Goal: Information Seeking & Learning: Learn about a topic

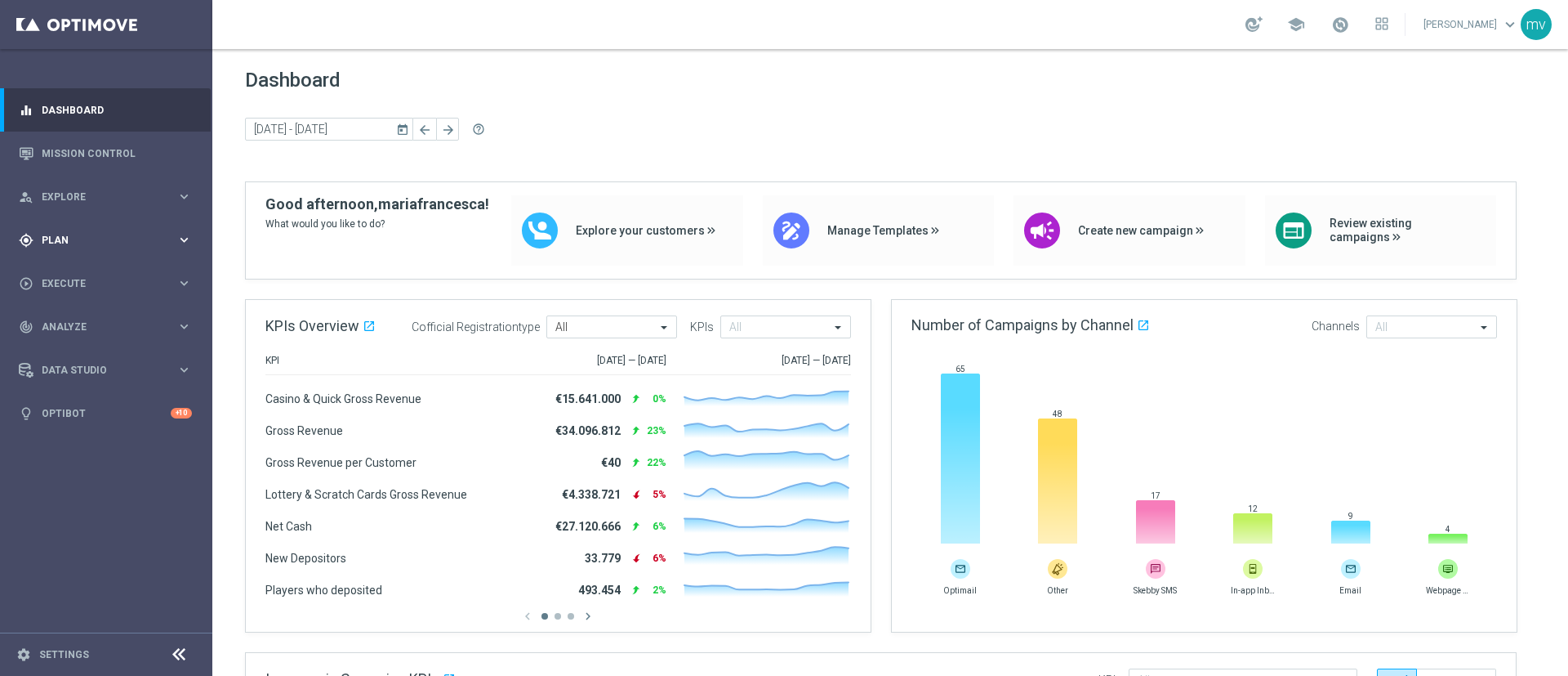
click at [111, 248] on div "gps_fixed Plan keyboard_arrow_right" at bounding box center [105, 239] width 211 height 43
click at [101, 141] on link "Mission Control" at bounding box center [117, 153] width 150 height 43
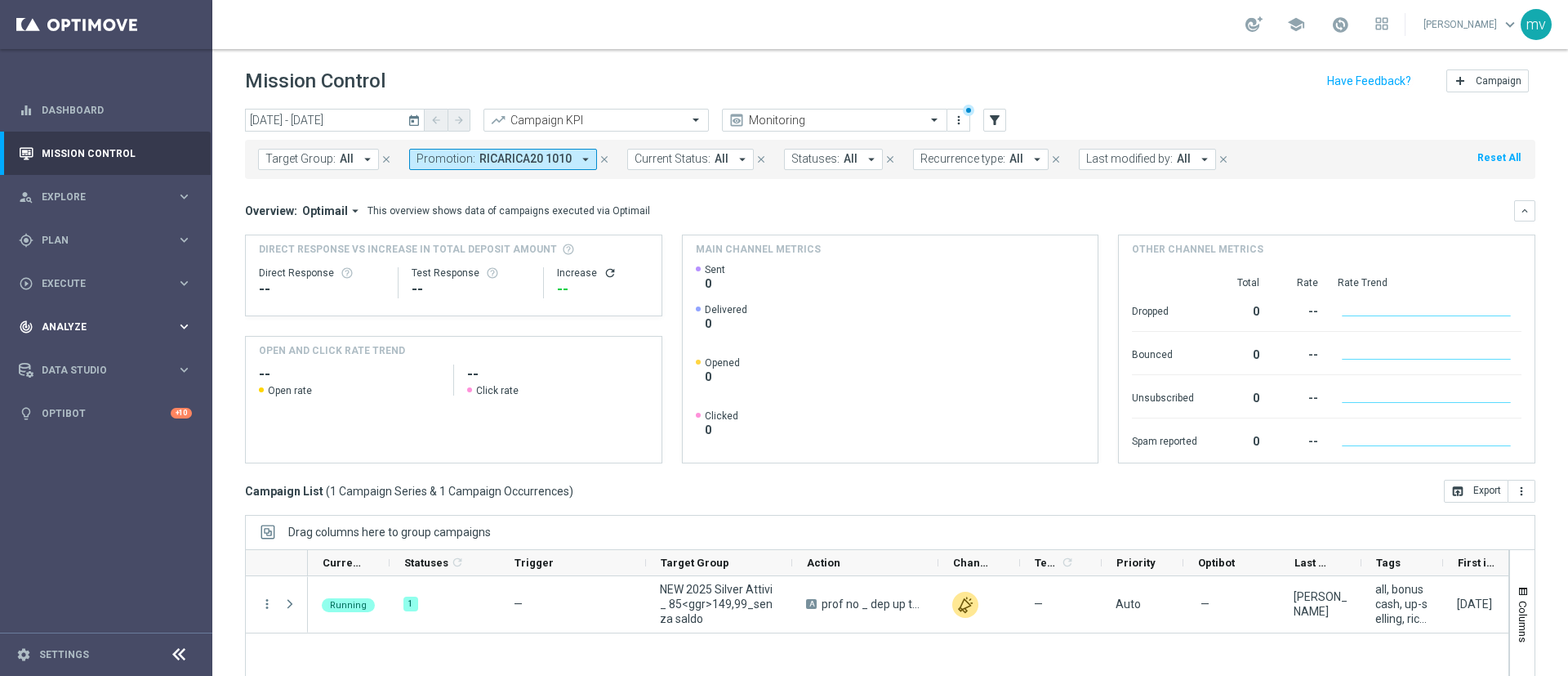
click at [105, 317] on div "track_changes Analyze keyboard_arrow_right" at bounding box center [105, 327] width 211 height 43
click at [601, 158] on icon "close" at bounding box center [604, 159] width 11 height 11
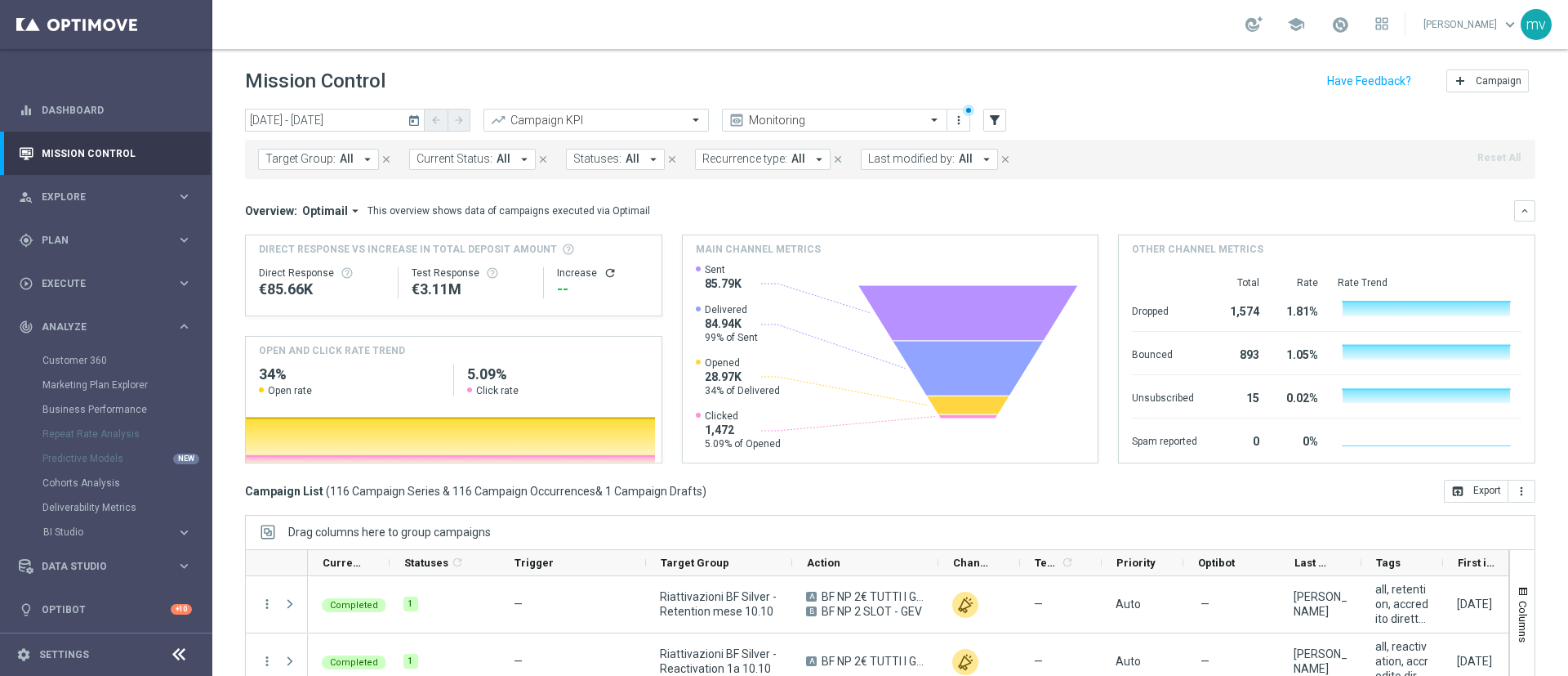
click at [418, 116] on icon "today" at bounding box center [415, 119] width 15 height 15
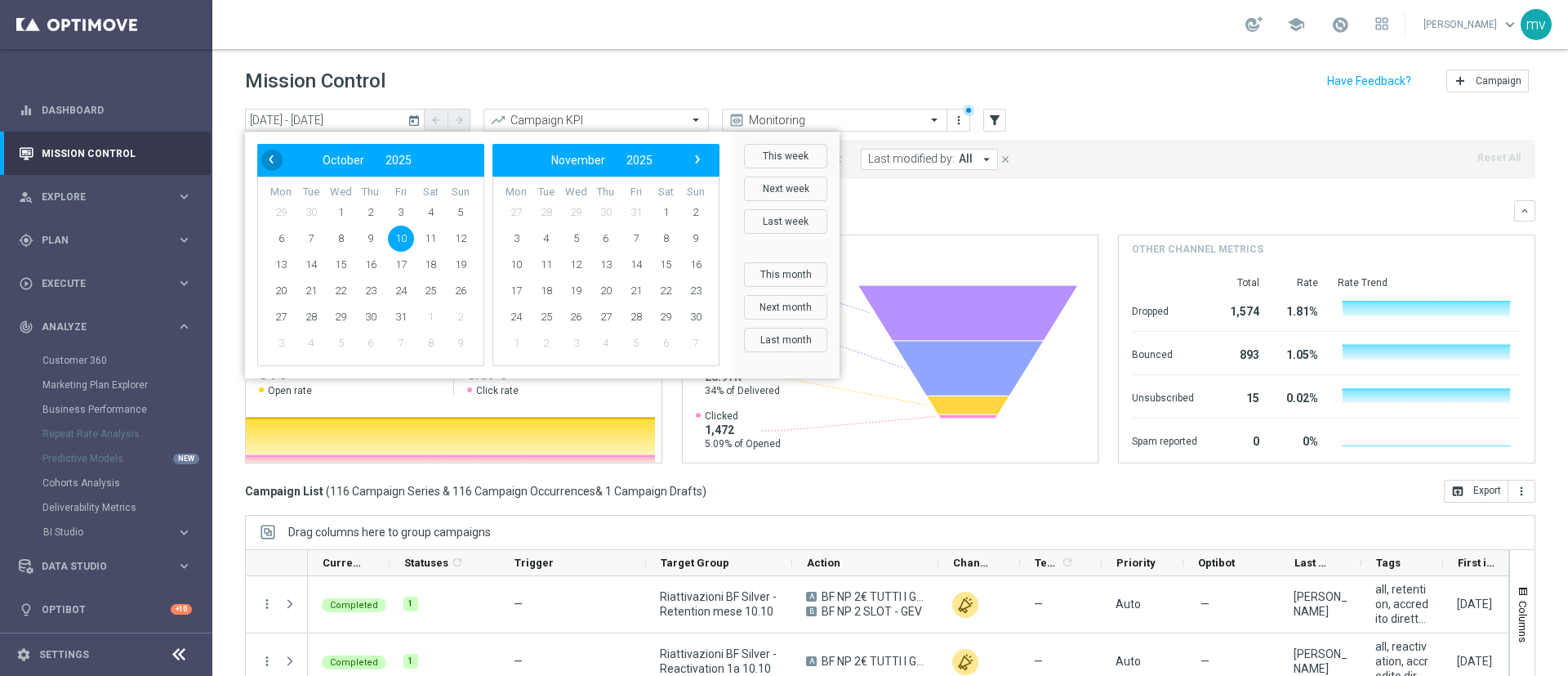
click at [268, 155] on span "‹" at bounding box center [271, 159] width 22 height 22
click at [403, 243] on span "12" at bounding box center [401, 239] width 26 height 26
type input "12 Sep 2025 - 12 Sep 2025"
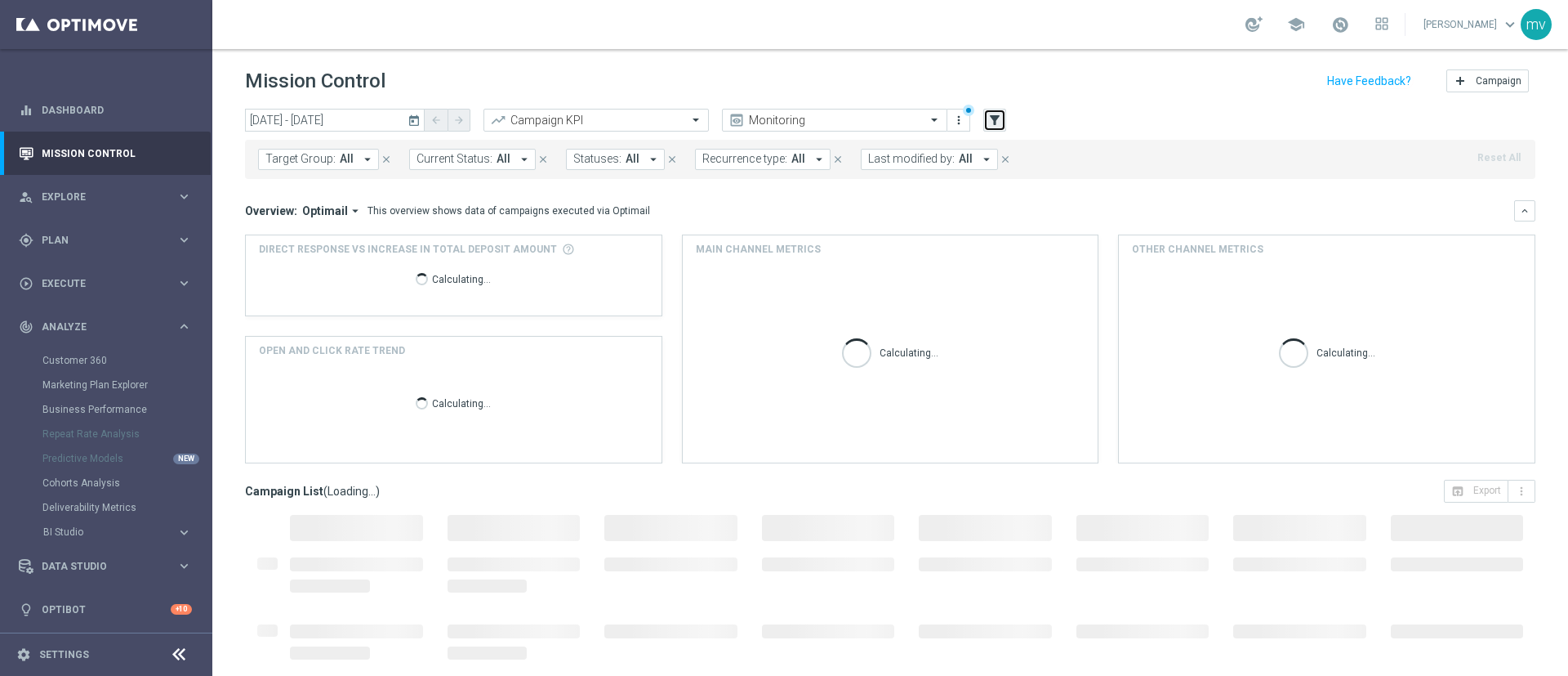
click at [994, 124] on icon "filter_alt" at bounding box center [994, 119] width 15 height 15
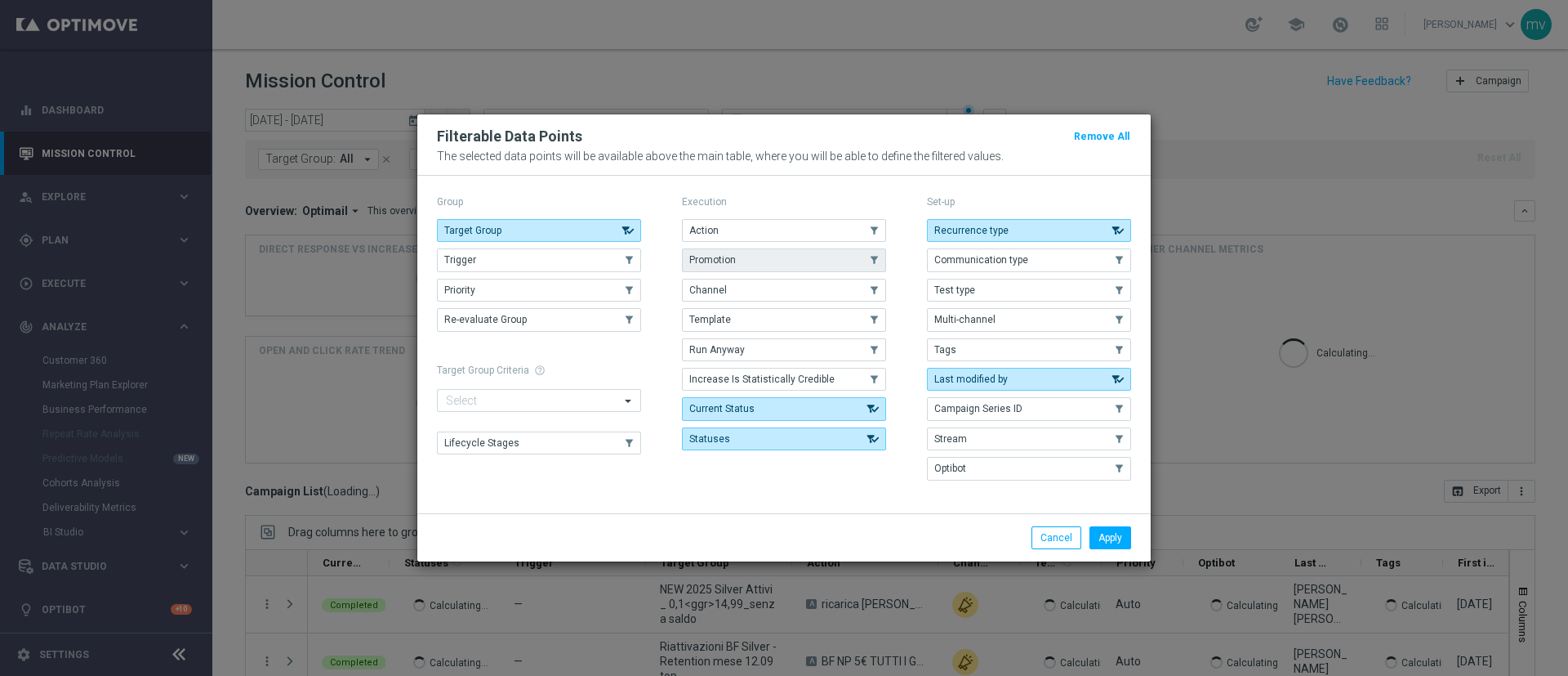
click at [778, 252] on button "Promotion" at bounding box center [784, 259] width 204 height 22
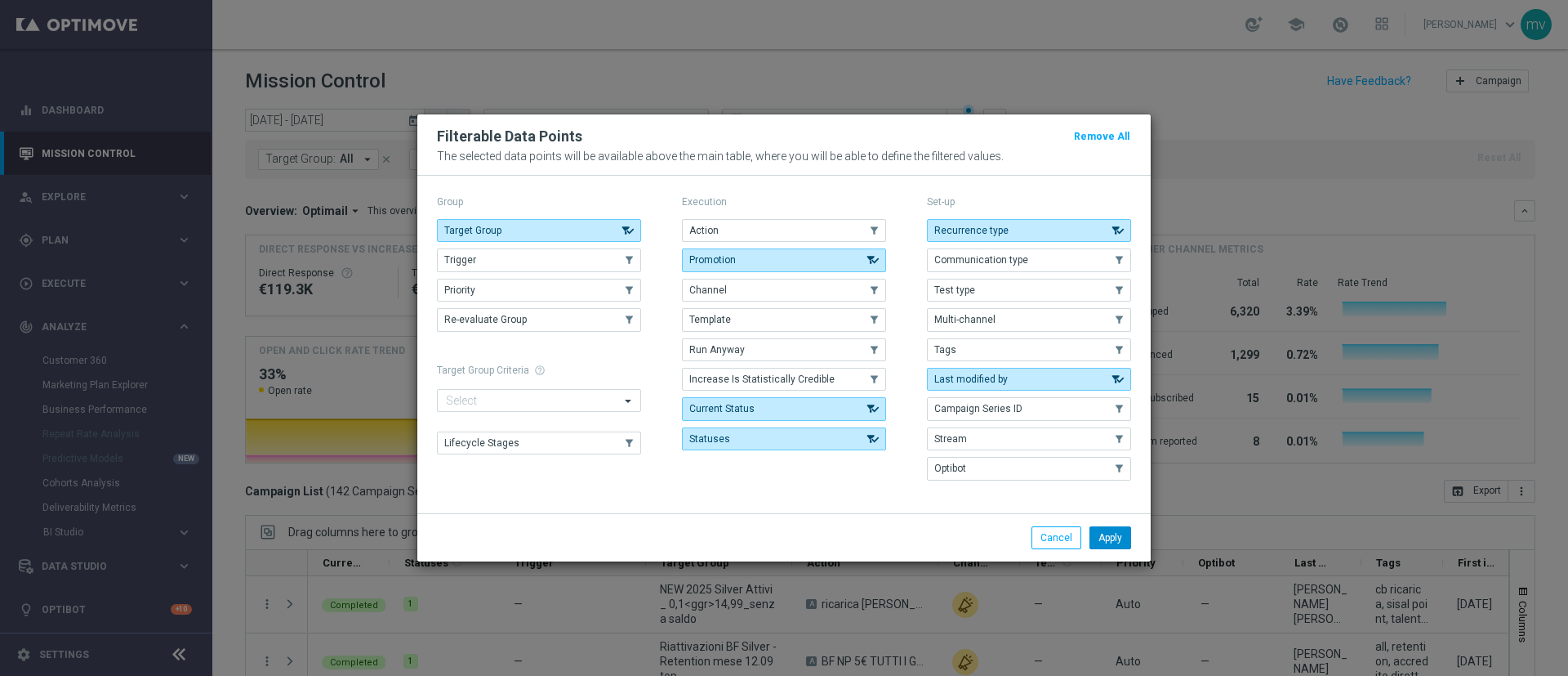
click at [1125, 535] on button "Apply" at bounding box center [1110, 538] width 41 height 22
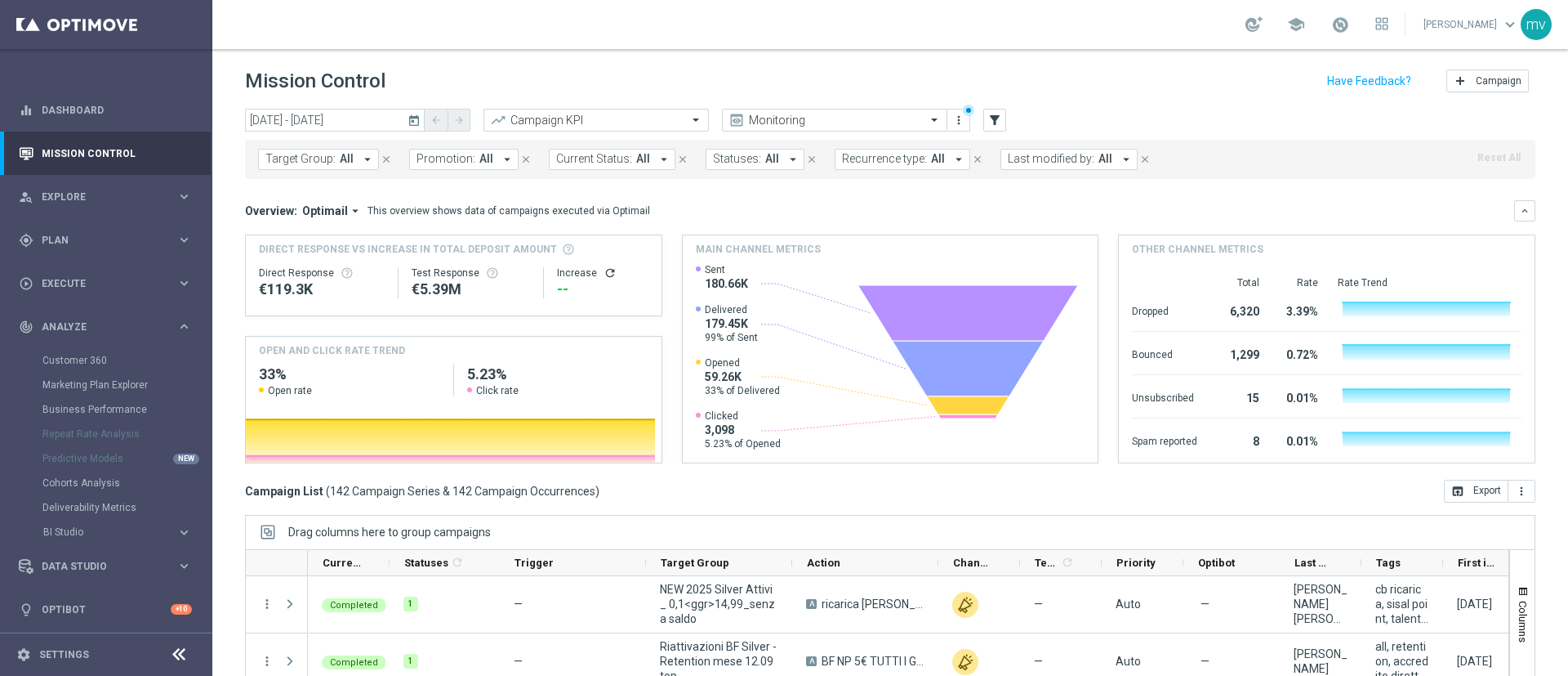
click at [500, 160] on icon "arrow_drop_down" at bounding box center [507, 159] width 15 height 15
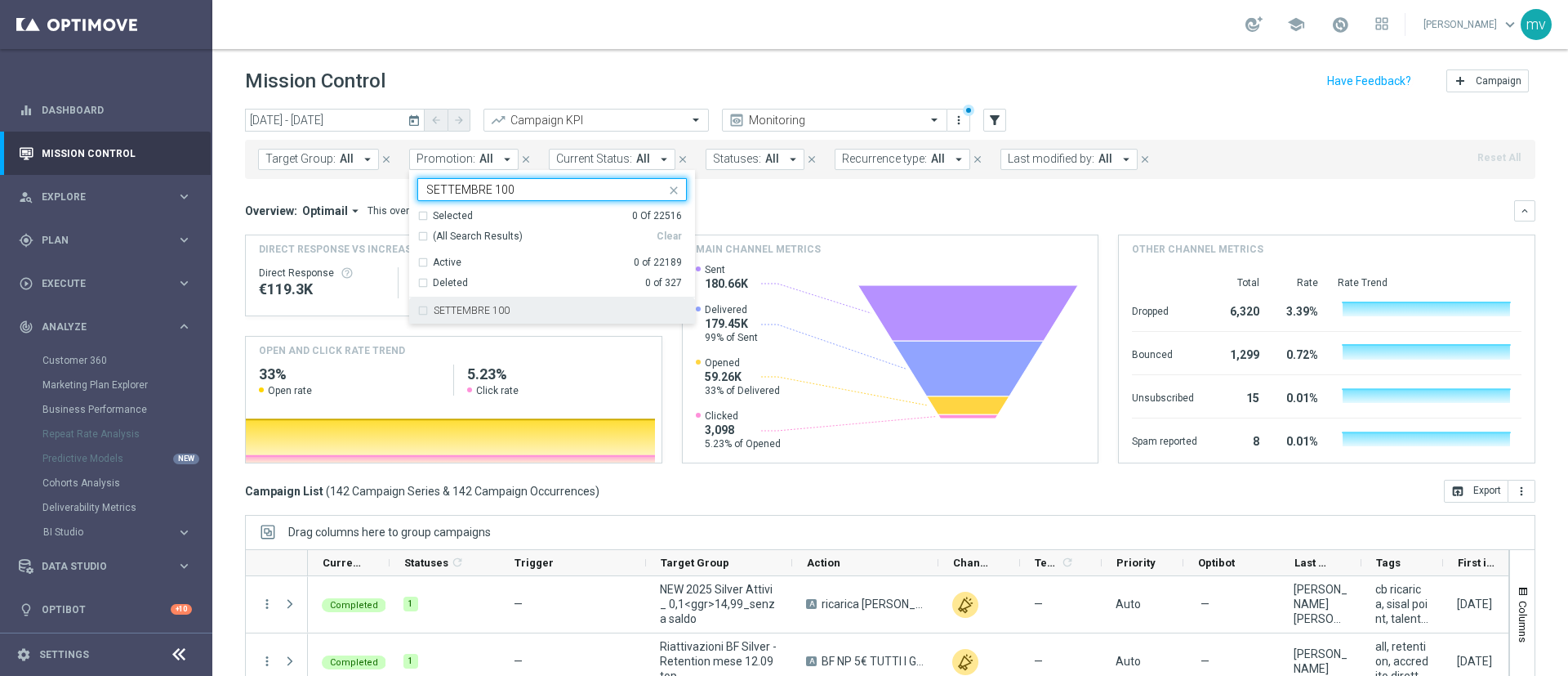
click at [480, 309] on label "SETTEMBRE 100" at bounding box center [472, 310] width 76 height 10
type input "SETTEMBRE 100"
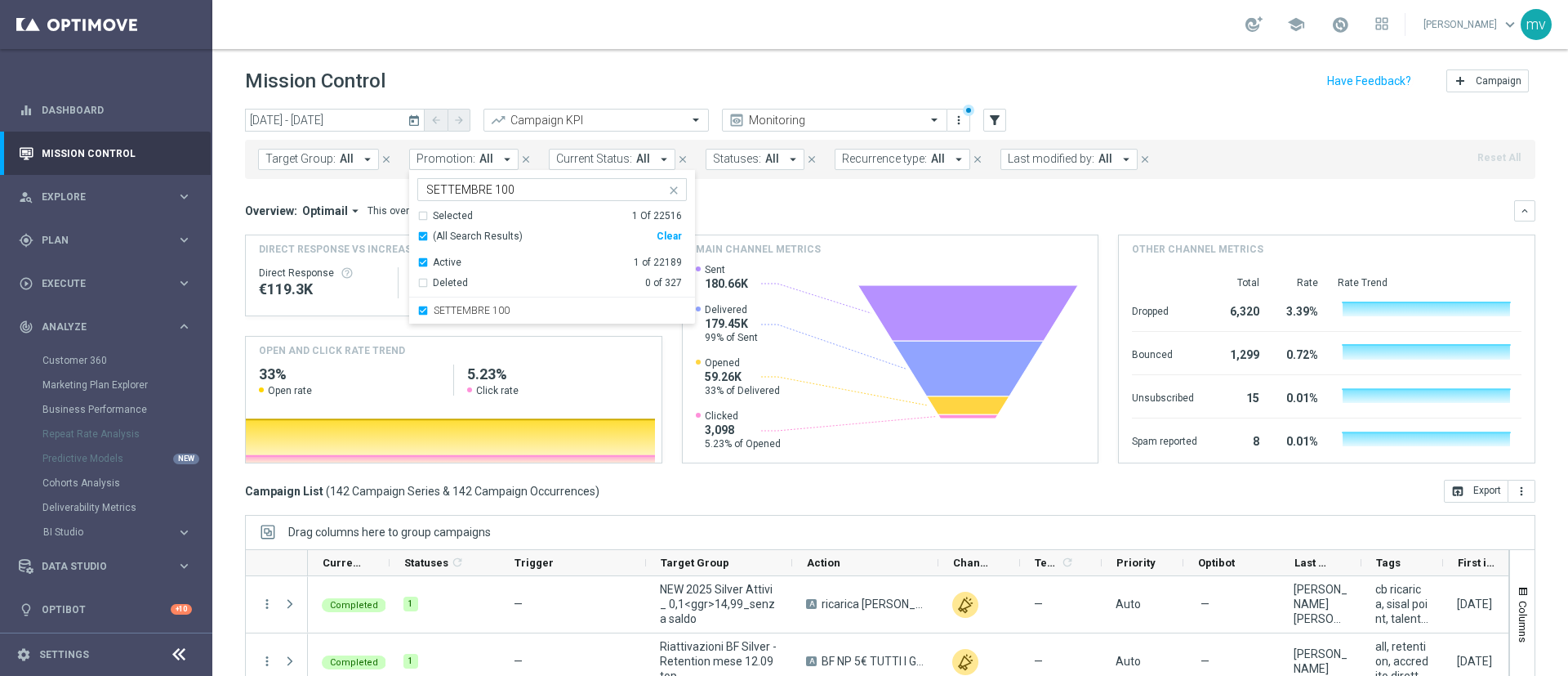
click at [798, 207] on div "Overview: Optimail arrow_drop_down This overview shows data of campaigns execut…" at bounding box center [879, 210] width 1269 height 15
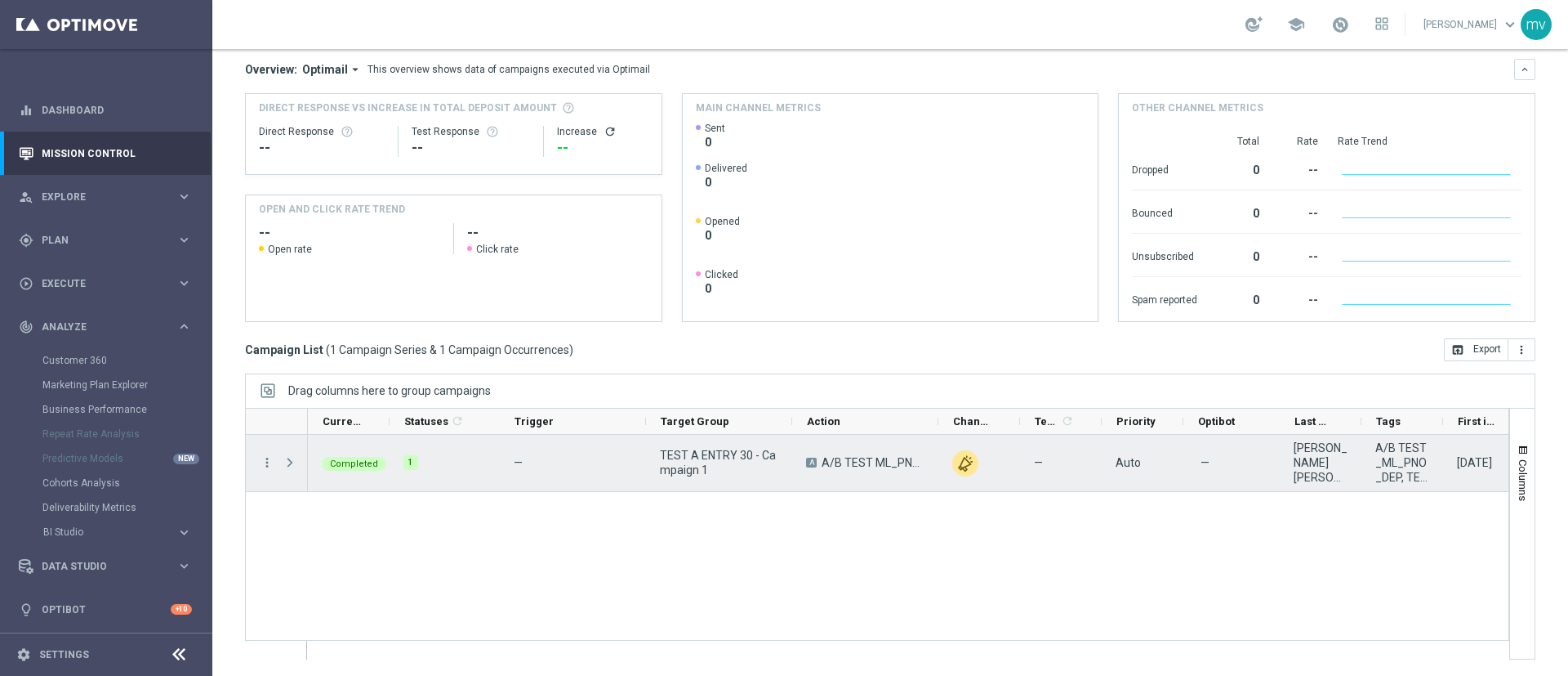
click at [290, 458] on span at bounding box center [289, 462] width 15 height 13
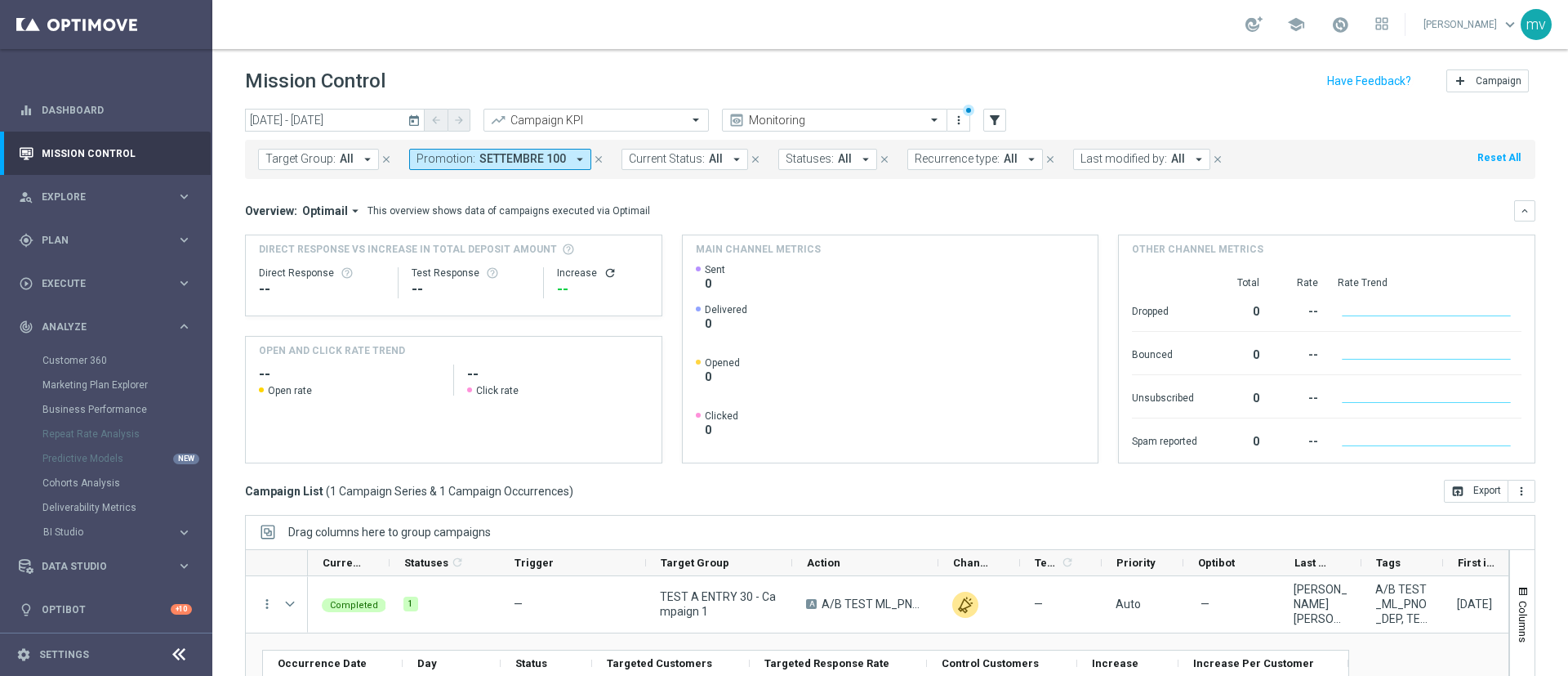
click at [593, 156] on icon "close" at bounding box center [598, 159] width 11 height 11
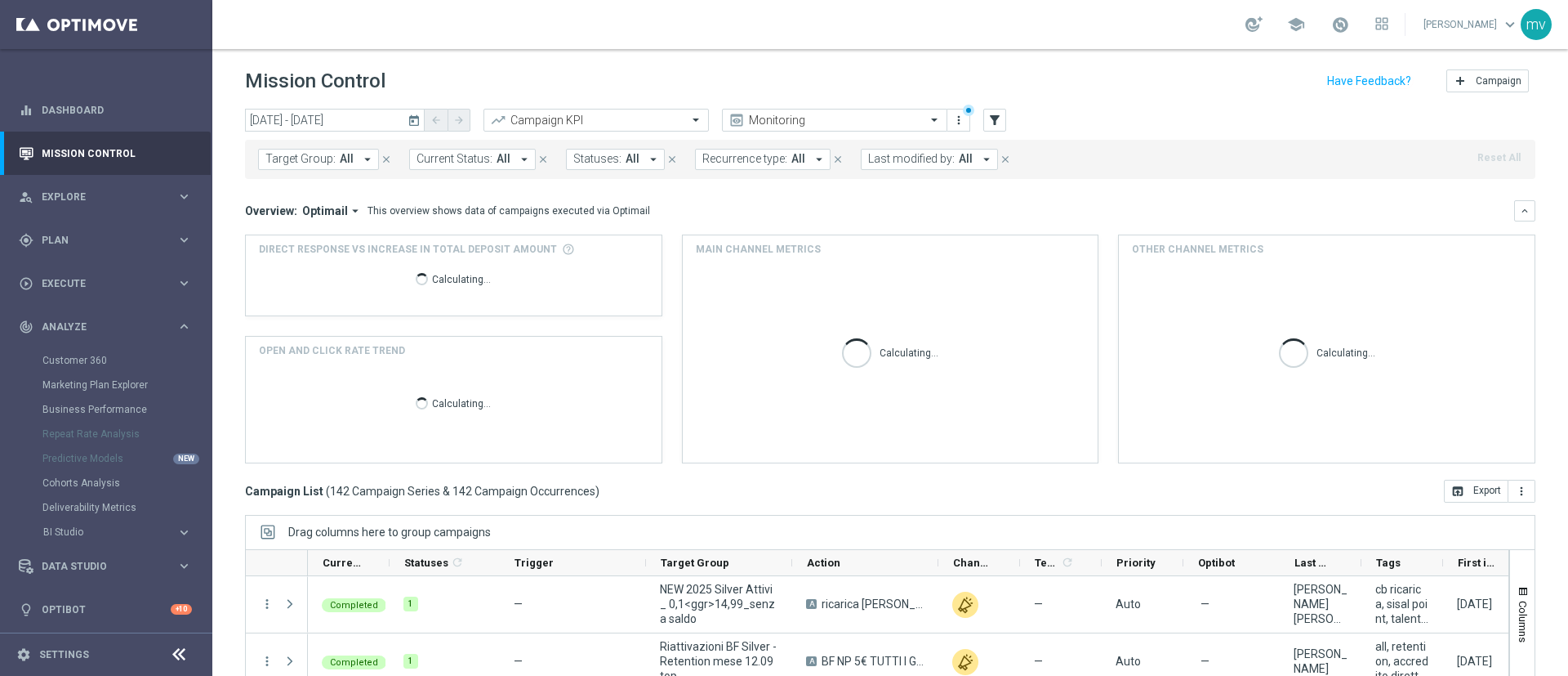
click at [414, 121] on icon "today" at bounding box center [415, 119] width 15 height 15
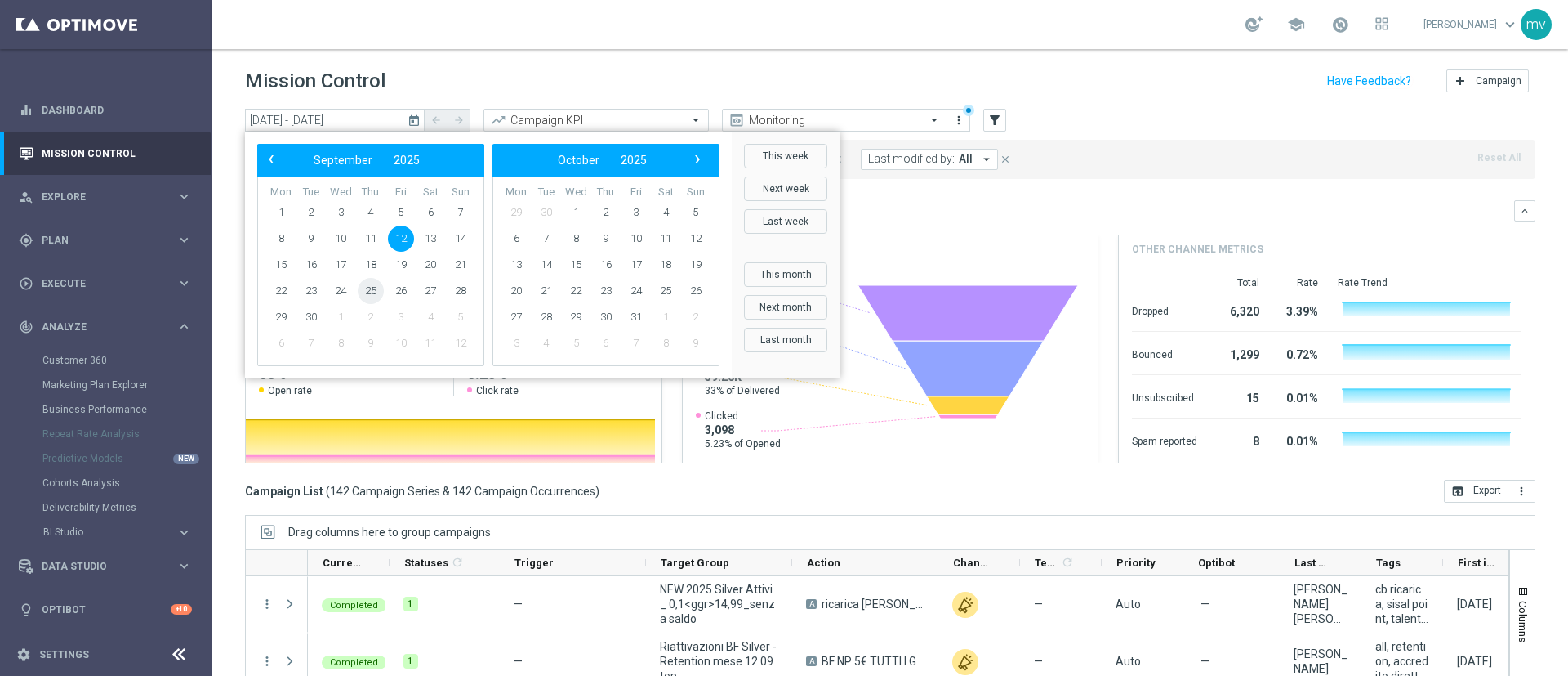
click at [373, 290] on span "25" at bounding box center [371, 290] width 26 height 26
click at [374, 288] on span "25" at bounding box center [371, 290] width 26 height 26
type input "25 Sep 2025 - 25 Sep 2025"
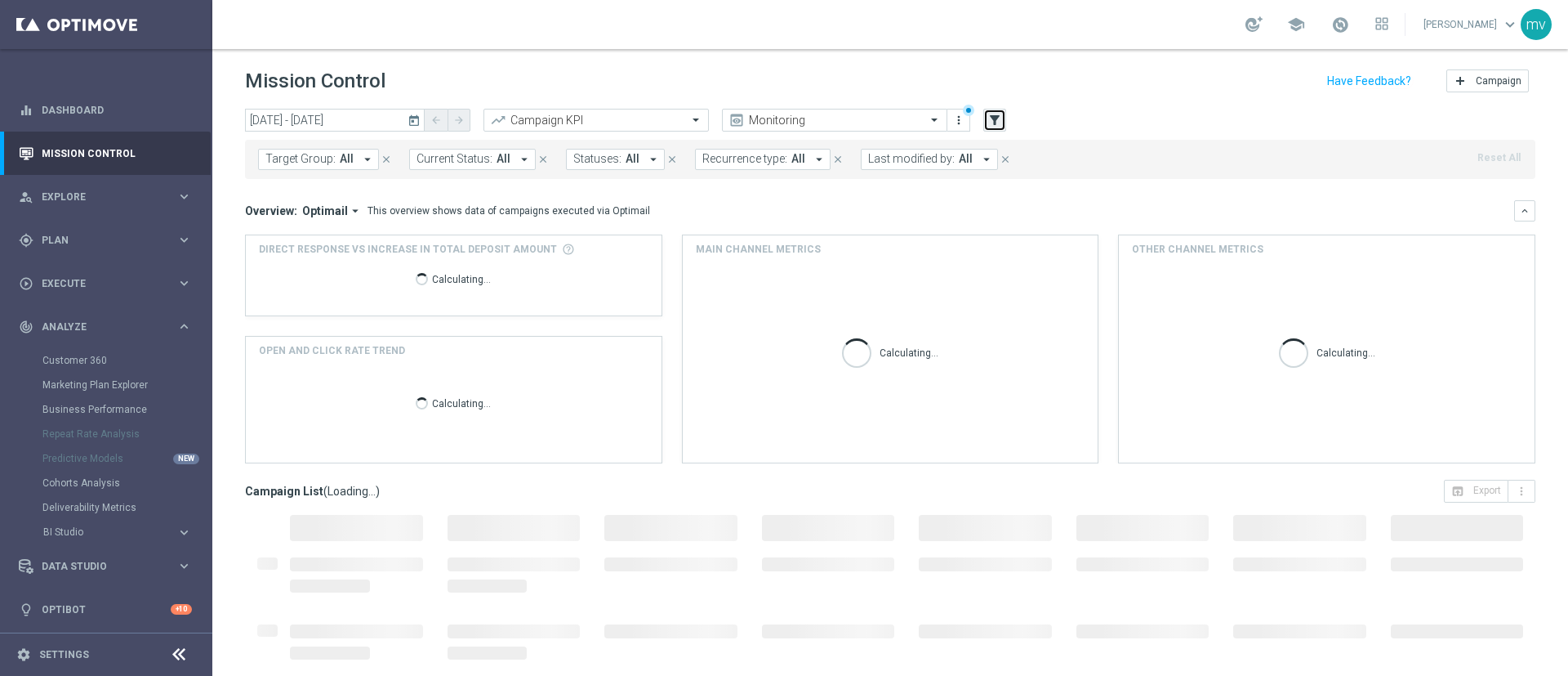
click at [991, 118] on icon "filter_alt" at bounding box center [994, 119] width 15 height 15
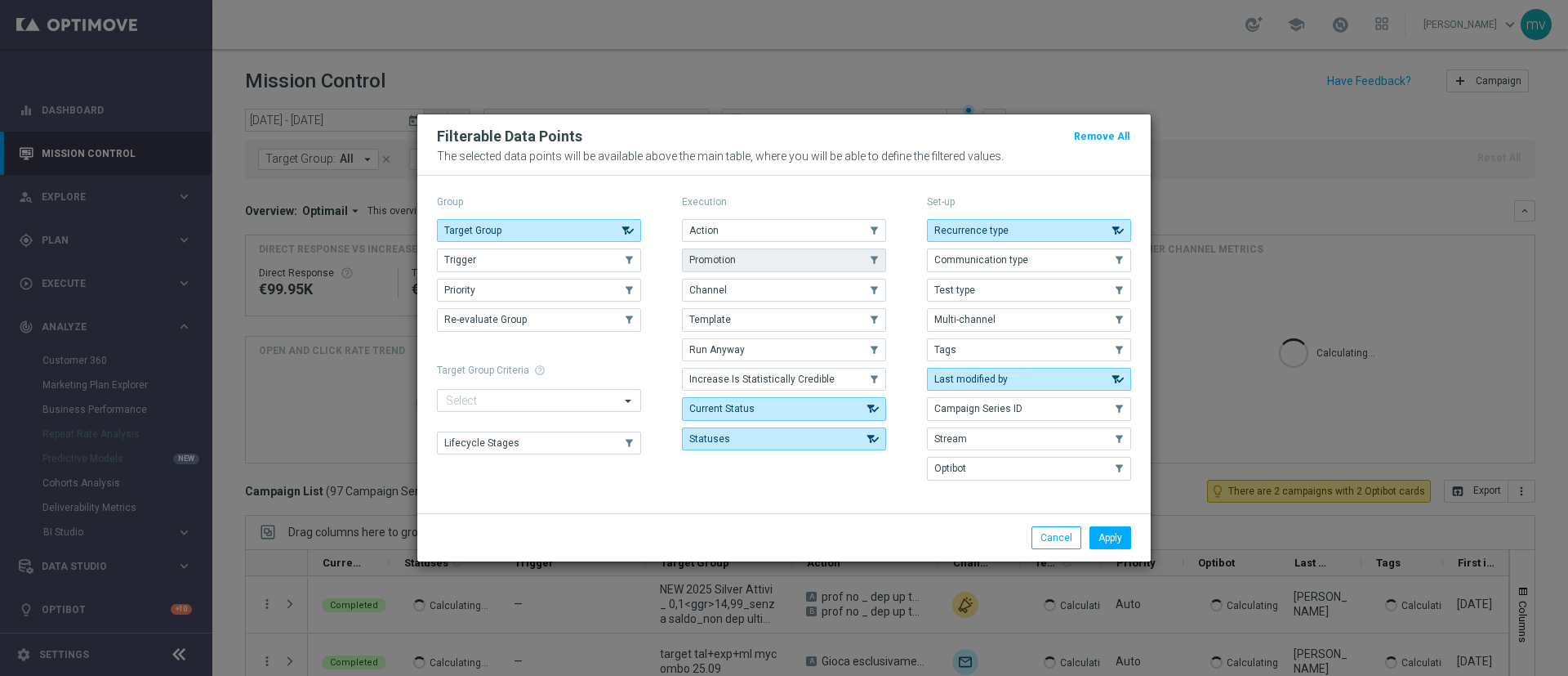
click at [730, 260] on span "Promotion" at bounding box center [713, 259] width 47 height 11
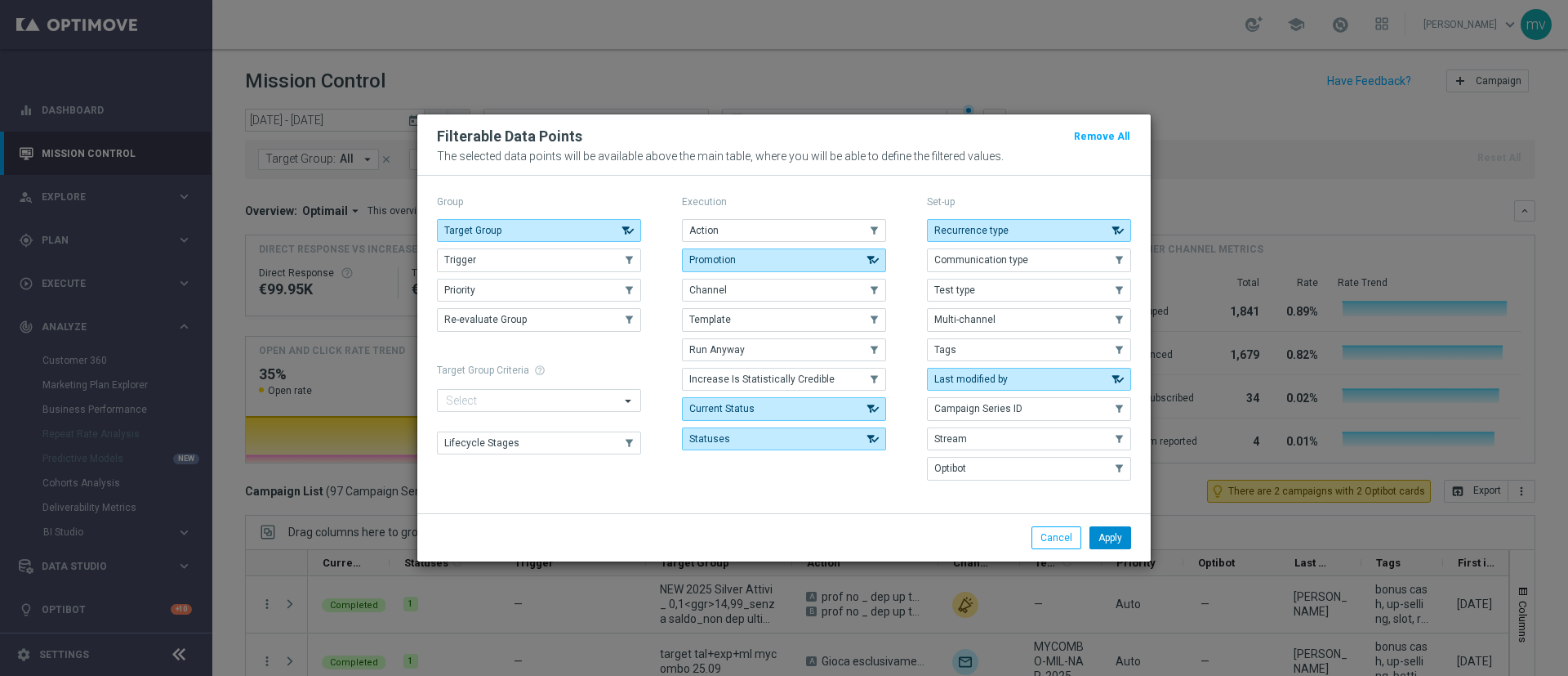
drag, startPoint x: 1108, startPoint y: 538, endPoint x: 1099, endPoint y: 539, distance: 9.1
click at [1108, 539] on button "Apply" at bounding box center [1110, 538] width 41 height 22
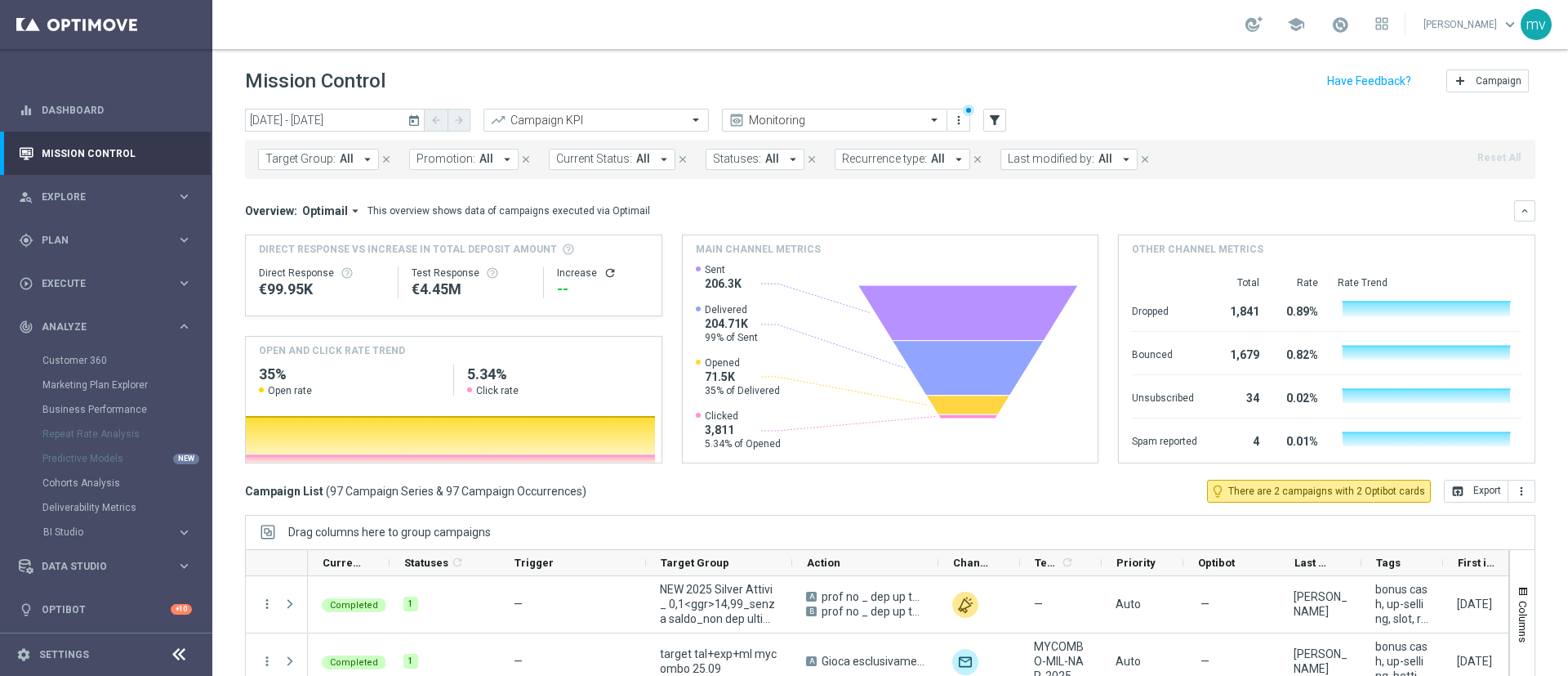
click at [500, 158] on icon "arrow_drop_down" at bounding box center [507, 159] width 15 height 15
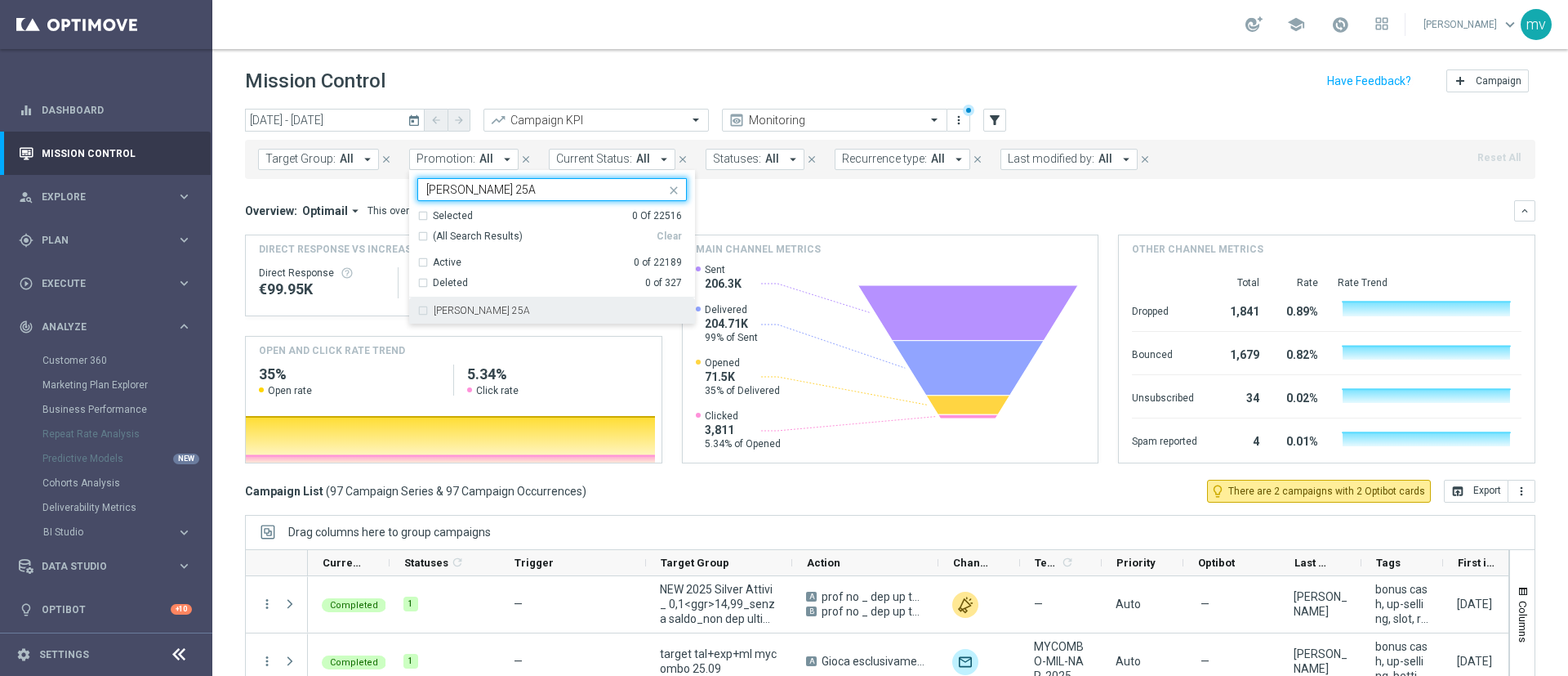
click at [441, 313] on label "RIC SETTEMBRE 25A" at bounding box center [482, 310] width 97 height 10
type input "RIC SETTEMBRE 25A"
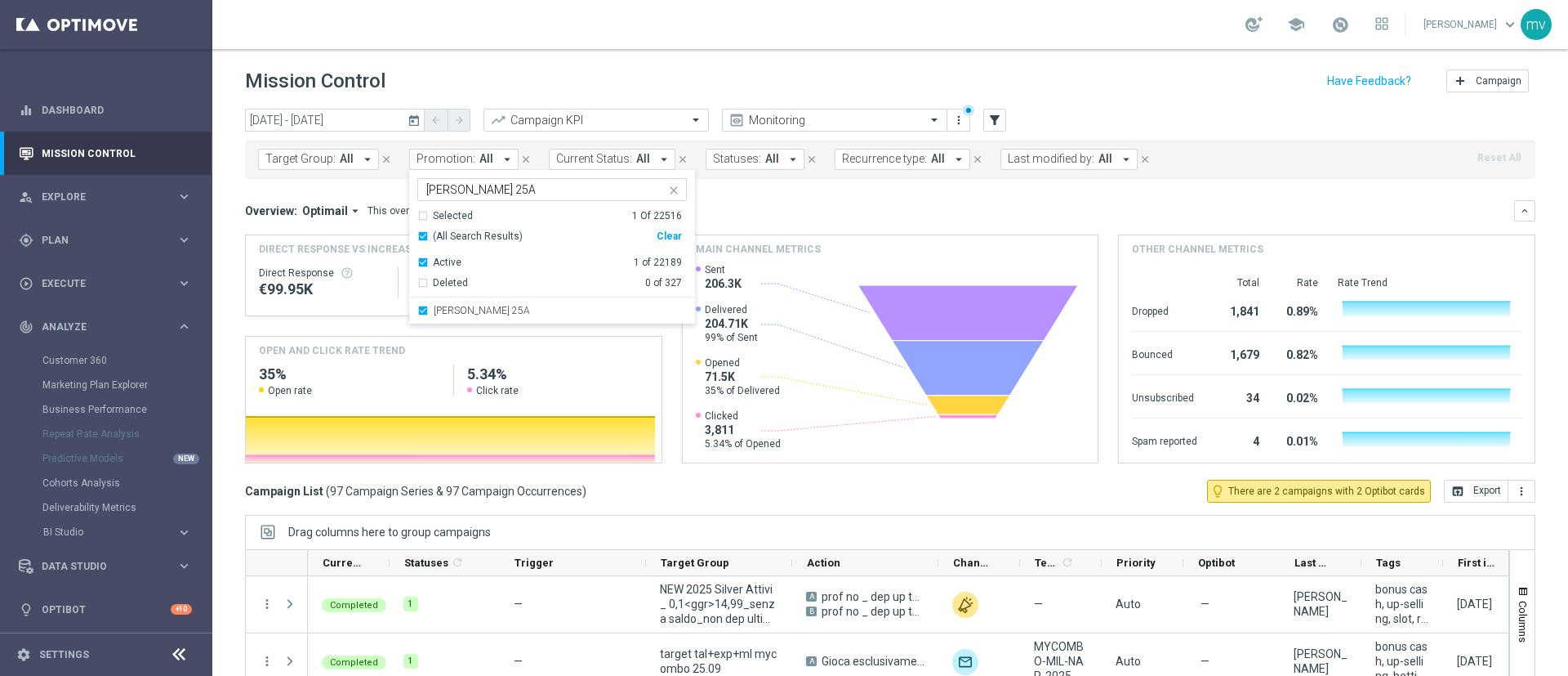
click at [803, 207] on div "Overview: Optimail arrow_drop_down This overview shows data of campaigns execut…" at bounding box center [879, 210] width 1269 height 15
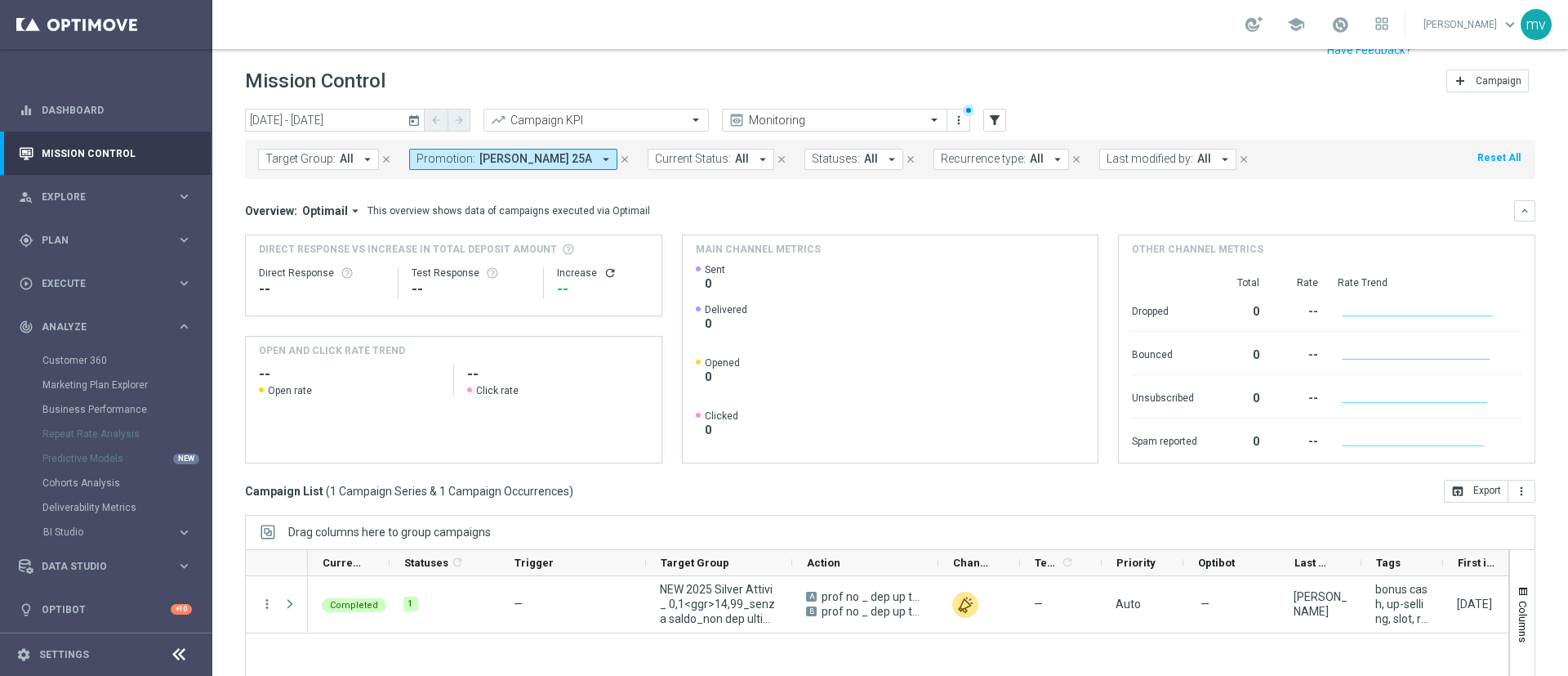
scroll to position [123, 0]
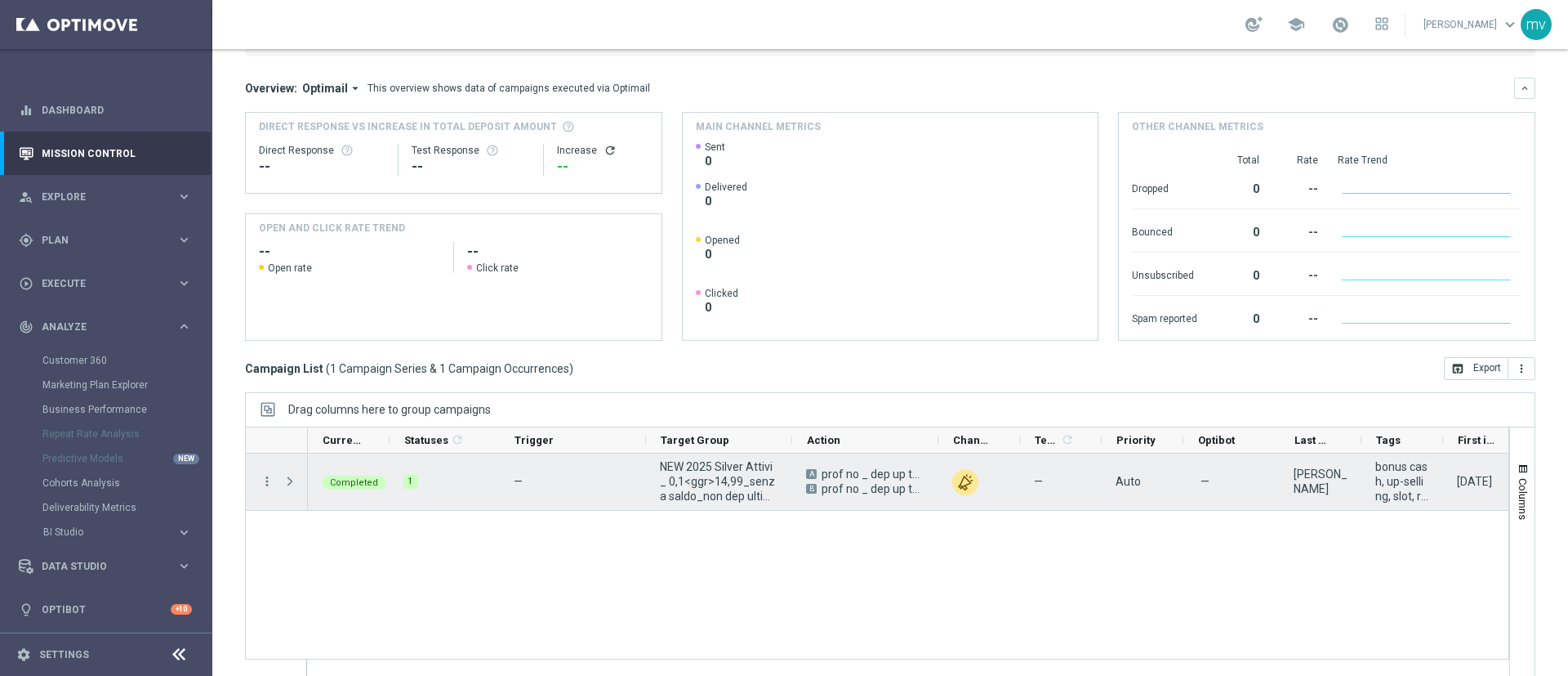
click at [290, 486] on span "Press SPACE to select this row." at bounding box center [289, 481] width 15 height 13
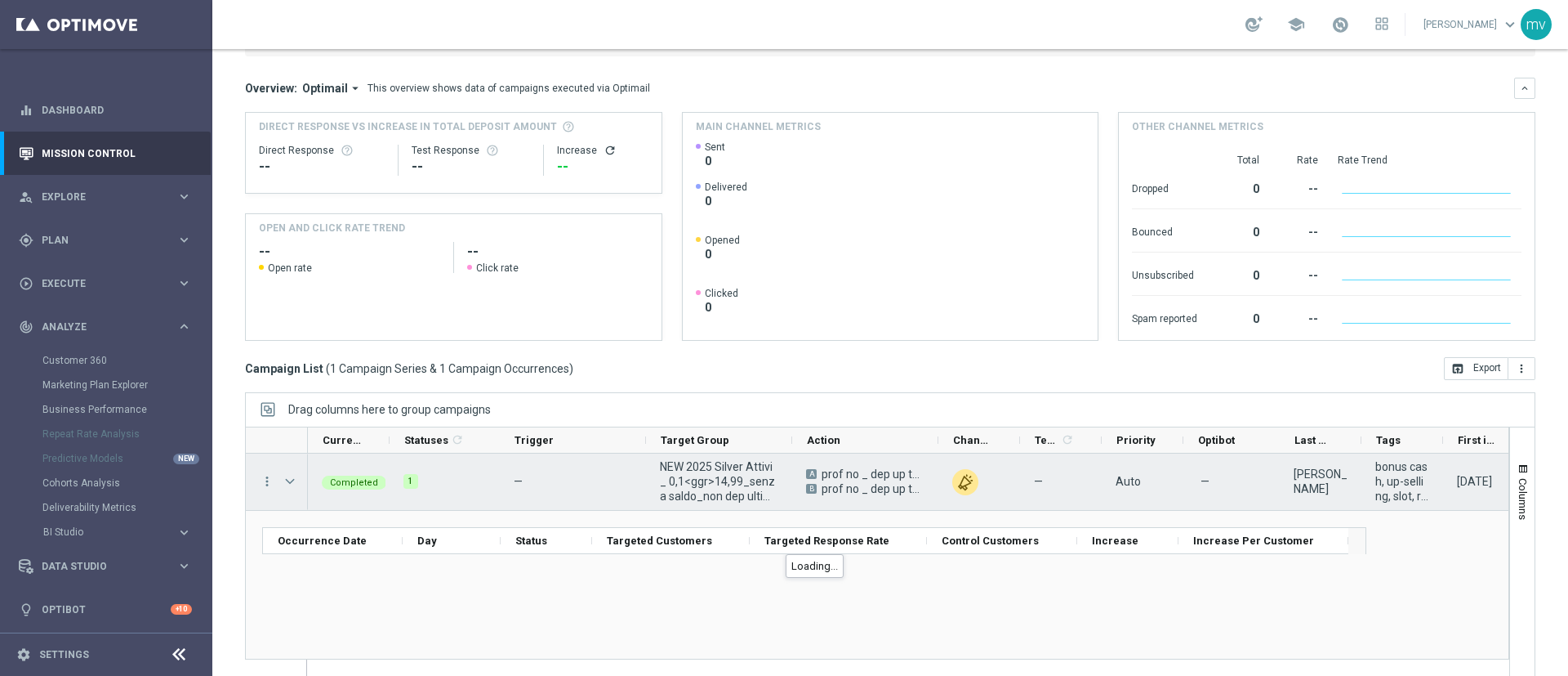
click at [289, 486] on span "Press SPACE to select this row." at bounding box center [289, 481] width 15 height 13
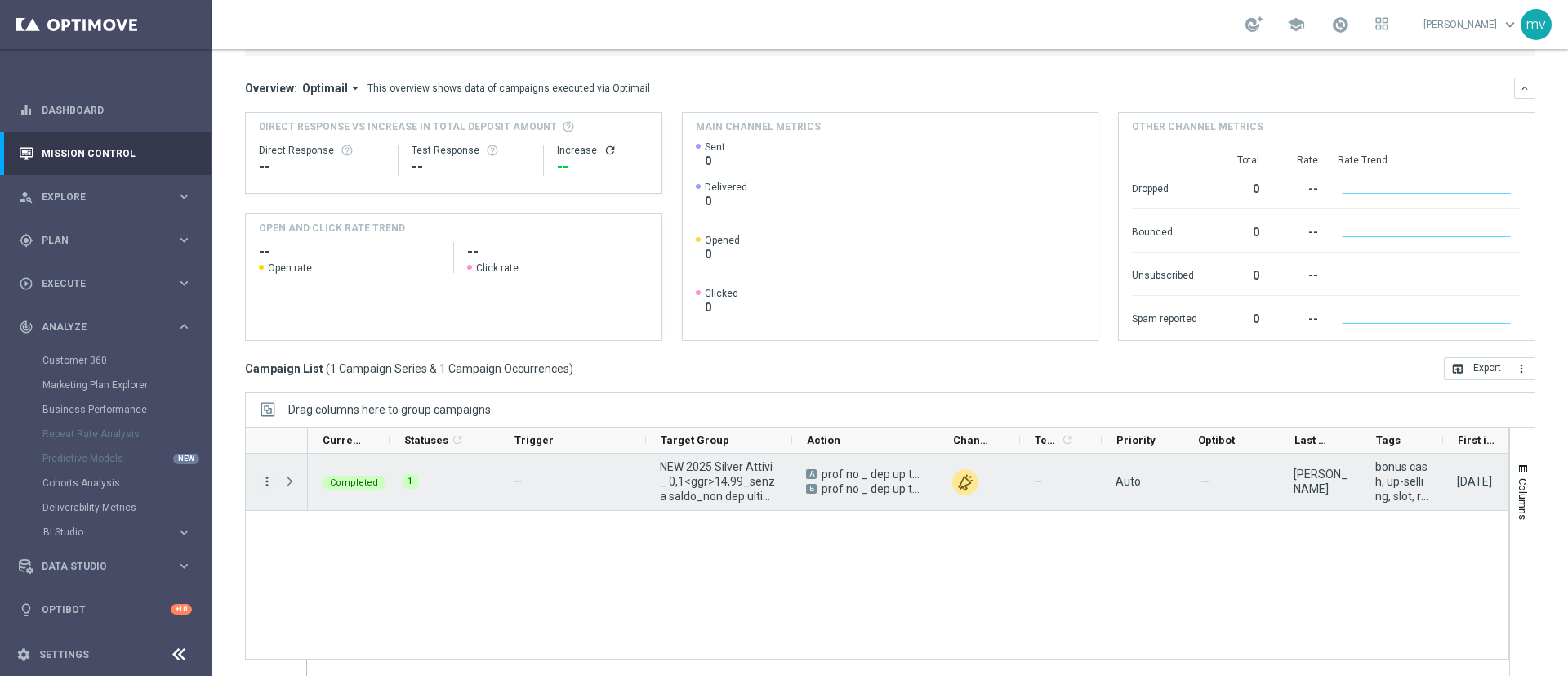
click at [264, 483] on icon "more_vert" at bounding box center [267, 481] width 15 height 15
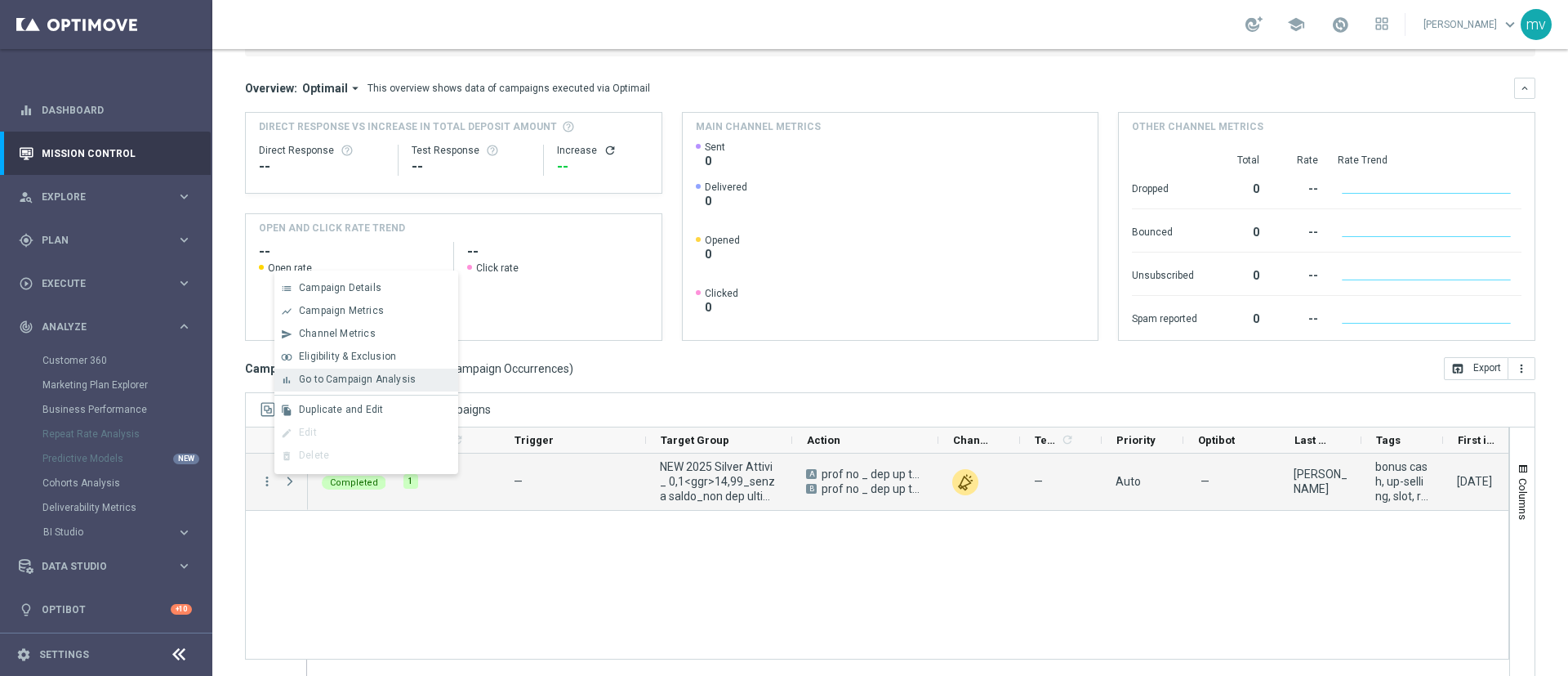
click at [361, 379] on span "Go to Campaign Analysis" at bounding box center [357, 379] width 117 height 11
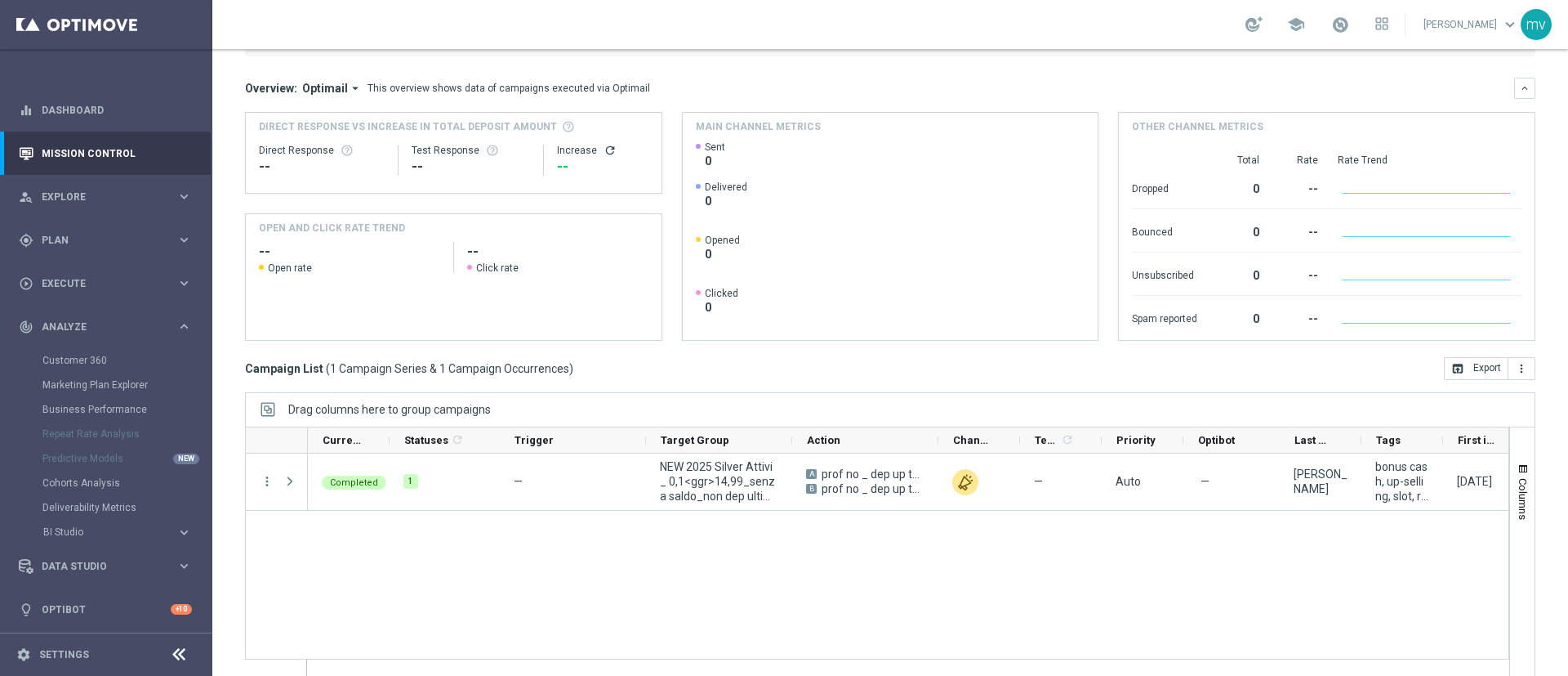
scroll to position [0, 0]
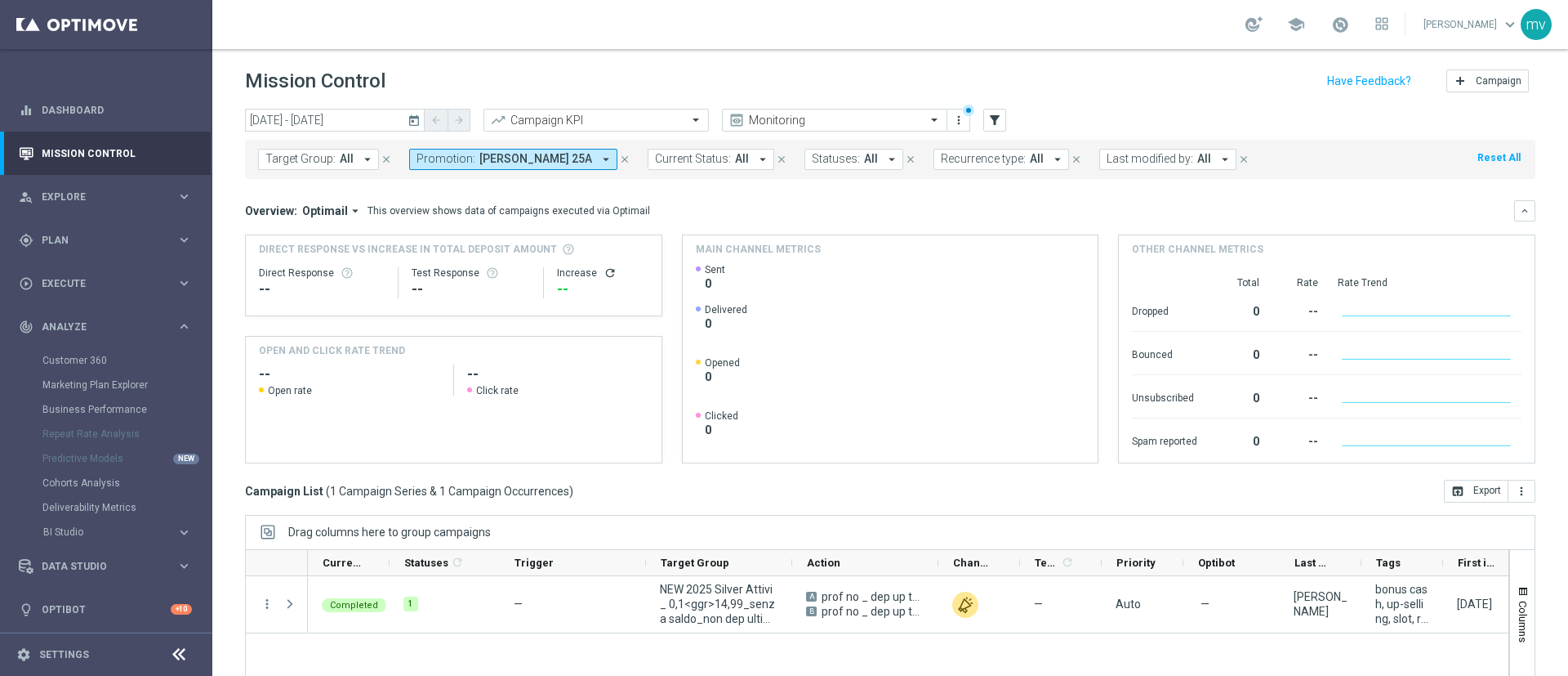
click at [619, 156] on icon "close" at bounding box center [625, 159] width 11 height 11
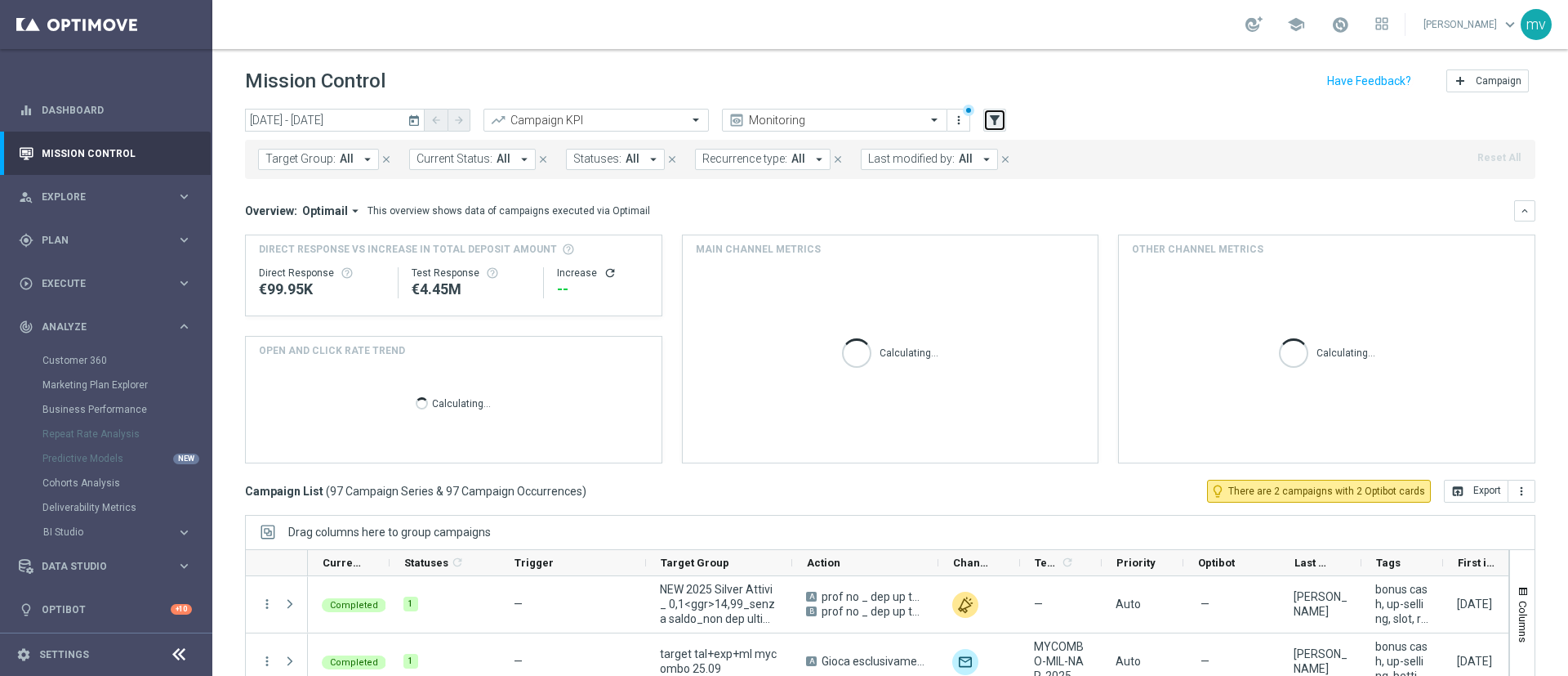
click at [998, 117] on icon "filter_alt" at bounding box center [994, 119] width 15 height 15
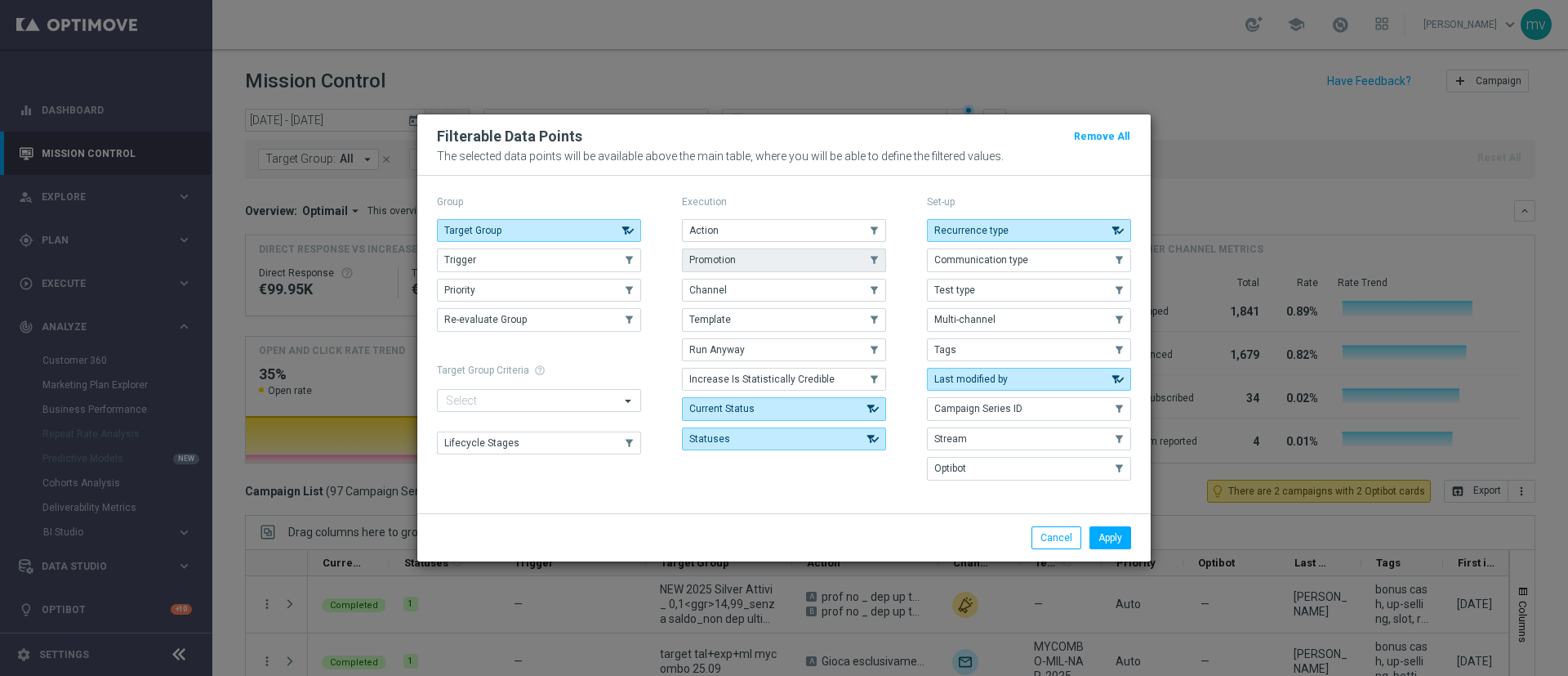
click at [772, 263] on button "Promotion" at bounding box center [784, 259] width 204 height 22
click at [1114, 538] on button "Apply" at bounding box center [1110, 538] width 41 height 22
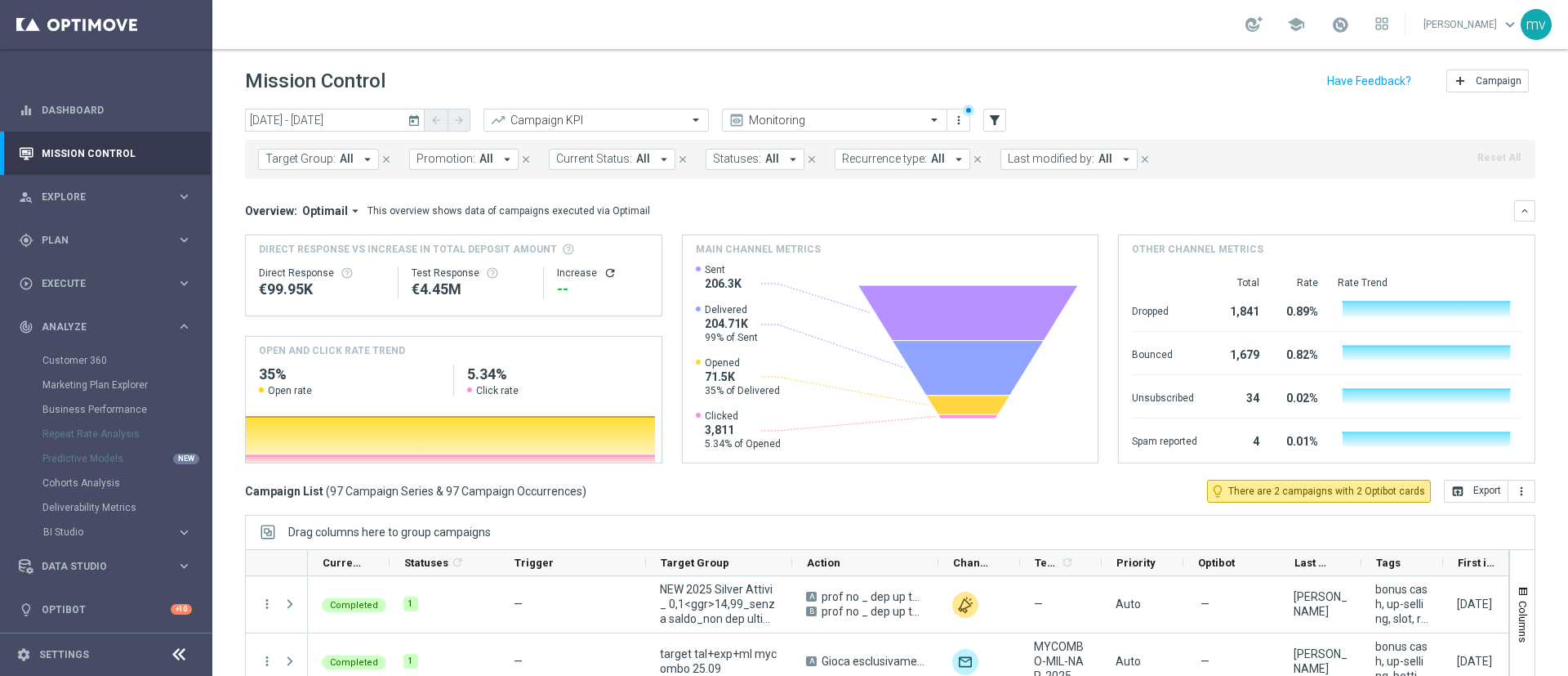
click at [500, 158] on icon "arrow_drop_down" at bounding box center [507, 159] width 15 height 15
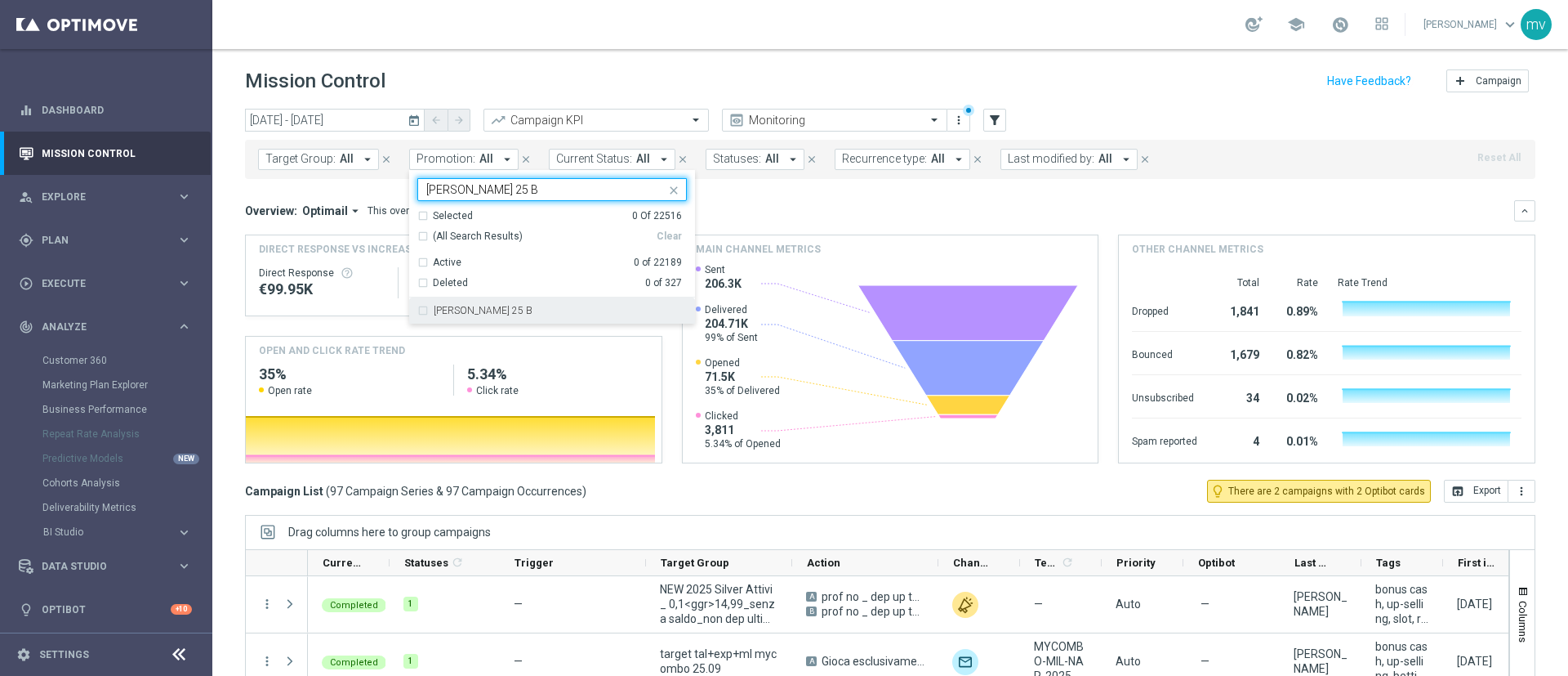
click at [526, 312] on div "RIC SETTEMBRE 25 B" at bounding box center [560, 310] width 253 height 10
type input "RIC SETTEMBRE 25 B"
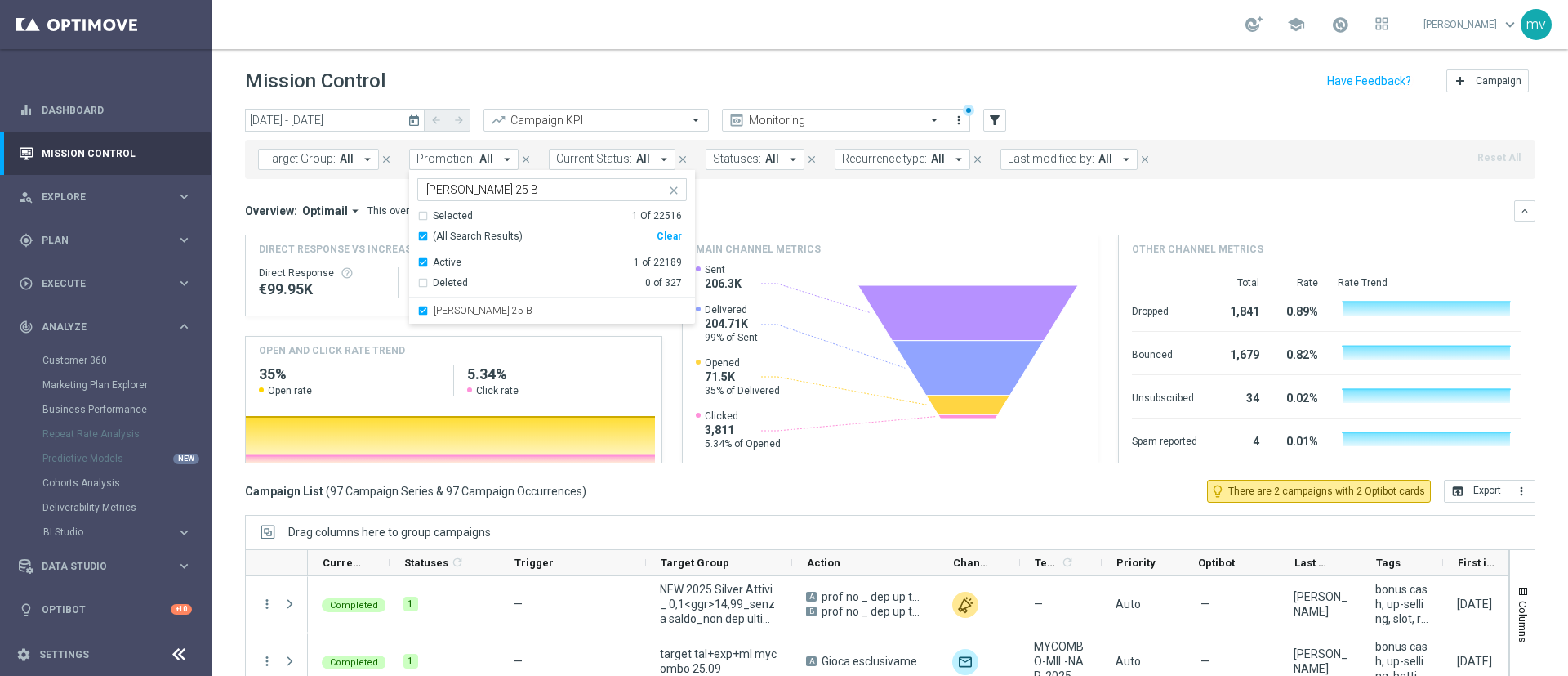
click at [794, 201] on div "Overview: Optimail arrow_drop_down This overview shows data of campaigns execut…" at bounding box center [891, 211] width 1291 height 22
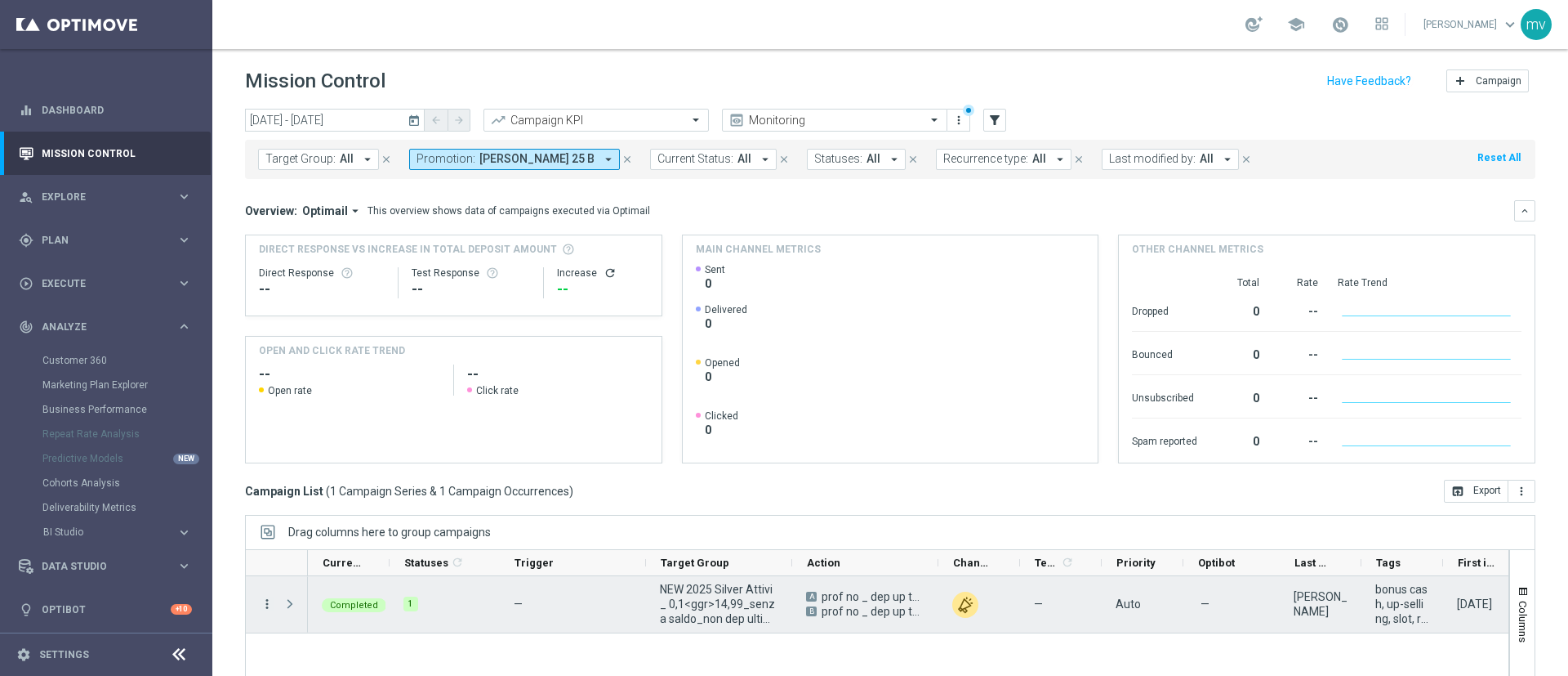
click at [269, 608] on icon "more_vert" at bounding box center [267, 603] width 15 height 15
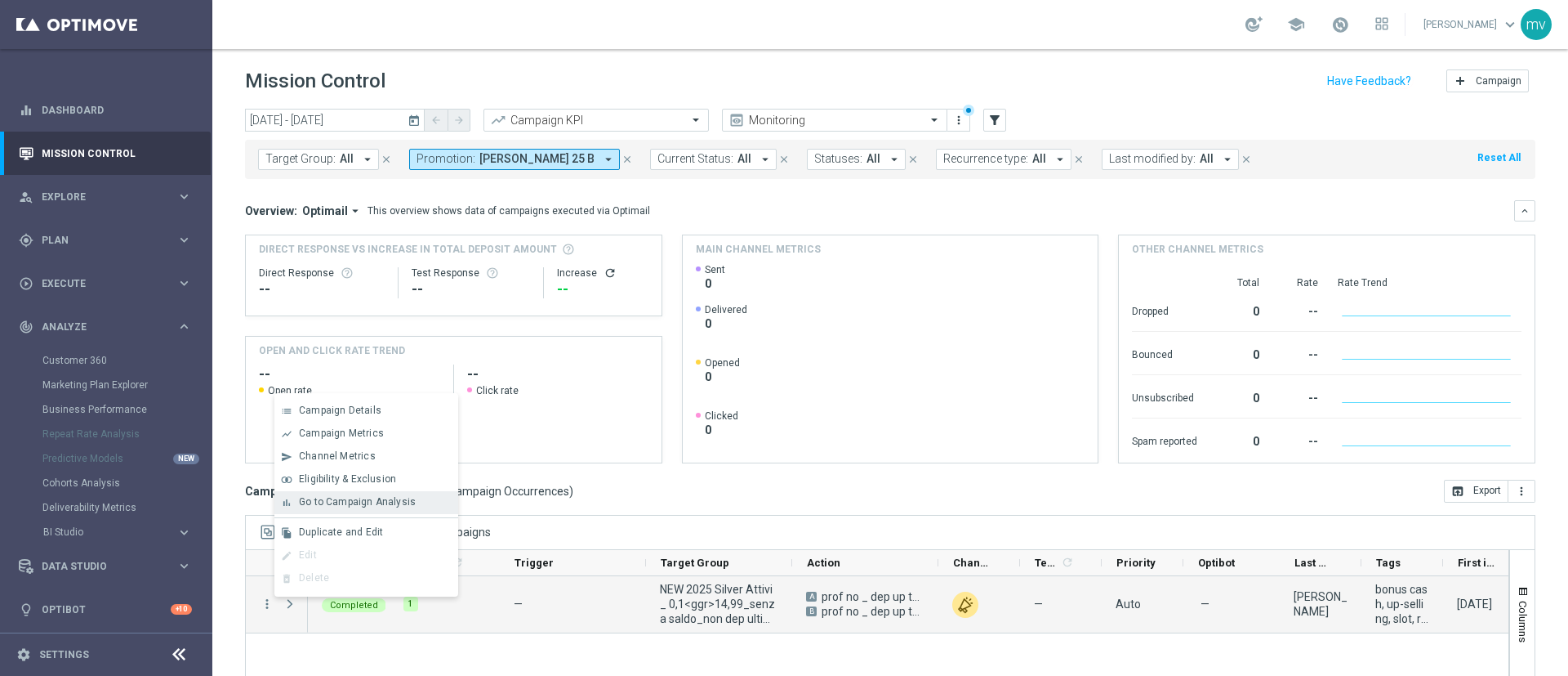
click at [327, 502] on span "Go to Campaign Analysis" at bounding box center [357, 501] width 117 height 11
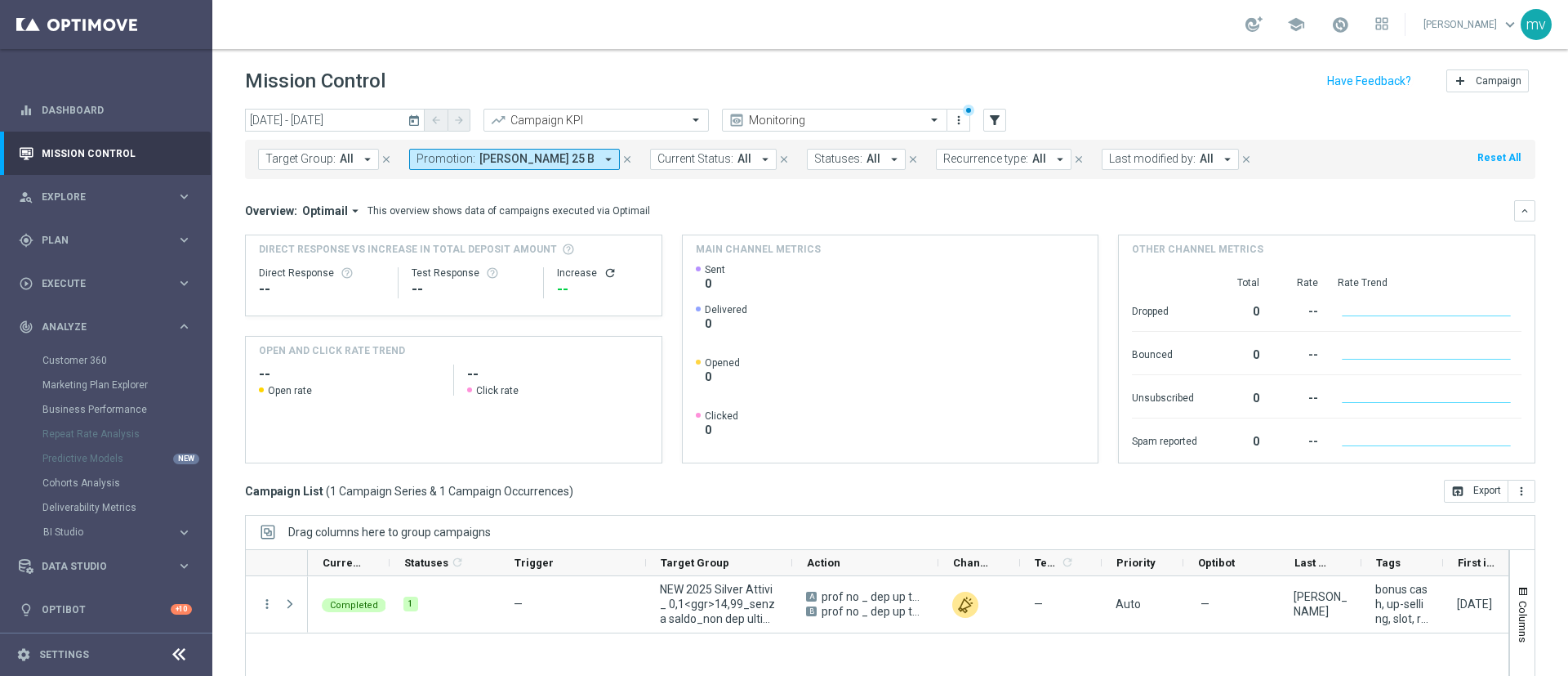
click at [621, 156] on icon "close" at bounding box center [626, 159] width 11 height 11
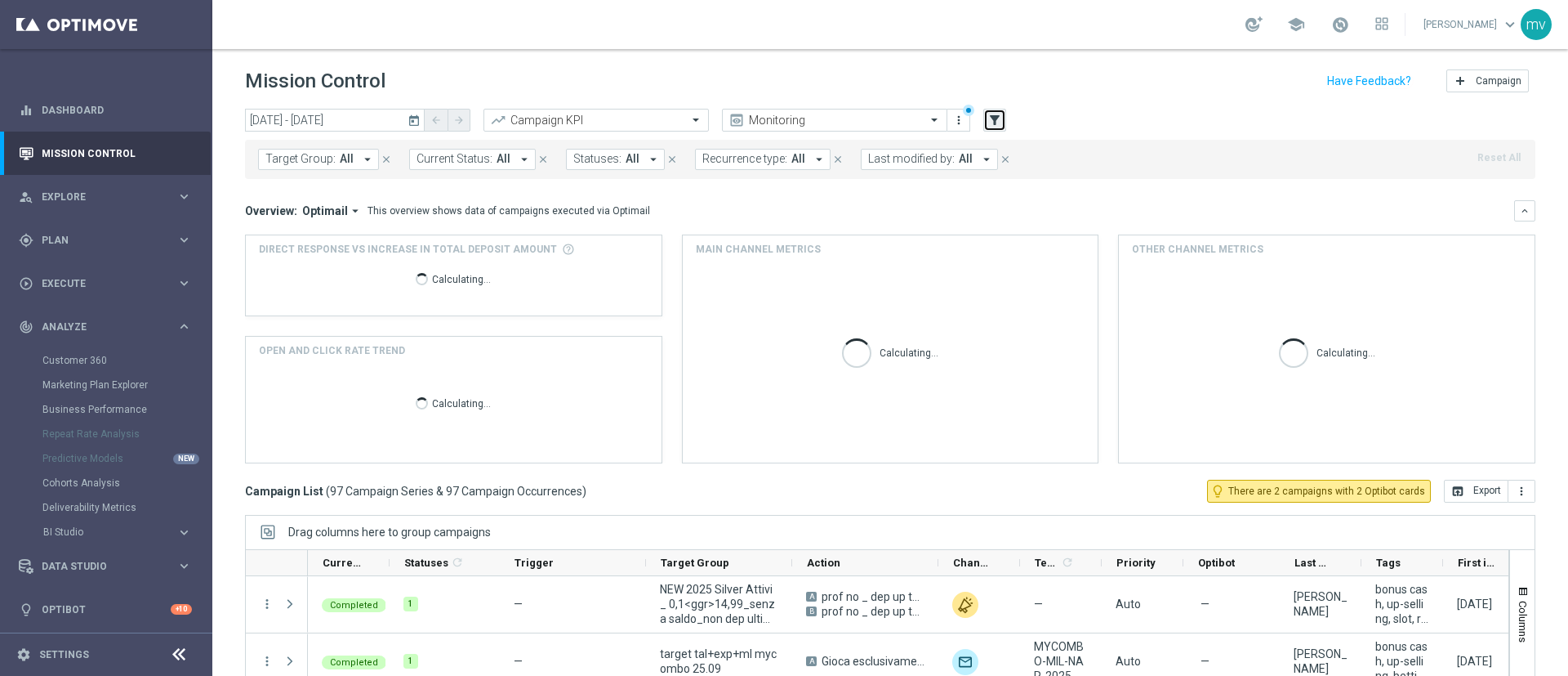
click at [997, 122] on icon "filter_alt" at bounding box center [994, 119] width 15 height 15
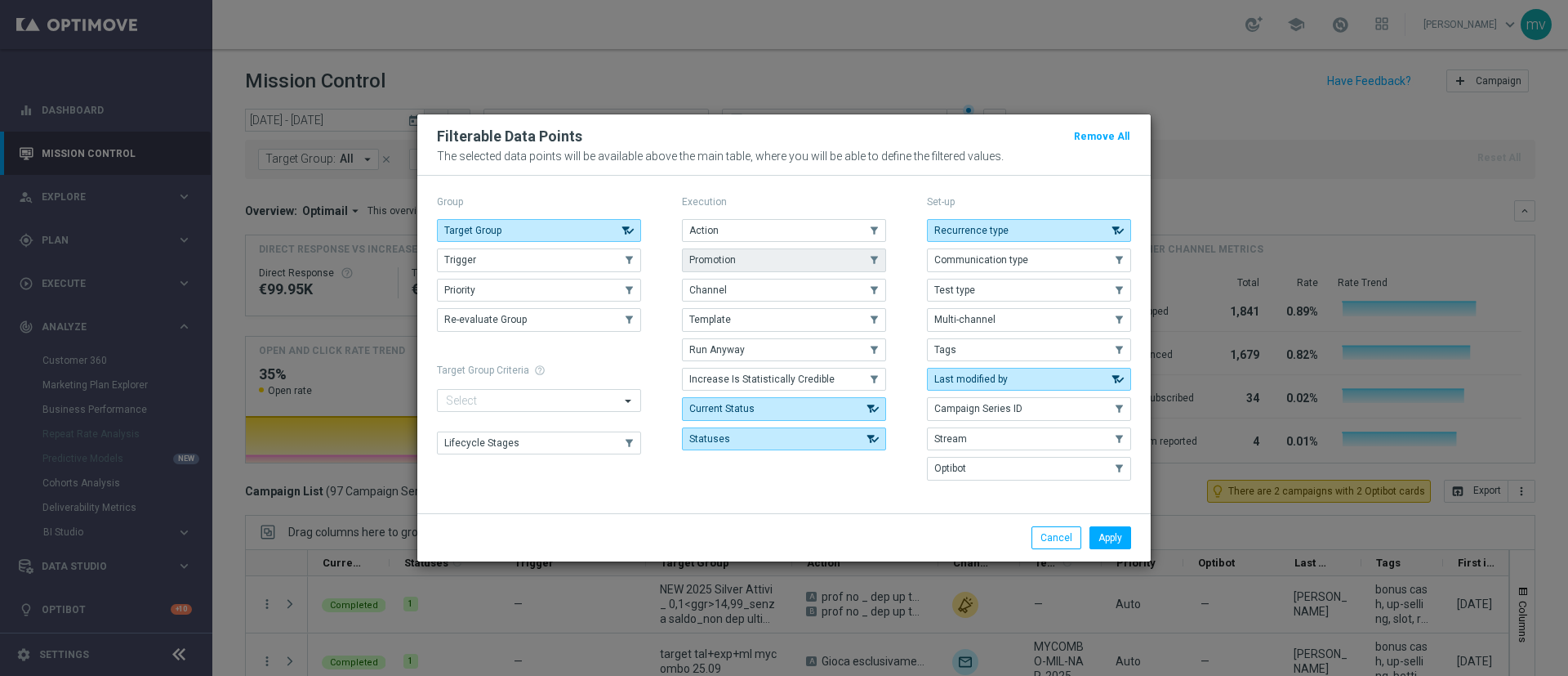
click at [734, 252] on button "Promotion" at bounding box center [784, 259] width 204 height 22
click at [1110, 533] on button "Apply" at bounding box center [1110, 538] width 41 height 22
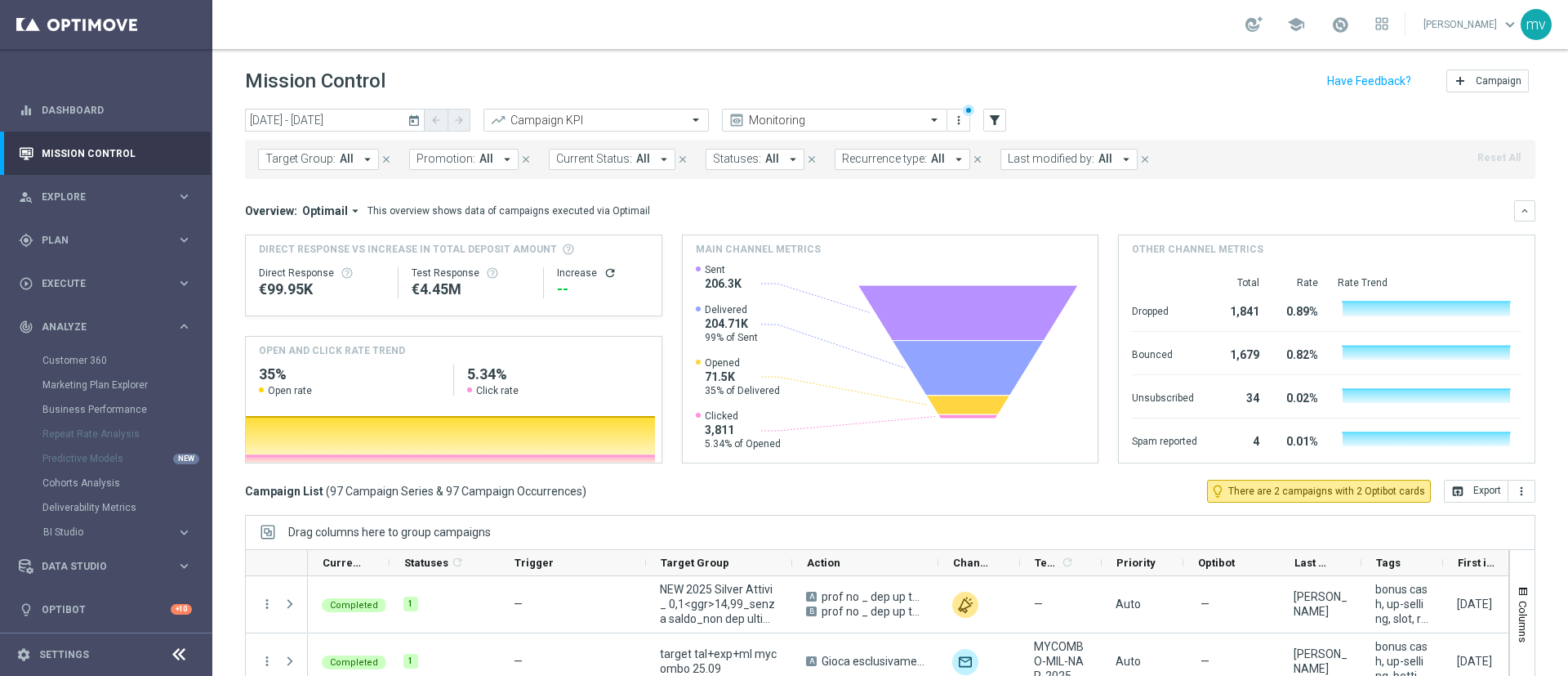
click at [500, 153] on icon "arrow_drop_down" at bounding box center [507, 159] width 15 height 15
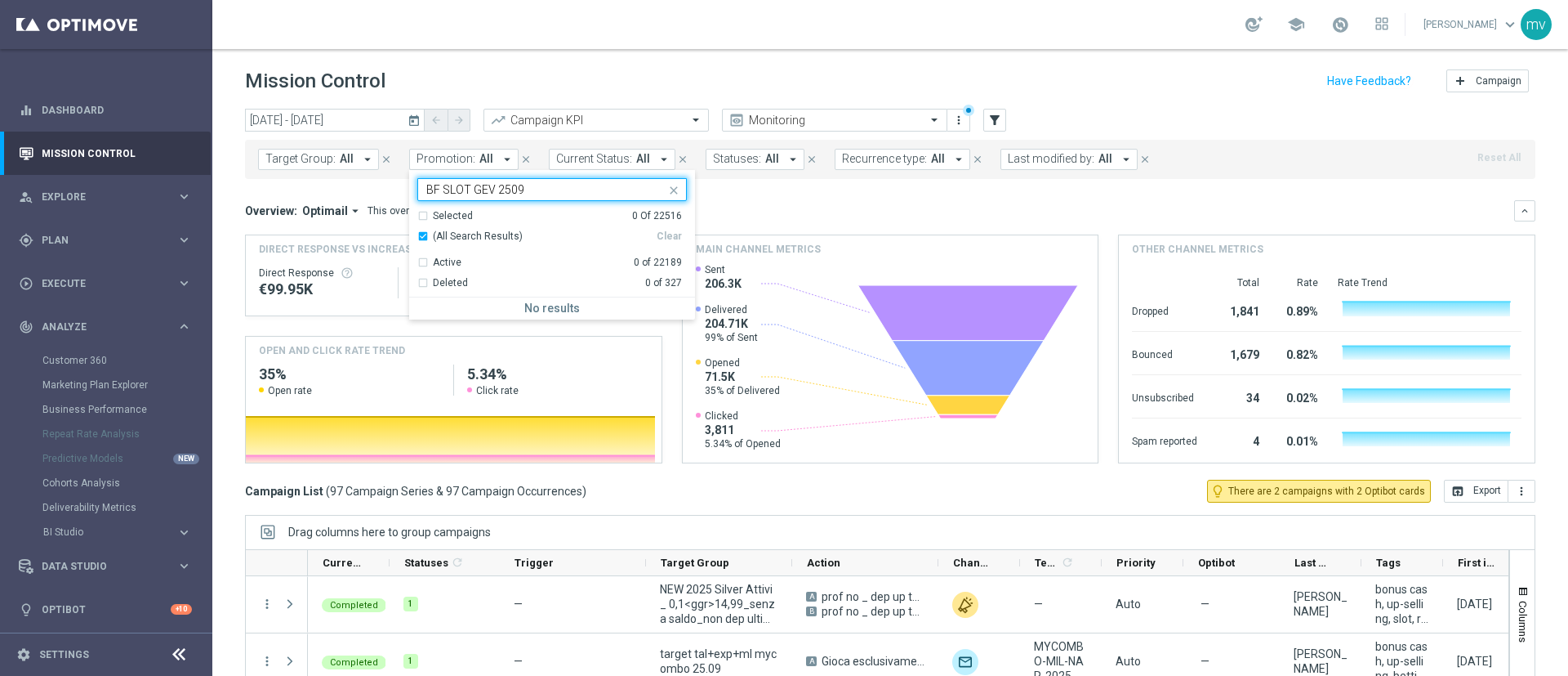
type input "BF SLOT GEV 2509"
drag, startPoint x: 549, startPoint y: 185, endPoint x: 391, endPoint y: 187, distance: 158.0
click at [393, 187] on div "today 25 Sep 2025 - 25 Sep 2025 arrow_back arrow_forward Campaign KPI trending_…" at bounding box center [890, 385] width 1355 height 552
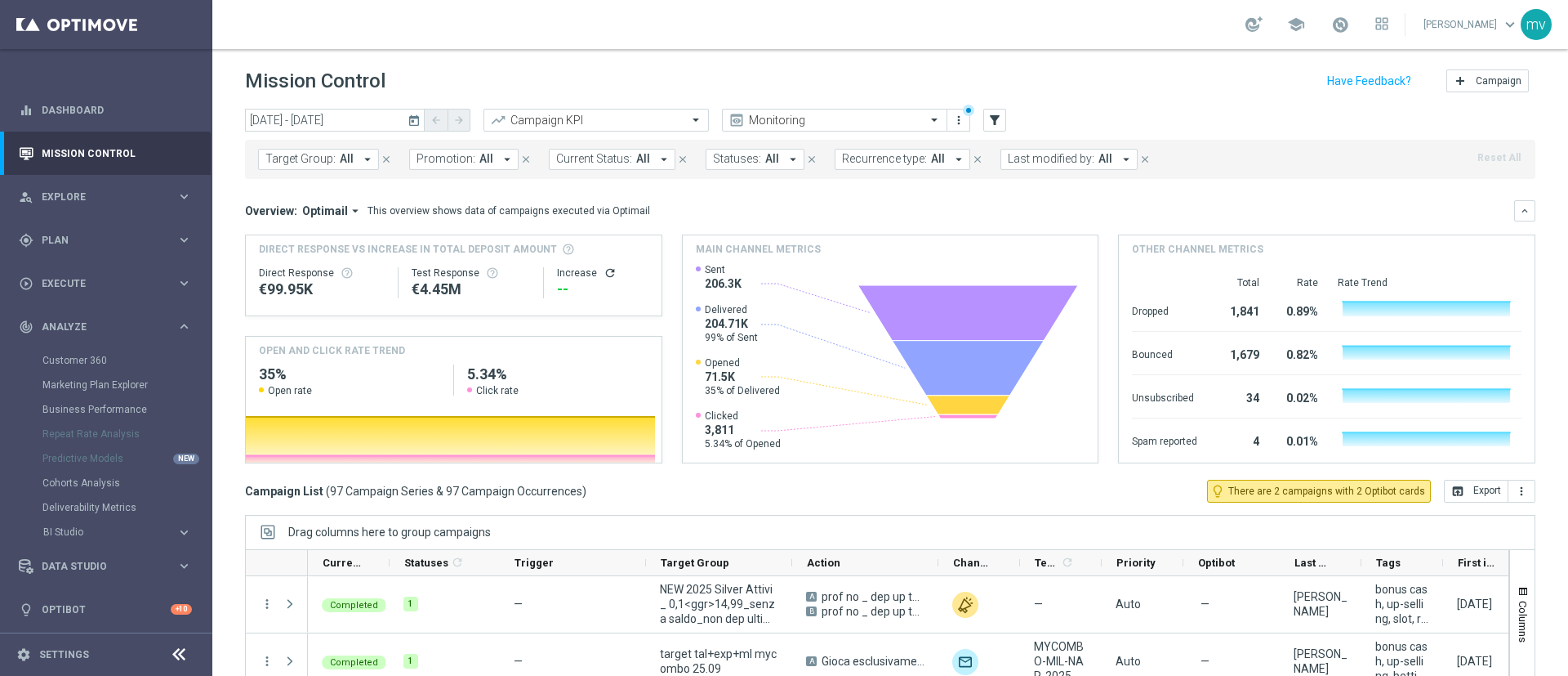
click at [502, 156] on icon "arrow_drop_down" at bounding box center [507, 159] width 15 height 15
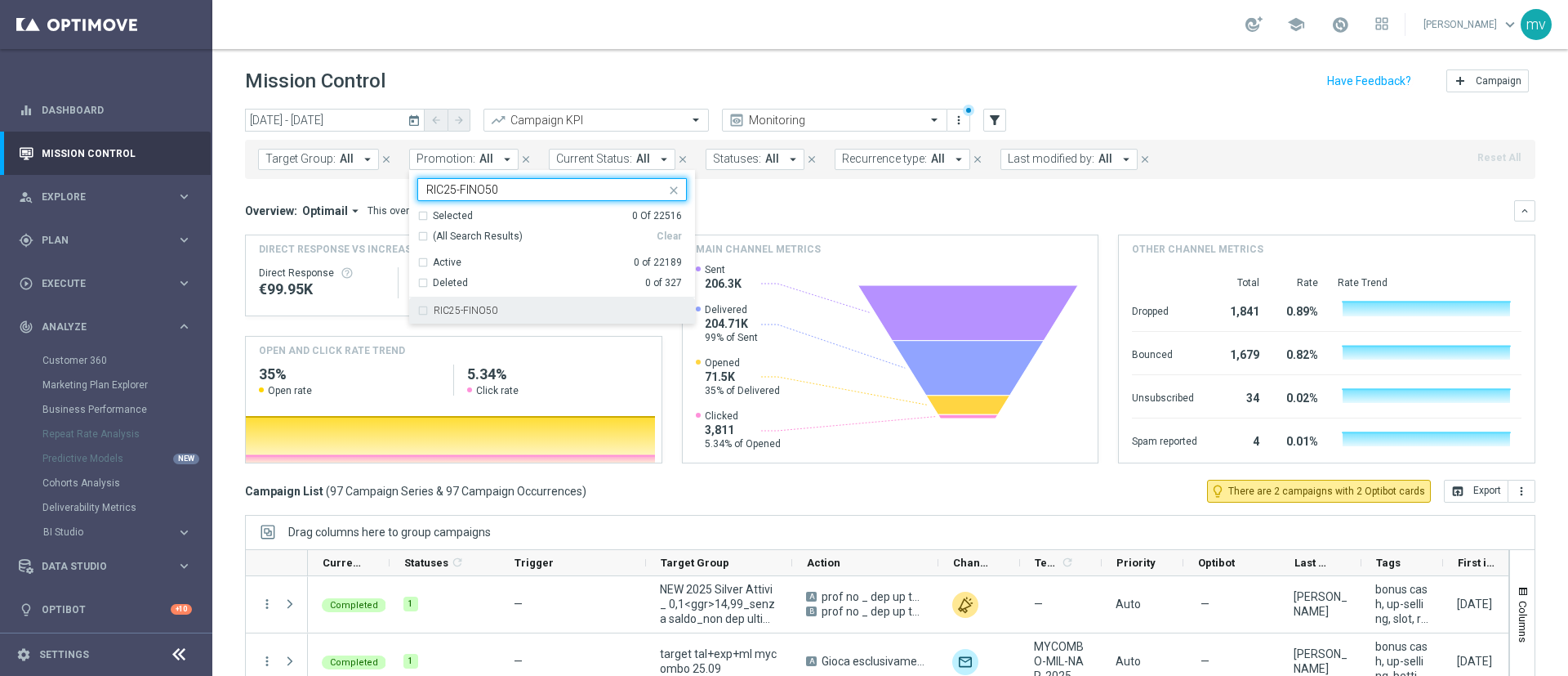
click at [426, 311] on div "RIC25-FINO50" at bounding box center [552, 310] width 270 height 26
type input "RIC25-FINO50"
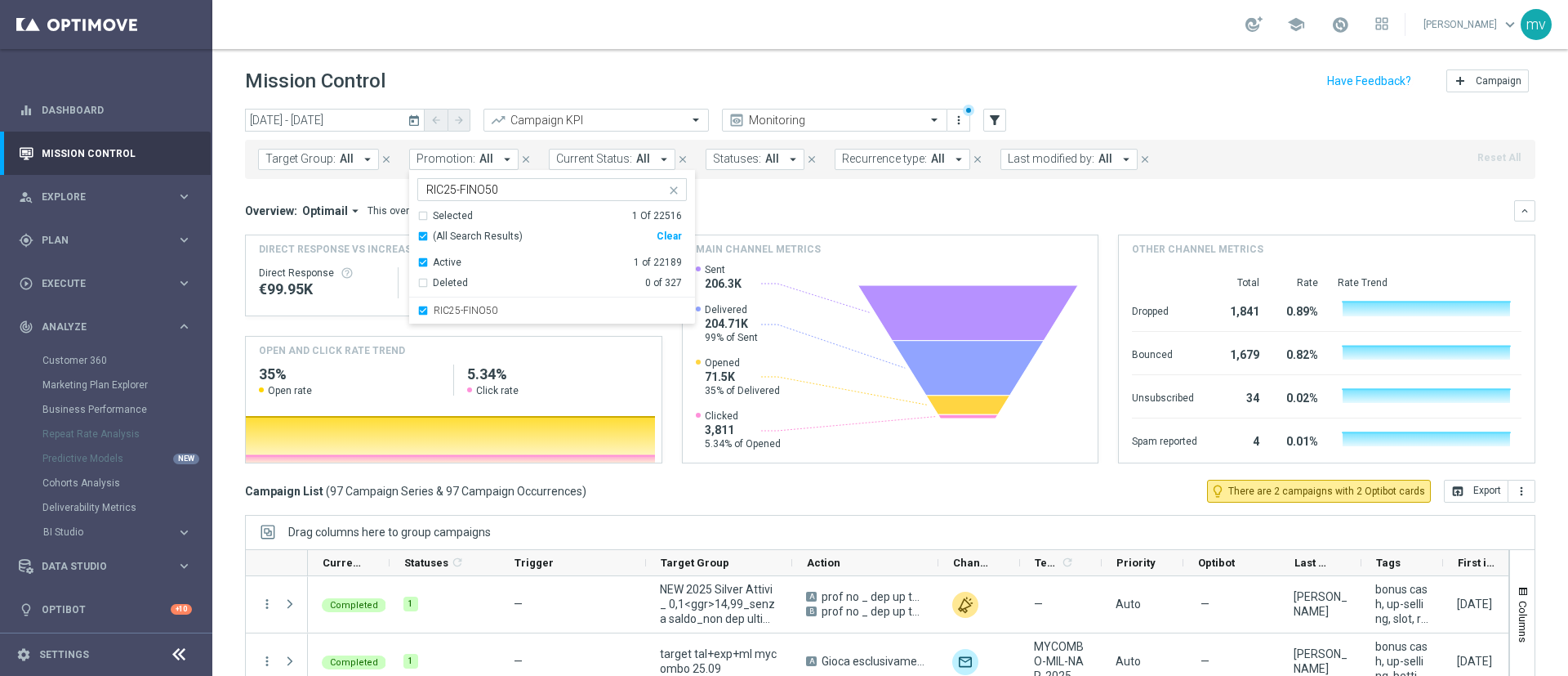
click at [761, 207] on div "Overview: Optimail arrow_drop_down This overview shows data of campaigns execut…" at bounding box center [879, 210] width 1269 height 15
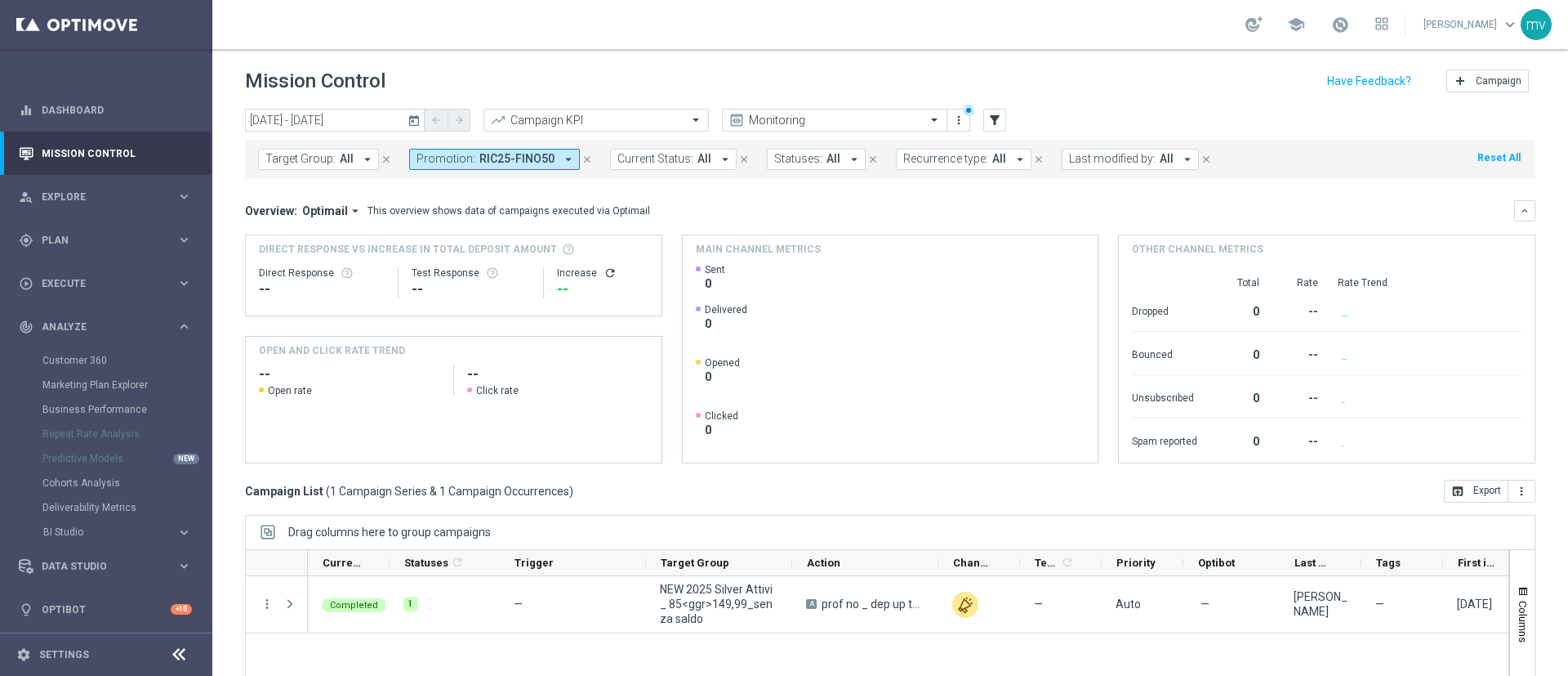
scroll to position [123, 0]
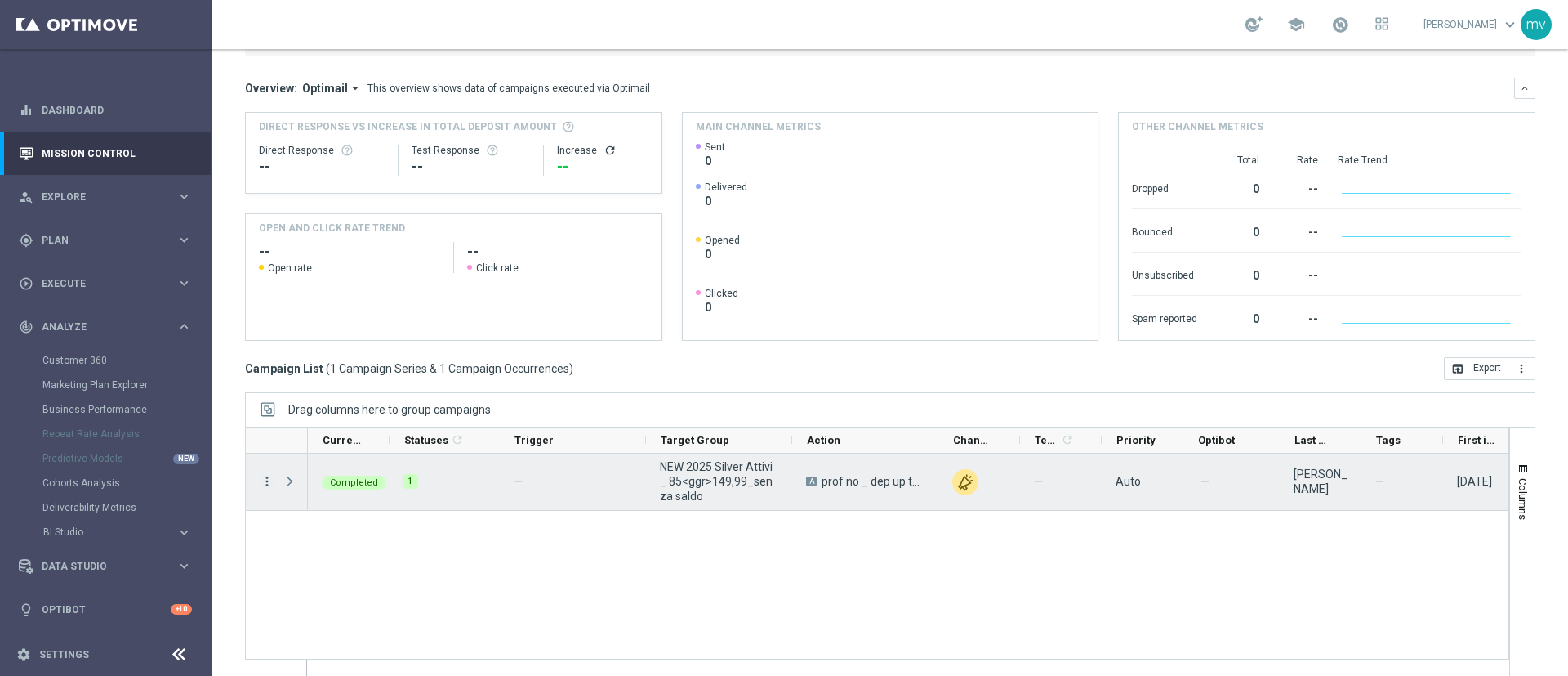
click at [263, 480] on icon "more_vert" at bounding box center [267, 481] width 15 height 15
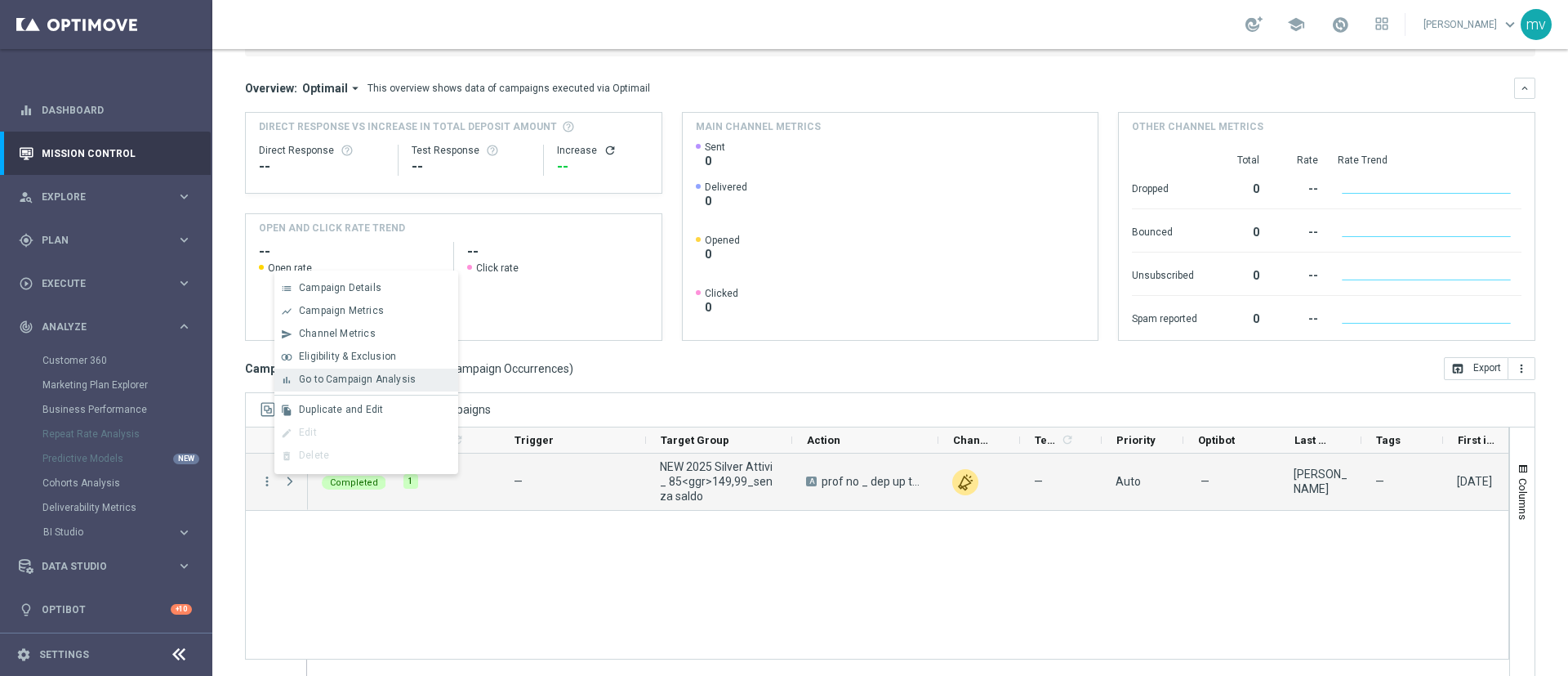
click at [337, 384] on span "Go to Campaign Analysis" at bounding box center [357, 379] width 117 height 11
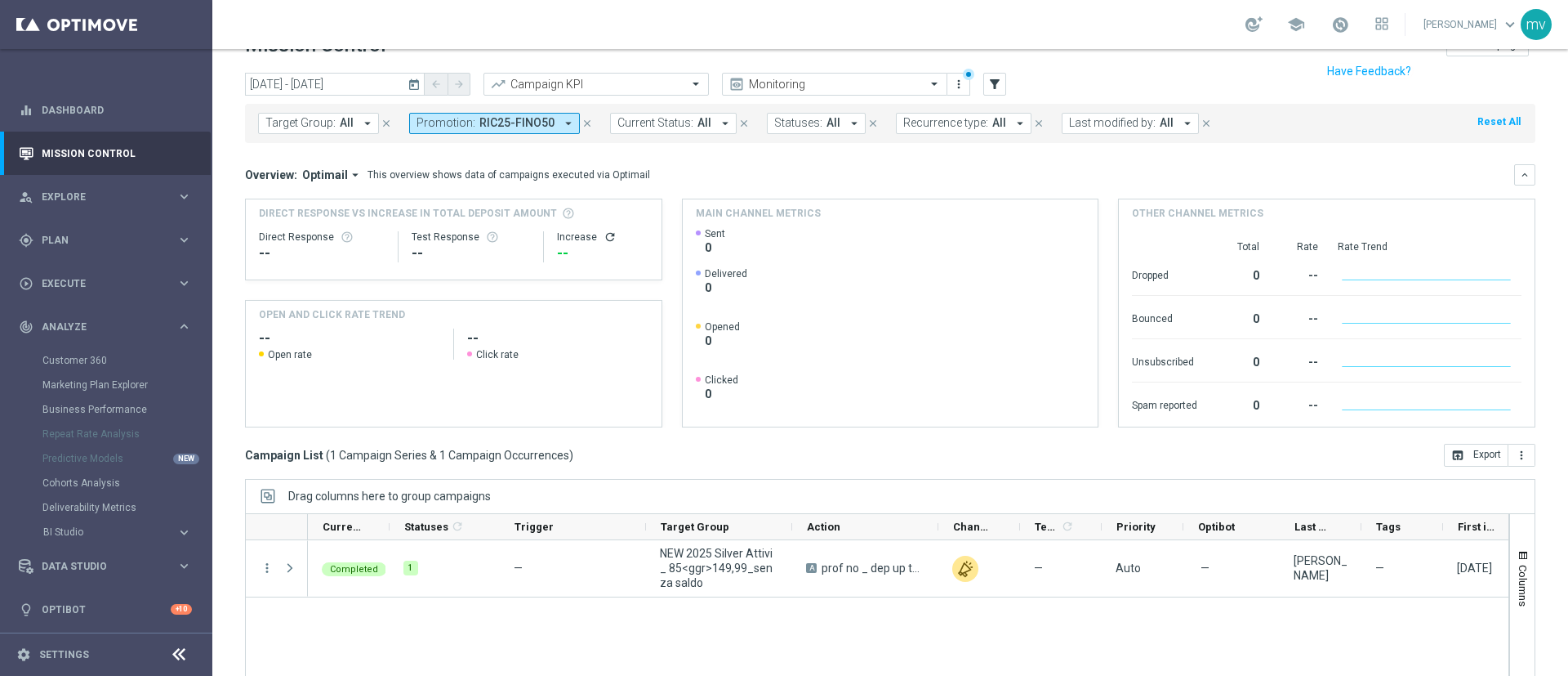
scroll to position [0, 0]
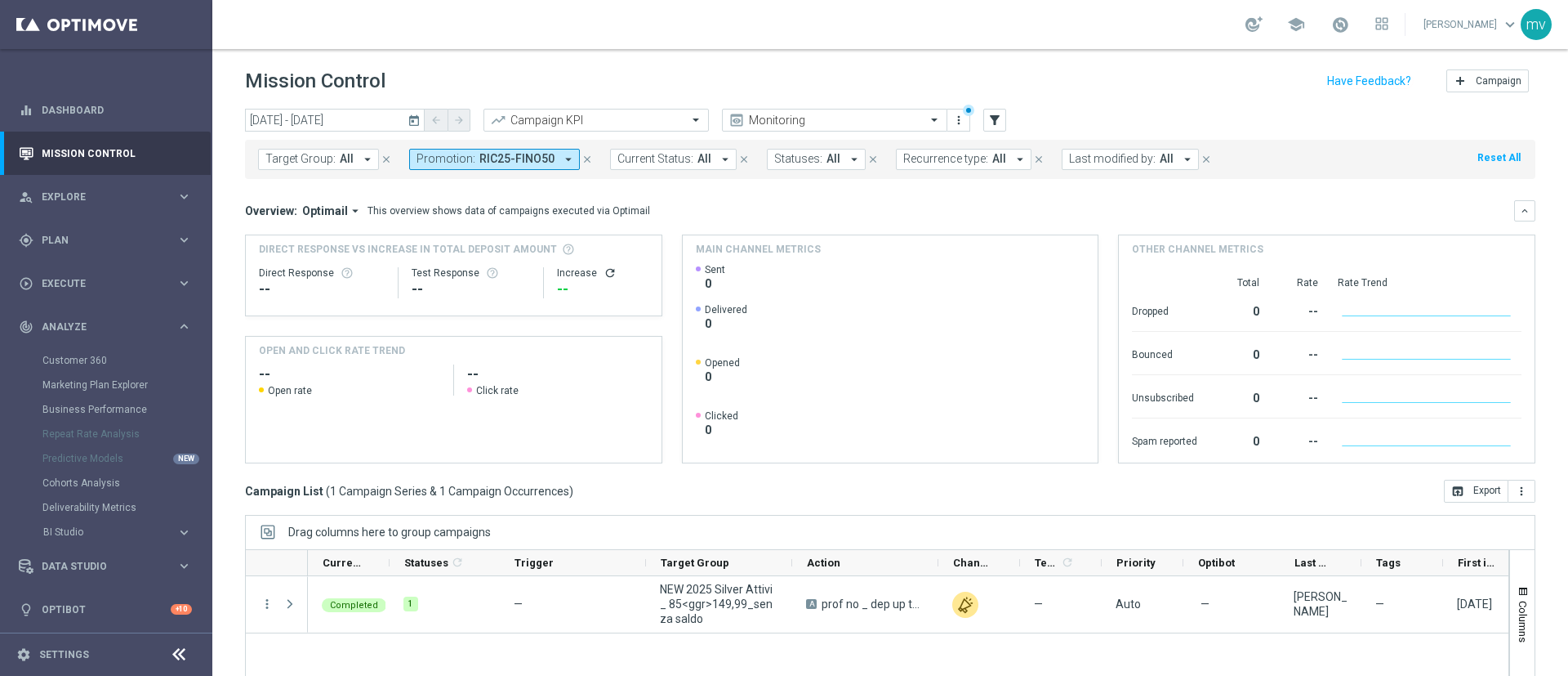
click at [581, 156] on icon "close" at bounding box center [587, 159] width 11 height 11
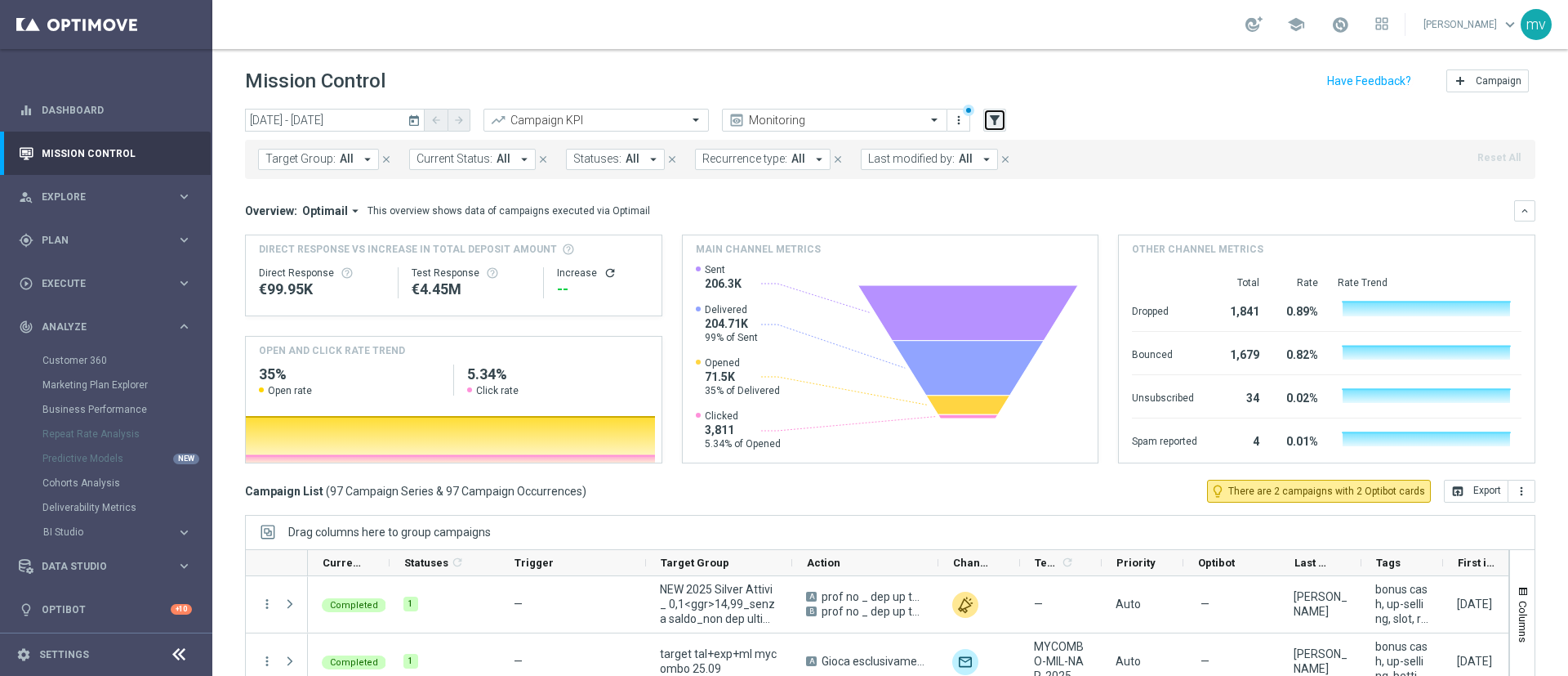
click at [1003, 117] on button "filter_alt" at bounding box center [994, 120] width 22 height 22
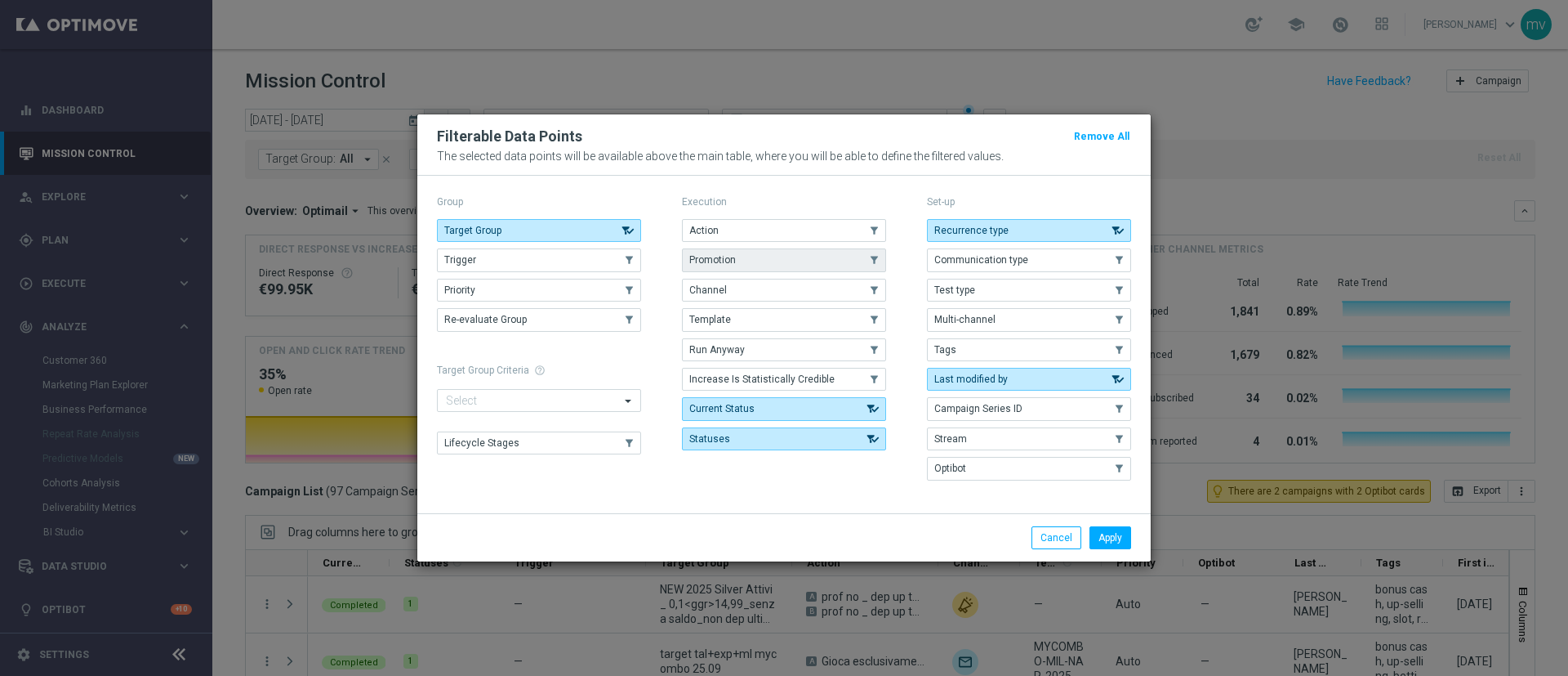
click at [731, 269] on button "Promotion" at bounding box center [784, 259] width 204 height 22
click at [1117, 533] on button "Apply" at bounding box center [1110, 538] width 41 height 22
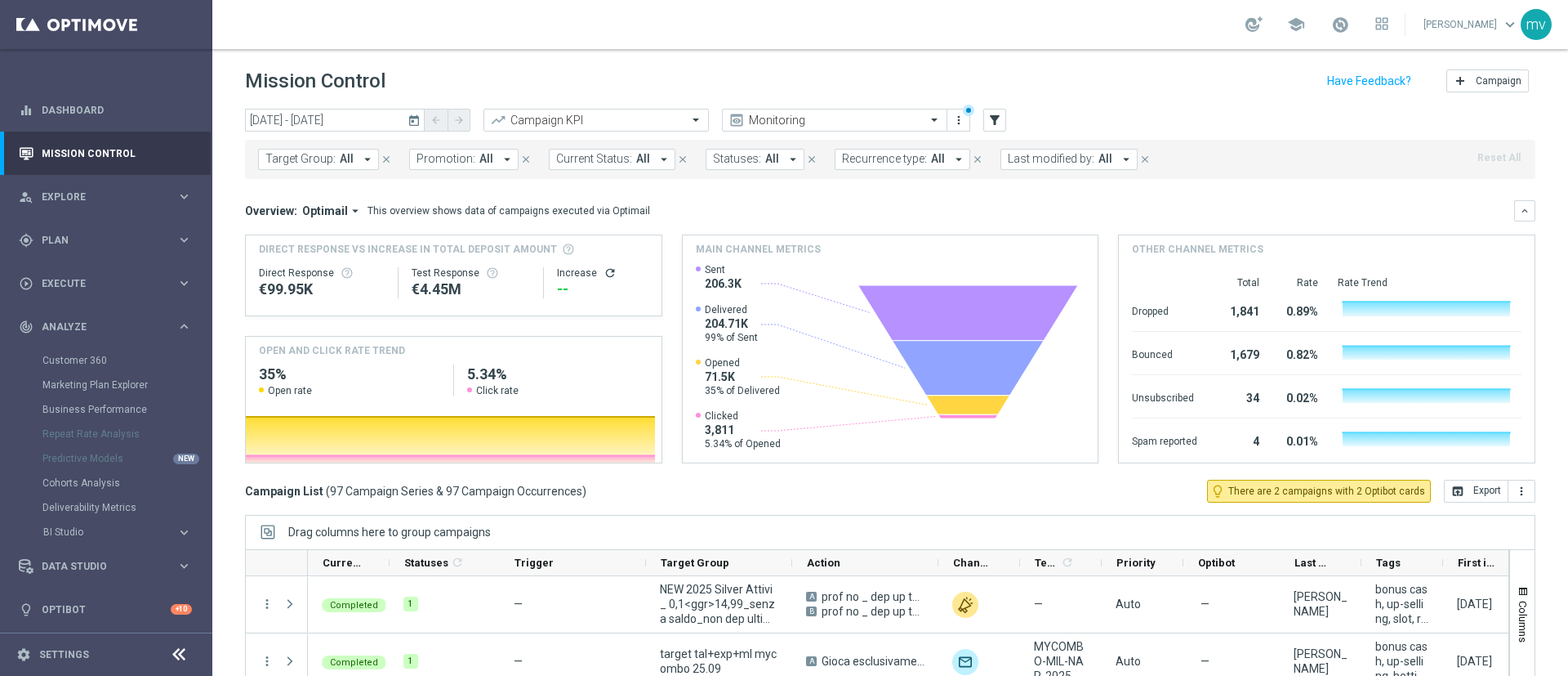
click at [500, 158] on icon "arrow_drop_down" at bounding box center [507, 159] width 15 height 15
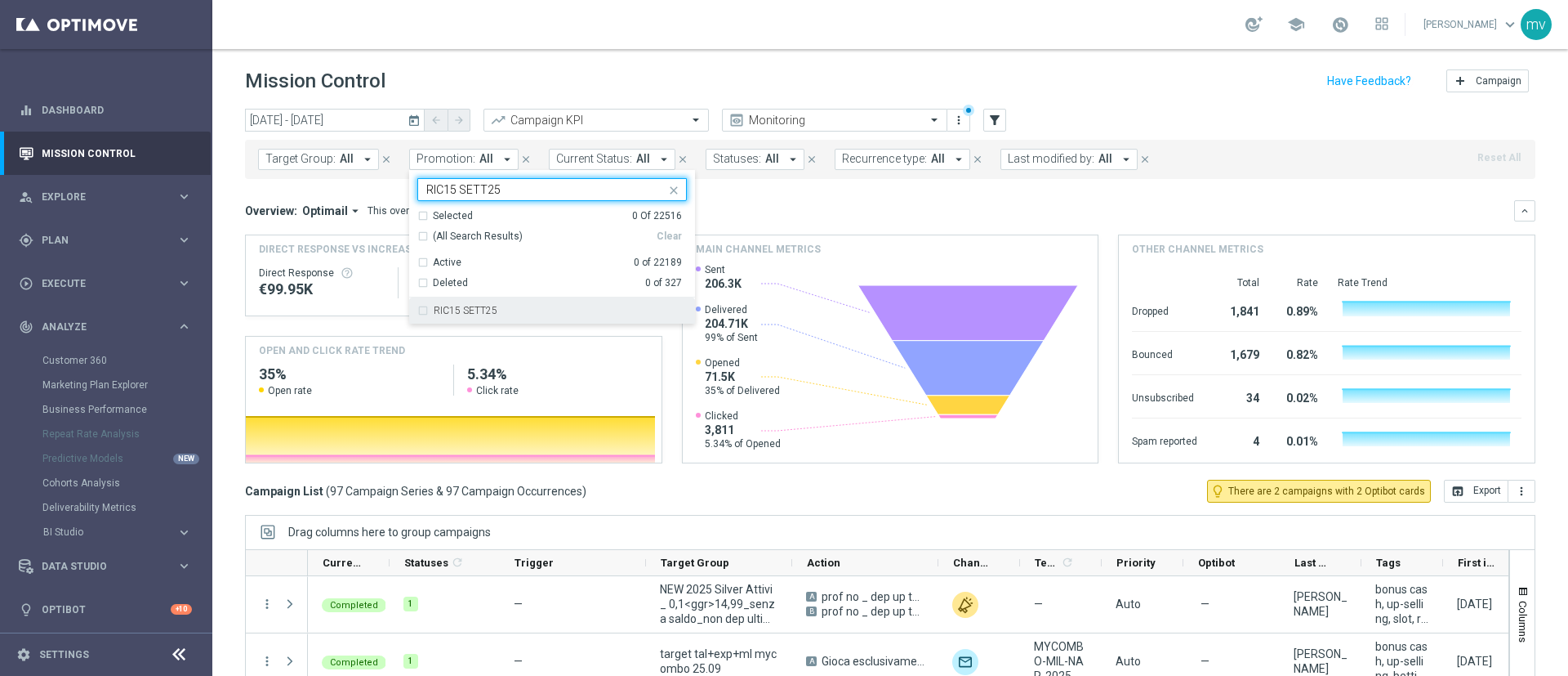
click at [466, 310] on label "RIC15 SETT25" at bounding box center [466, 310] width 64 height 10
type input "RIC15 SETT25"
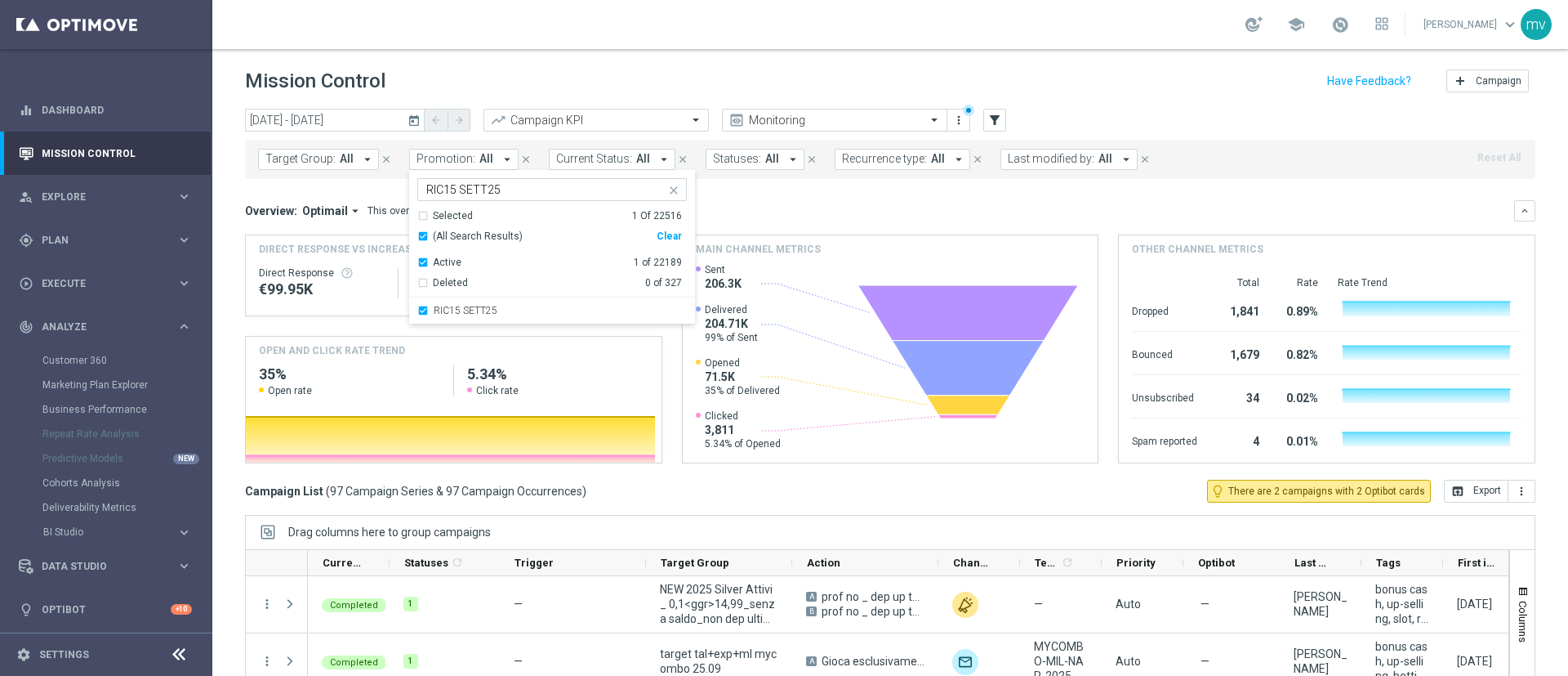
click at [822, 217] on div "Overview: Optimail arrow_drop_down This overview shows data of campaigns execut…" at bounding box center [879, 210] width 1269 height 15
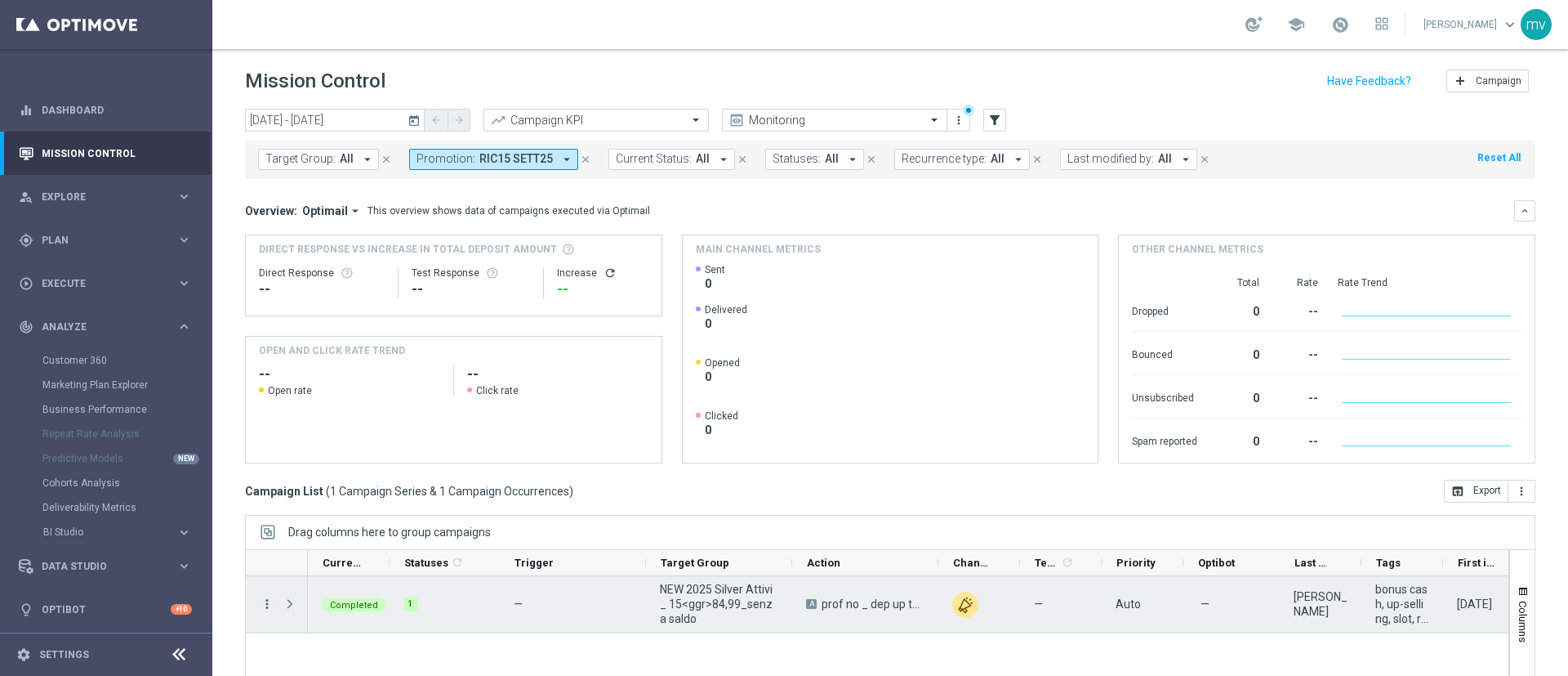
click at [267, 606] on icon "more_vert" at bounding box center [267, 603] width 15 height 15
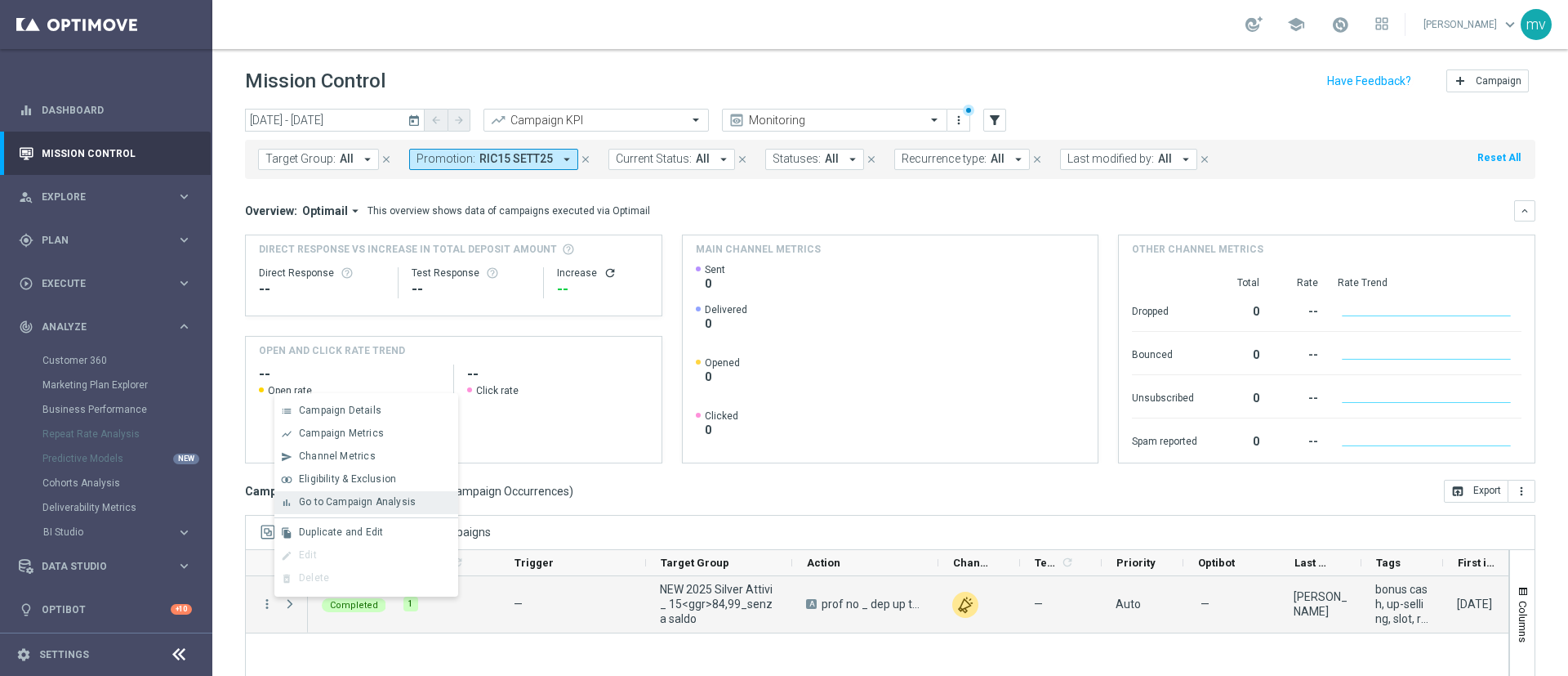
click at [322, 503] on span "Go to Campaign Analysis" at bounding box center [357, 501] width 117 height 11
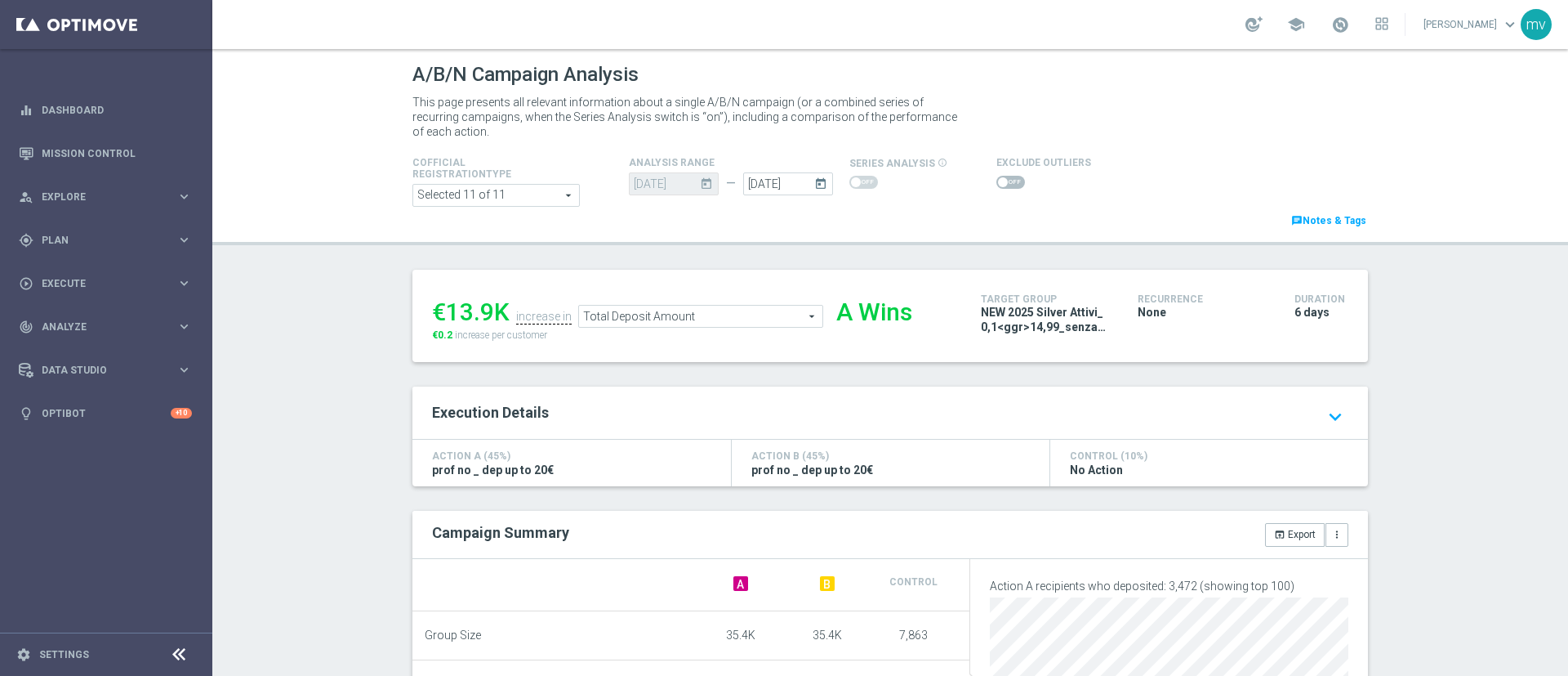
drag, startPoint x: 1005, startPoint y: 182, endPoint x: 1074, endPoint y: 372, distance: 202.1
click at [1005, 182] on span at bounding box center [1010, 182] width 29 height 13
click at [1005, 182] on input "checkbox" at bounding box center [1010, 182] width 29 height 13
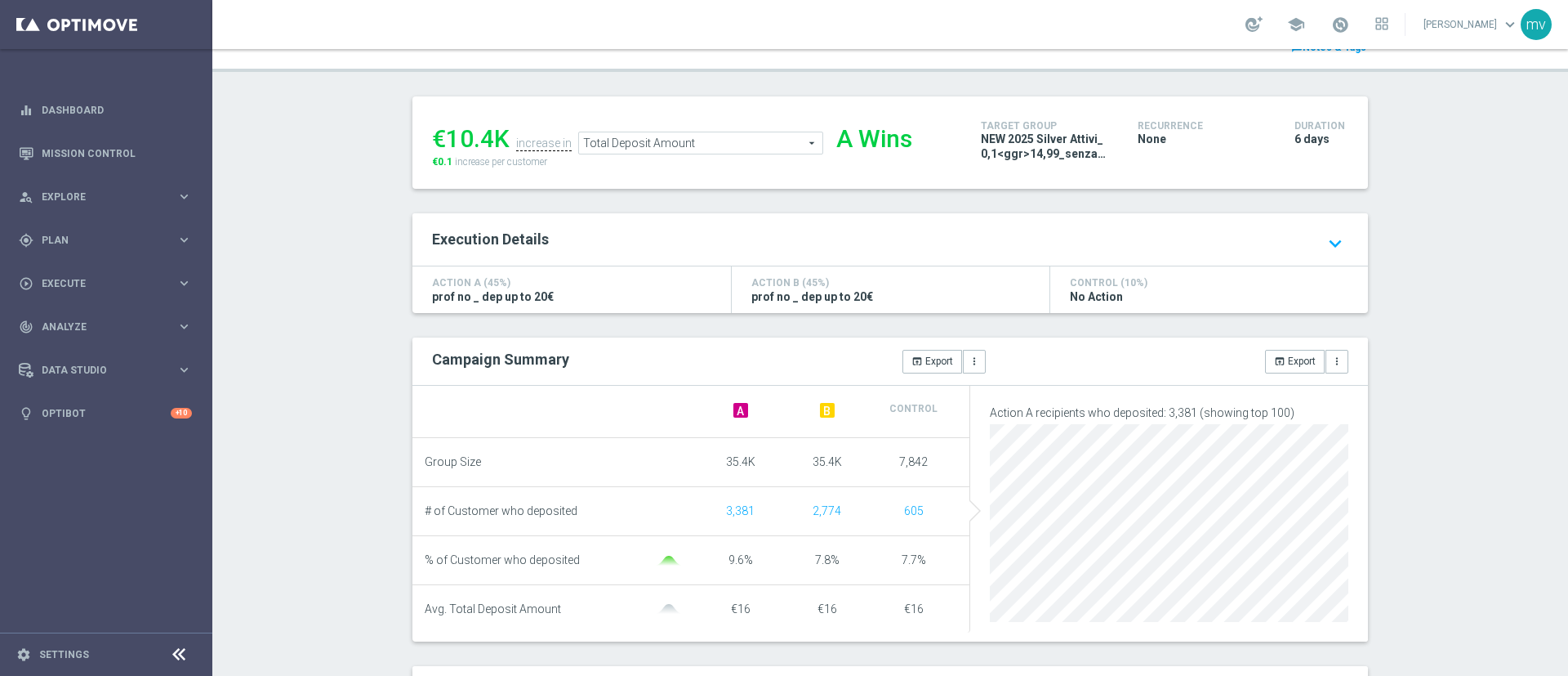
scroll to position [123, 0]
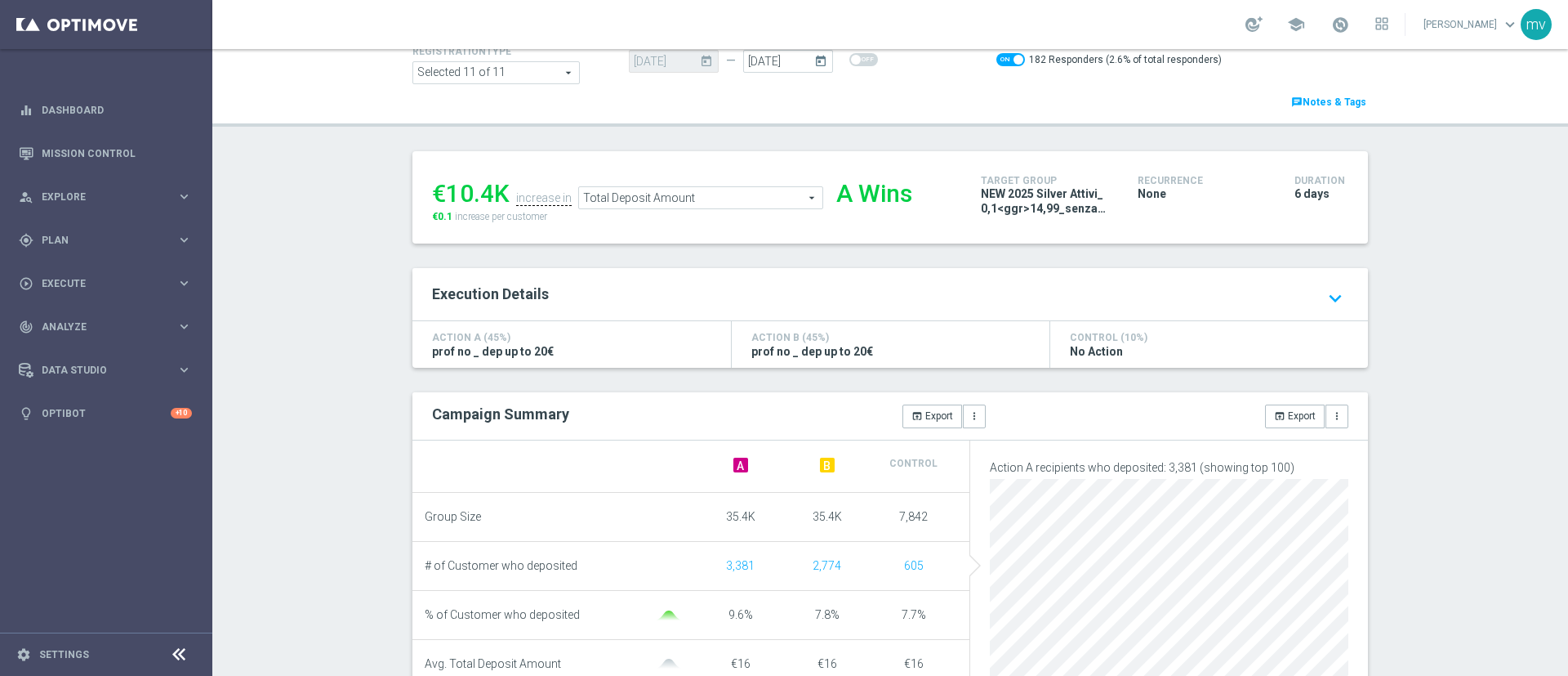
drag, startPoint x: 441, startPoint y: 191, endPoint x: 499, endPoint y: 189, distance: 58.0
click at [499, 189] on div "€10.4K" at bounding box center [471, 194] width 78 height 29
copy div "10.4K"
click at [695, 200] on span "Total Deposit Amount" at bounding box center [701, 197] width 244 height 22
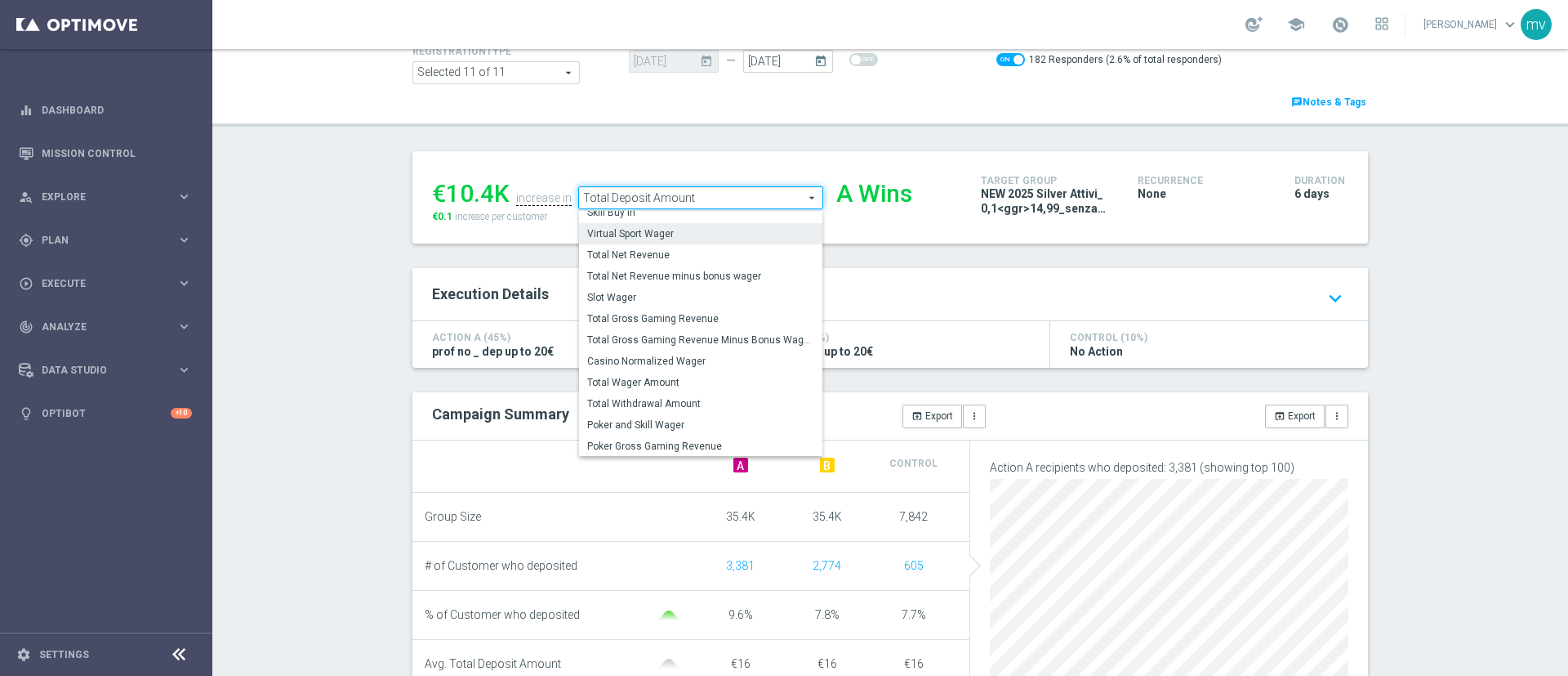
scroll to position [236, 0]
click at [721, 341] on span "Total Gross Gaming Revenue Minus Bonus Wagared" at bounding box center [701, 337] width 227 height 13
checkbox input "false"
type input "Total Gross Gaming Revenue Minus Bonus Wagared"
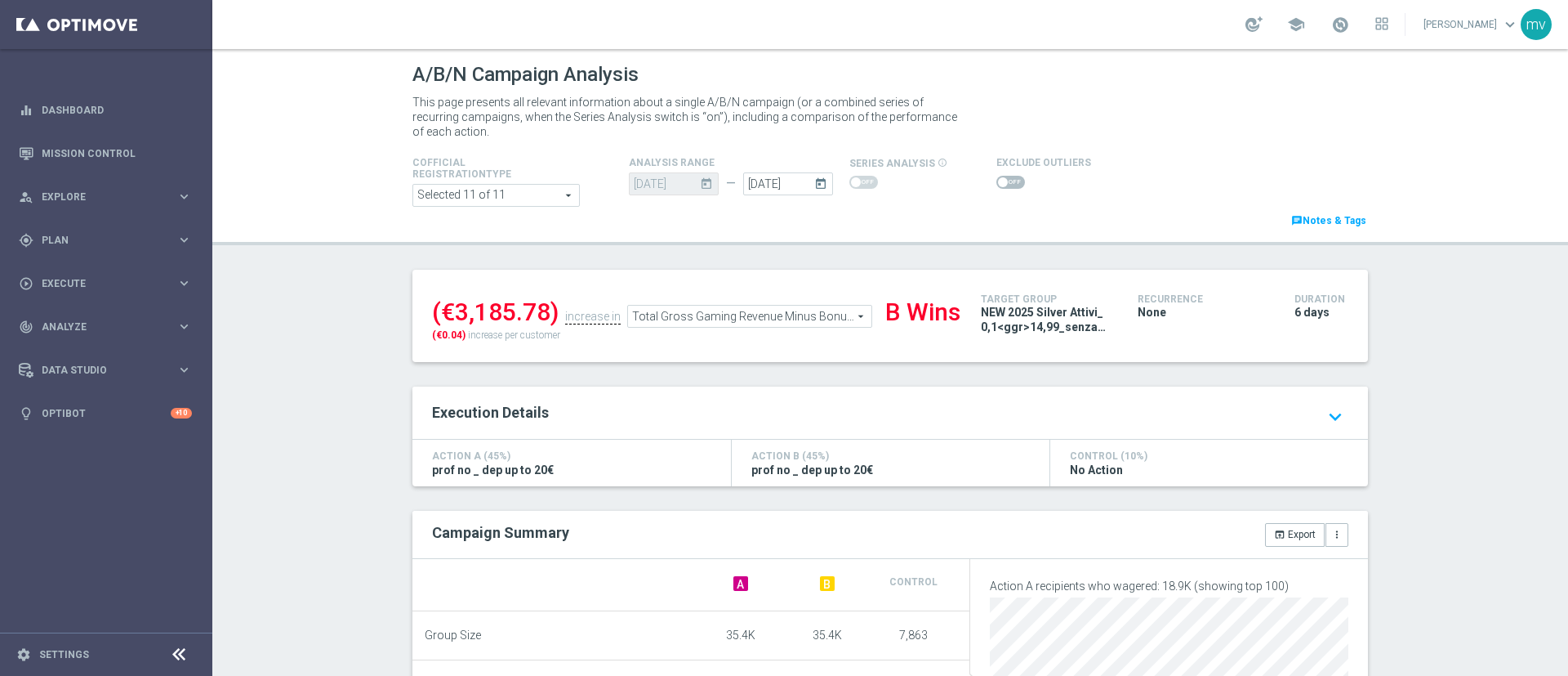
click at [996, 182] on span at bounding box center [1010, 182] width 29 height 13
click at [996, 182] on input "checkbox" at bounding box center [1010, 182] width 29 height 13
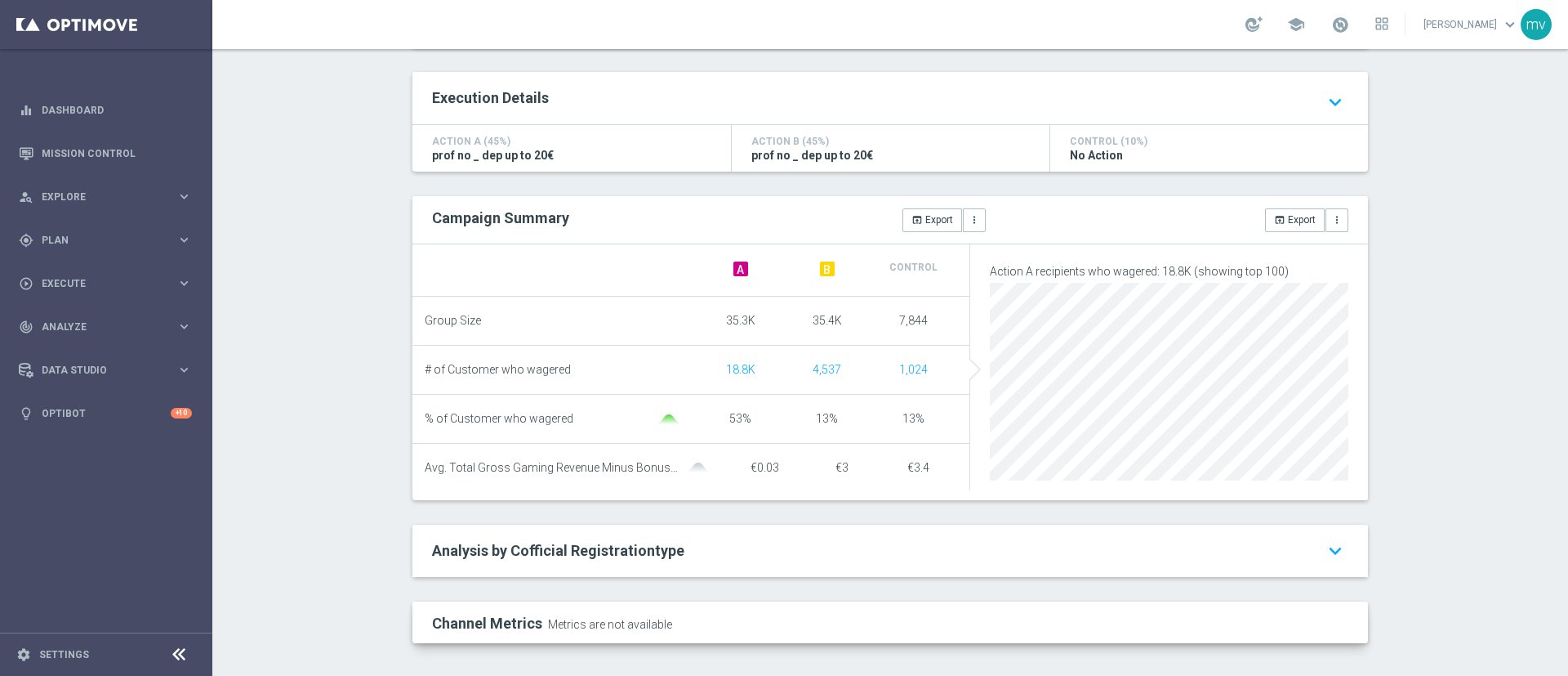
scroll to position [73, 0]
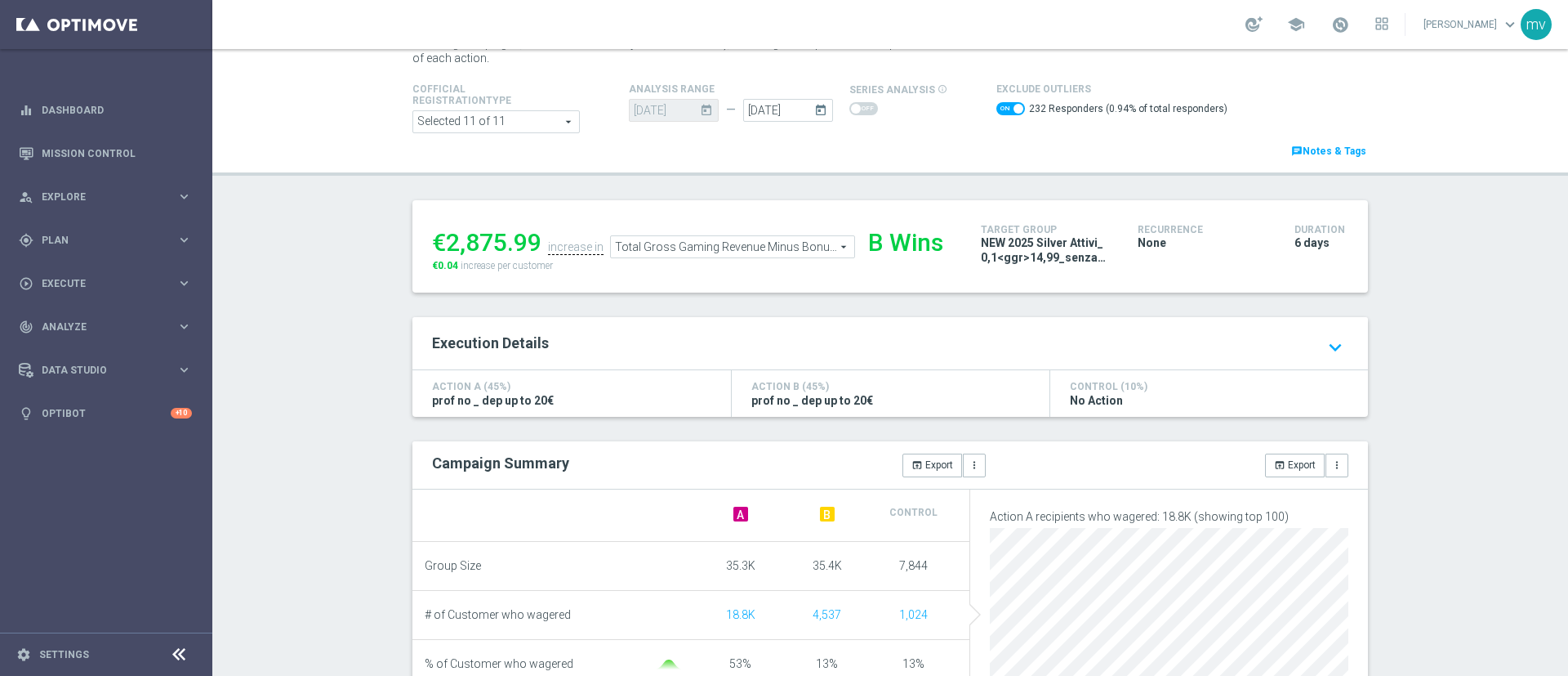
drag, startPoint x: 425, startPoint y: 242, endPoint x: 530, endPoint y: 241, distance: 105.0
click at [530, 241] on div "€2,875.99" at bounding box center [486, 243] width 110 height 29
copy div "€2,875.99"
drag, startPoint x: 425, startPoint y: 263, endPoint x: 449, endPoint y: 263, distance: 24.0
click at [449, 263] on div "€2,875.99 increase in Total Gross Gaming Revenue Minus Bonus Wagared Total Gros…" at bounding box center [694, 246] width 549 height 53
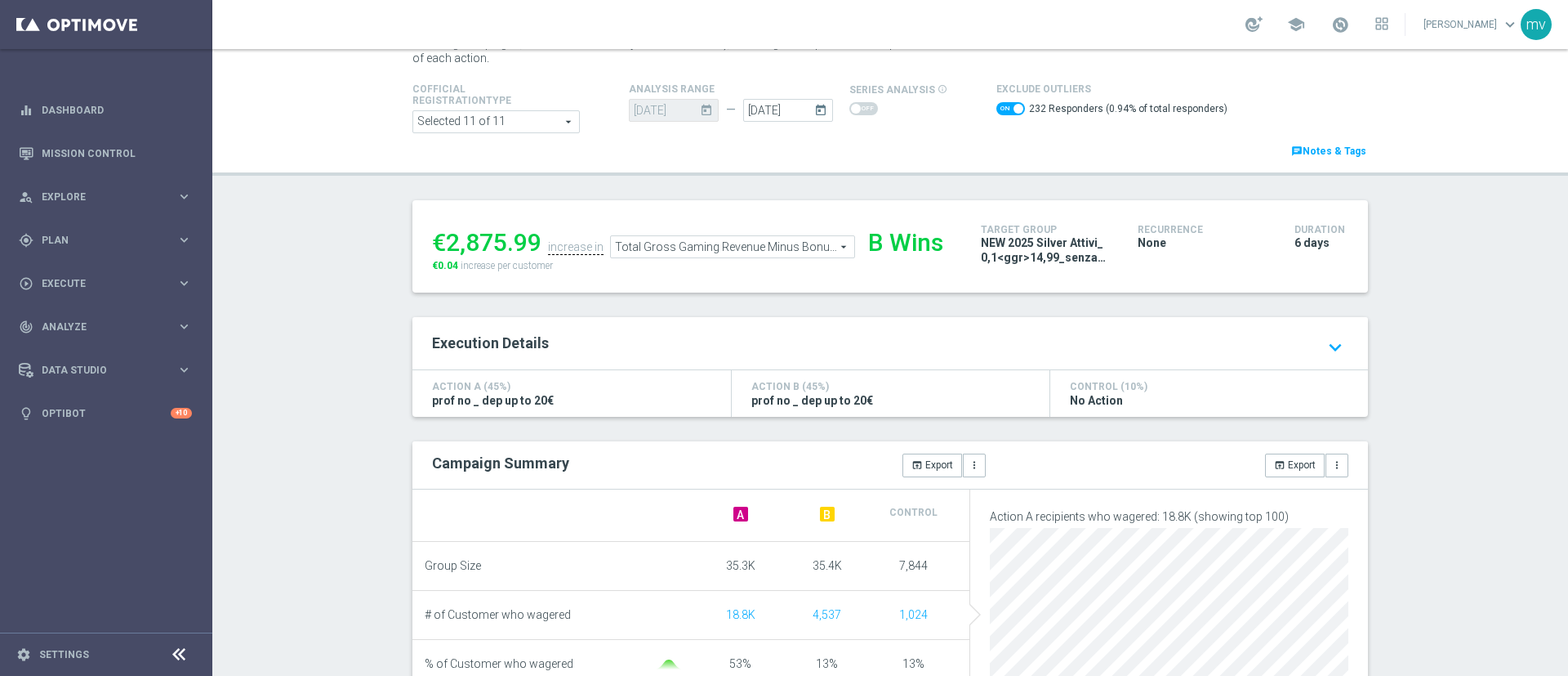
copy span "€0.04"
click at [770, 247] on span "Total Gross Gaming Revenue Minus Bonus Wagared" at bounding box center [733, 246] width 244 height 22
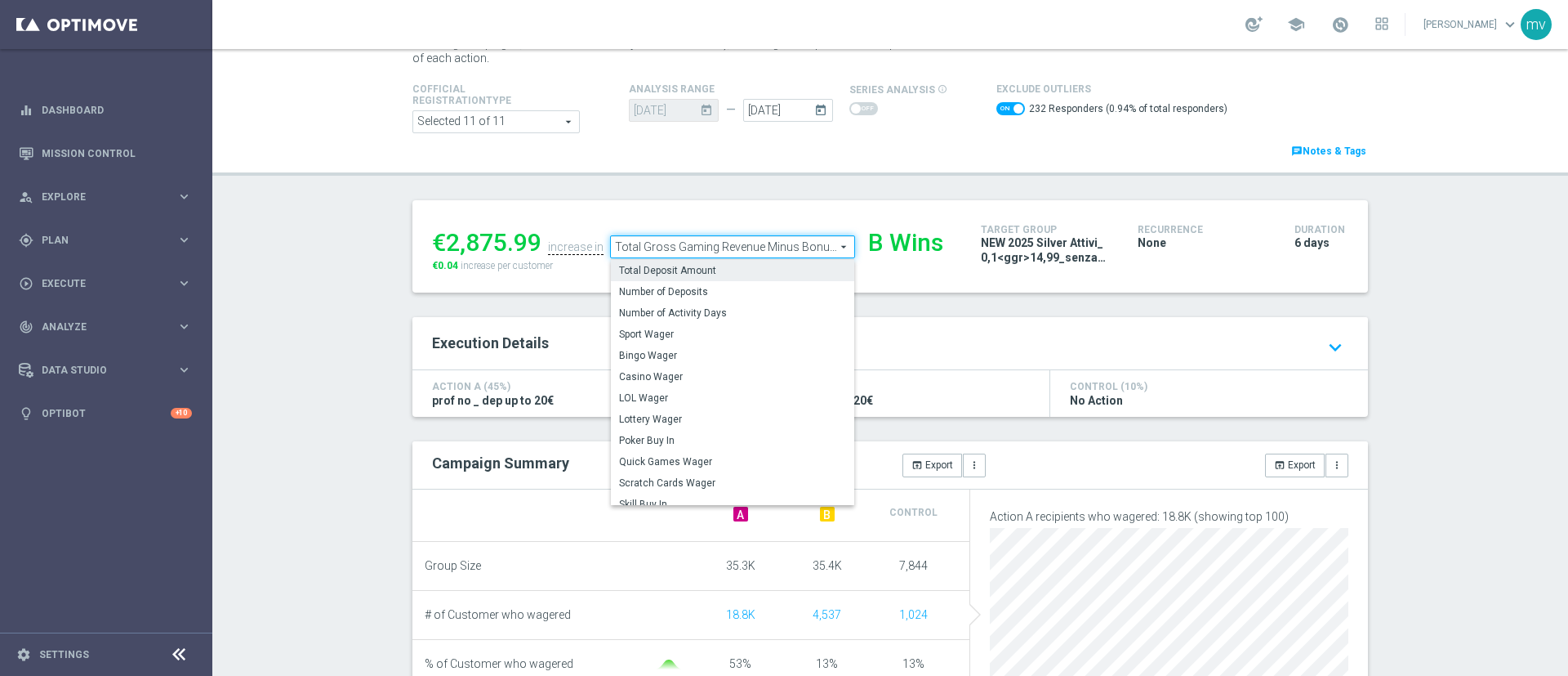
click at [768, 265] on span "Total Deposit Amount" at bounding box center [733, 270] width 227 height 13
checkbox input "false"
type input "Total Deposit Amount"
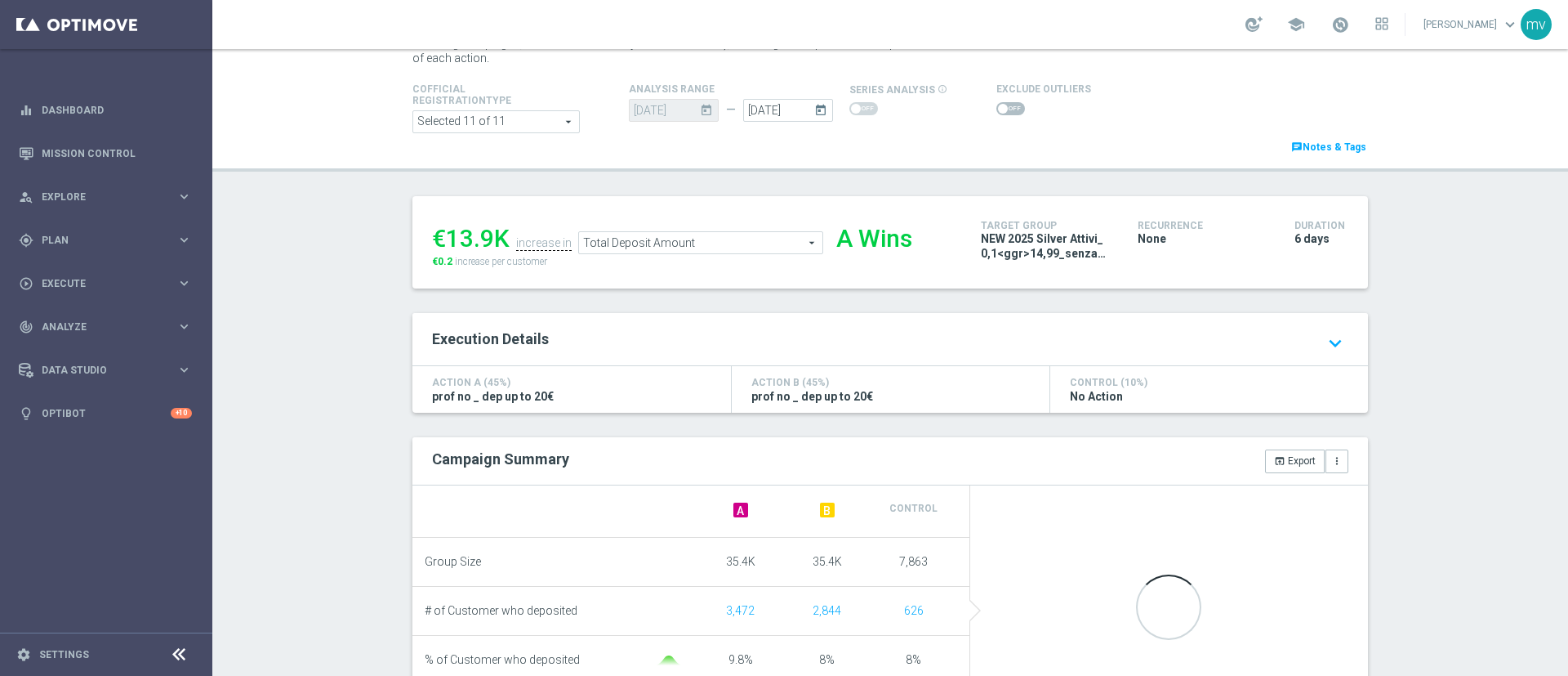
drag, startPoint x: 994, startPoint y: 109, endPoint x: 967, endPoint y: 223, distance: 117.2
click at [996, 110] on span at bounding box center [1010, 108] width 29 height 13
click at [996, 110] on input "checkbox" at bounding box center [1010, 108] width 29 height 13
checkbox input "true"
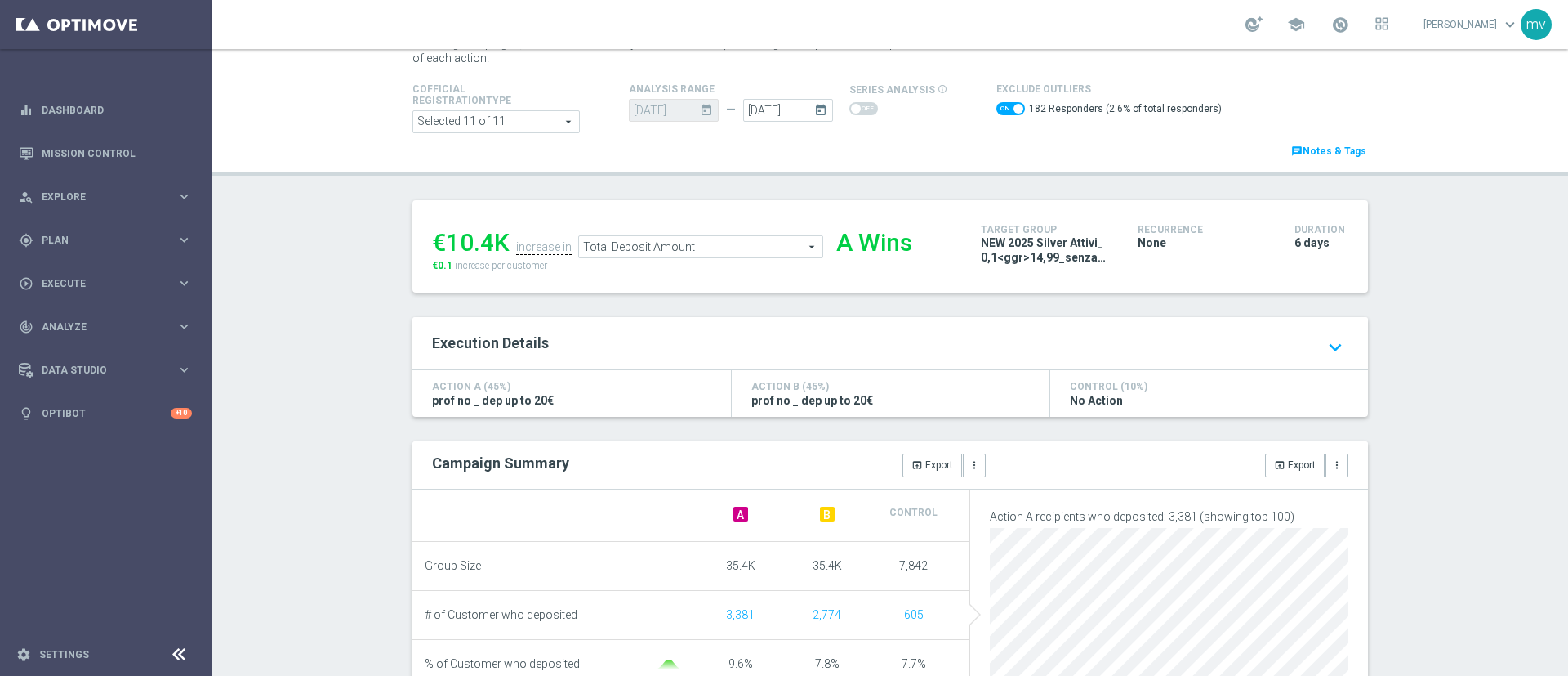
drag, startPoint x: 422, startPoint y: 268, endPoint x: 443, endPoint y: 267, distance: 21.0
click at [443, 267] on span "€0.1" at bounding box center [442, 265] width 21 height 11
copy span "€0.1"
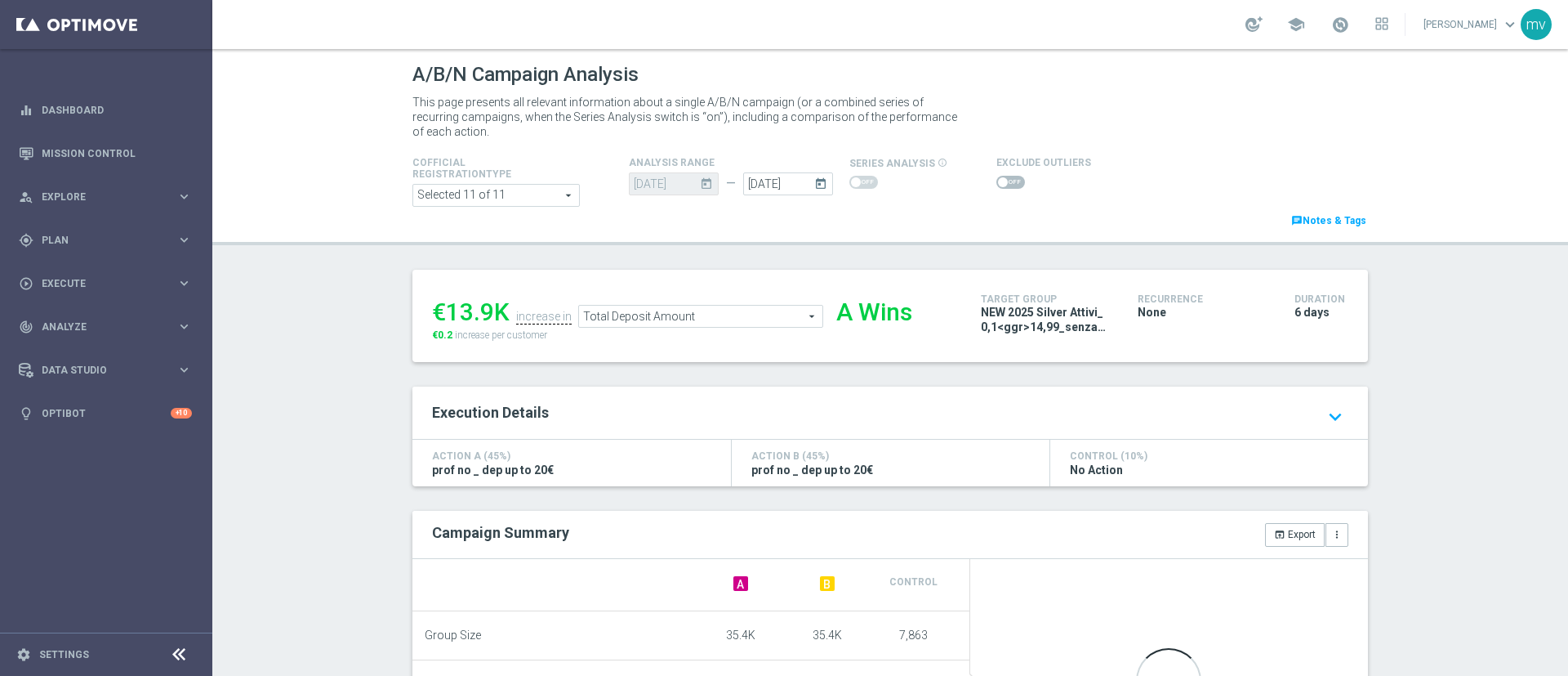
click at [996, 172] on div at bounding box center [1044, 182] width 95 height 20
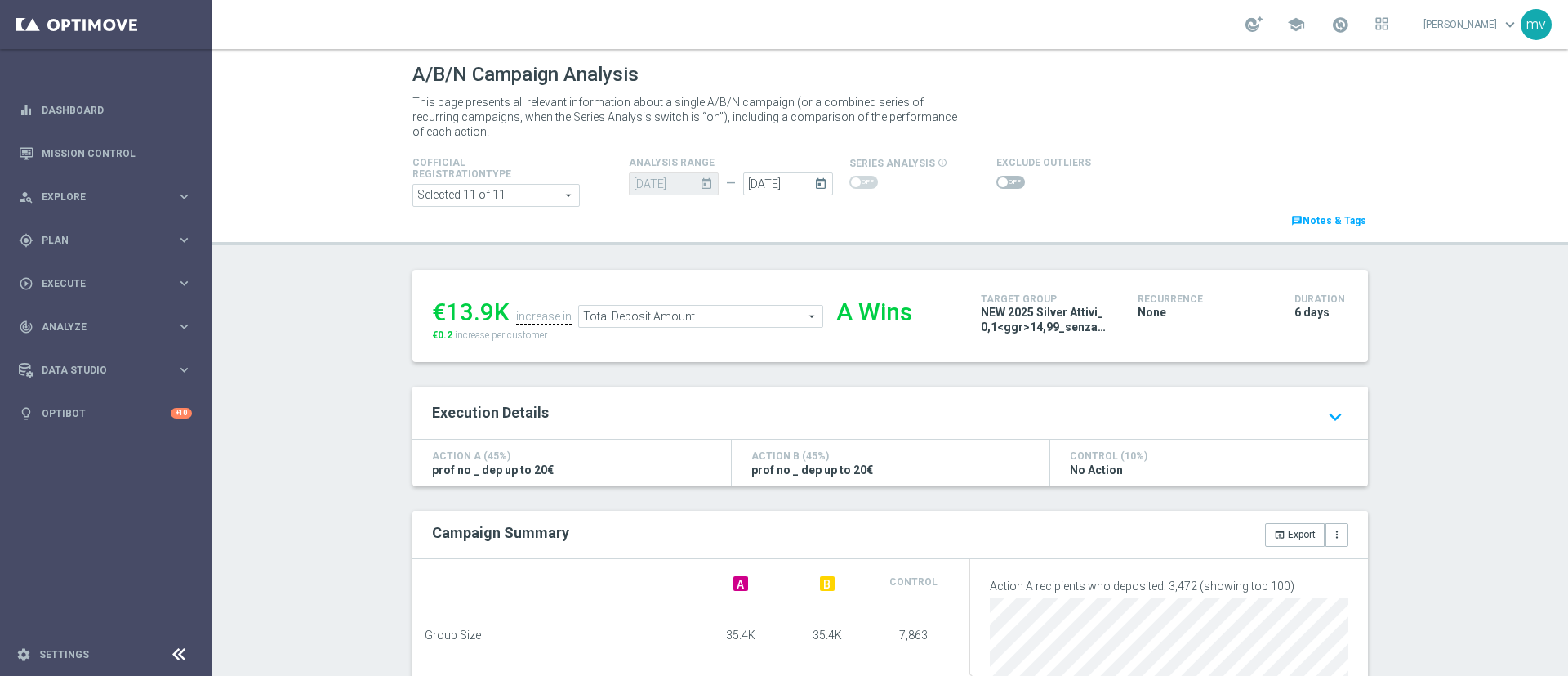
click at [996, 185] on span at bounding box center [1010, 182] width 29 height 13
click at [996, 185] on input "checkbox" at bounding box center [1010, 182] width 29 height 13
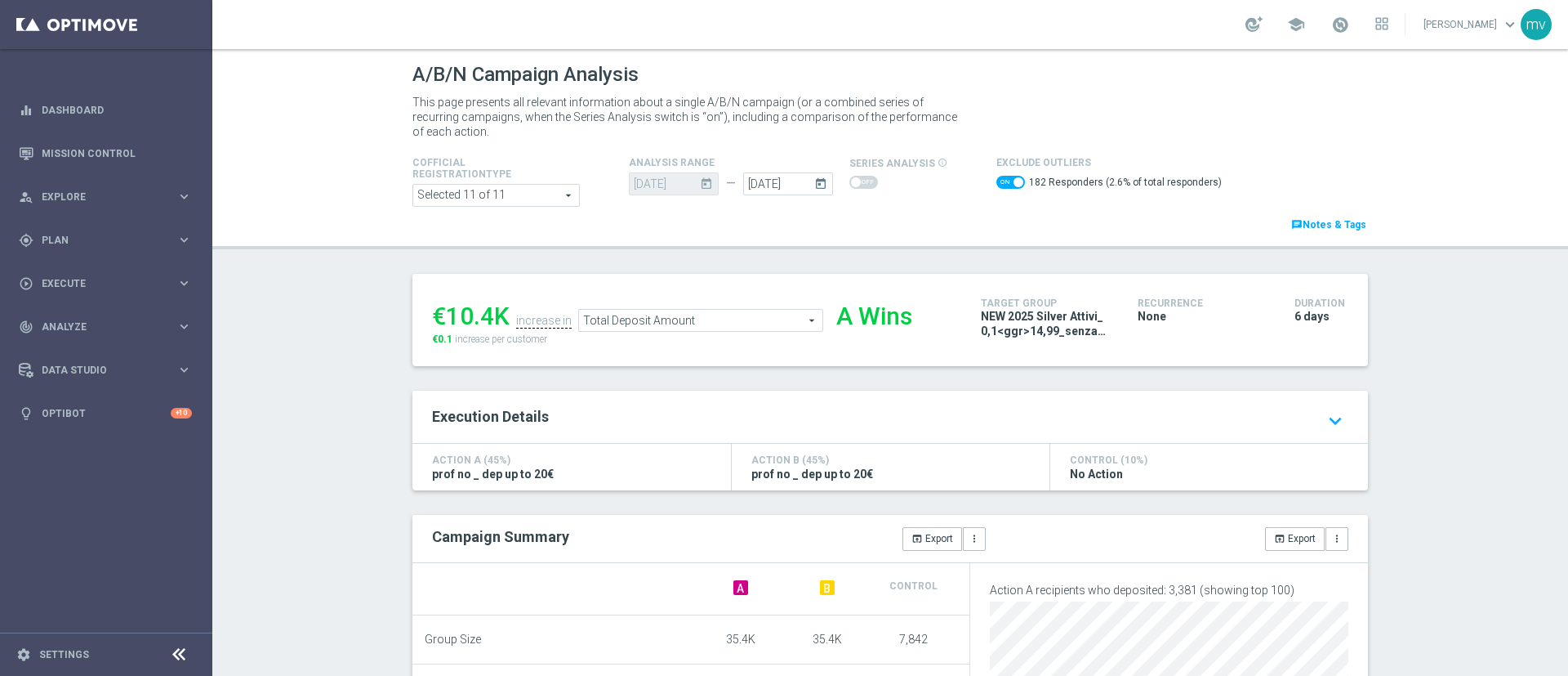
drag, startPoint x: 456, startPoint y: 312, endPoint x: 505, endPoint y: 307, distance: 49.3
click at [505, 307] on ul "€10.4K increase in Total Deposit Amount Total Deposit Amount arrow_drop_down se…" at bounding box center [694, 312] width 532 height 38
copy ul "€10.4K"
click at [798, 324] on span "Total Deposit Amount" at bounding box center [701, 320] width 244 height 22
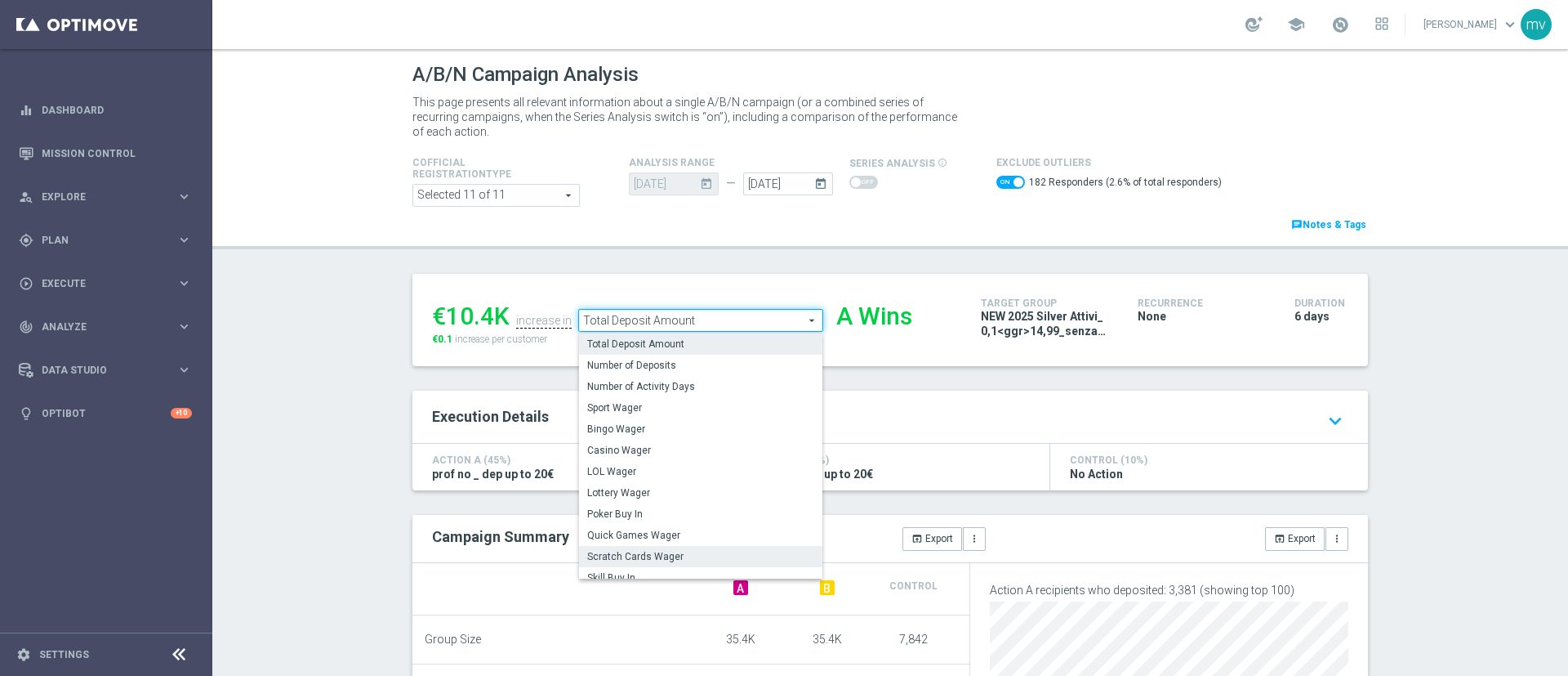
scroll to position [236, 0]
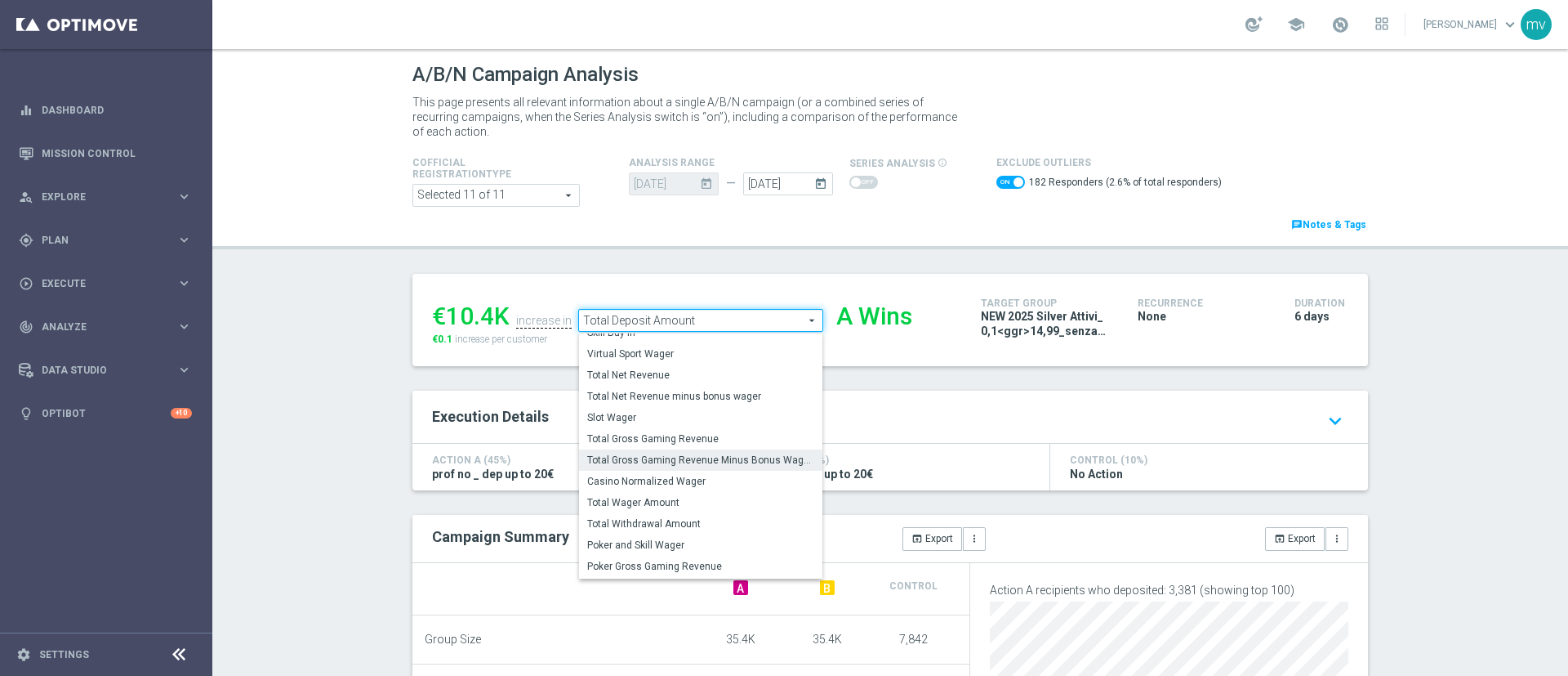
click at [729, 462] on span "Total Gross Gaming Revenue Minus Bonus Wagared" at bounding box center [701, 460] width 227 height 13
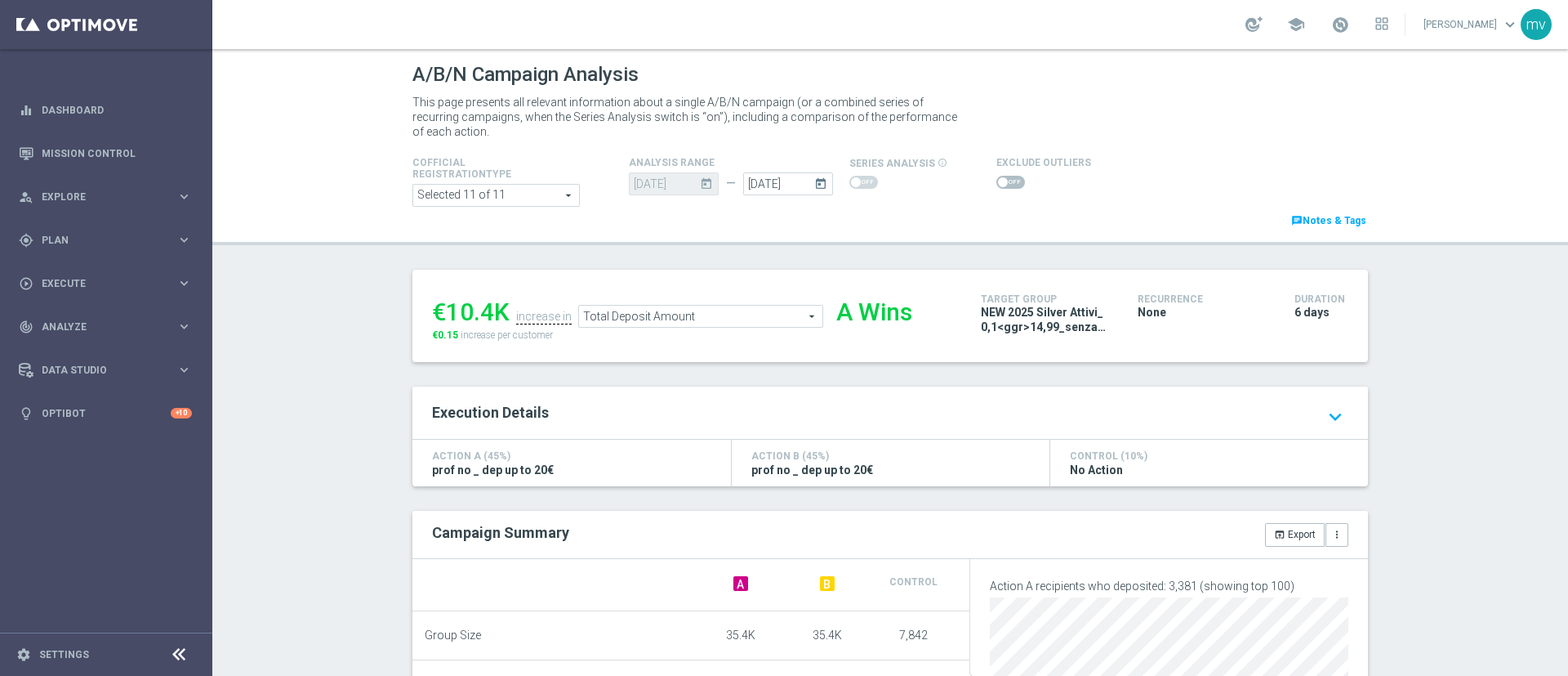
checkbox input "false"
type input "Total Gross Gaming Revenue Minus Bonus Wagared"
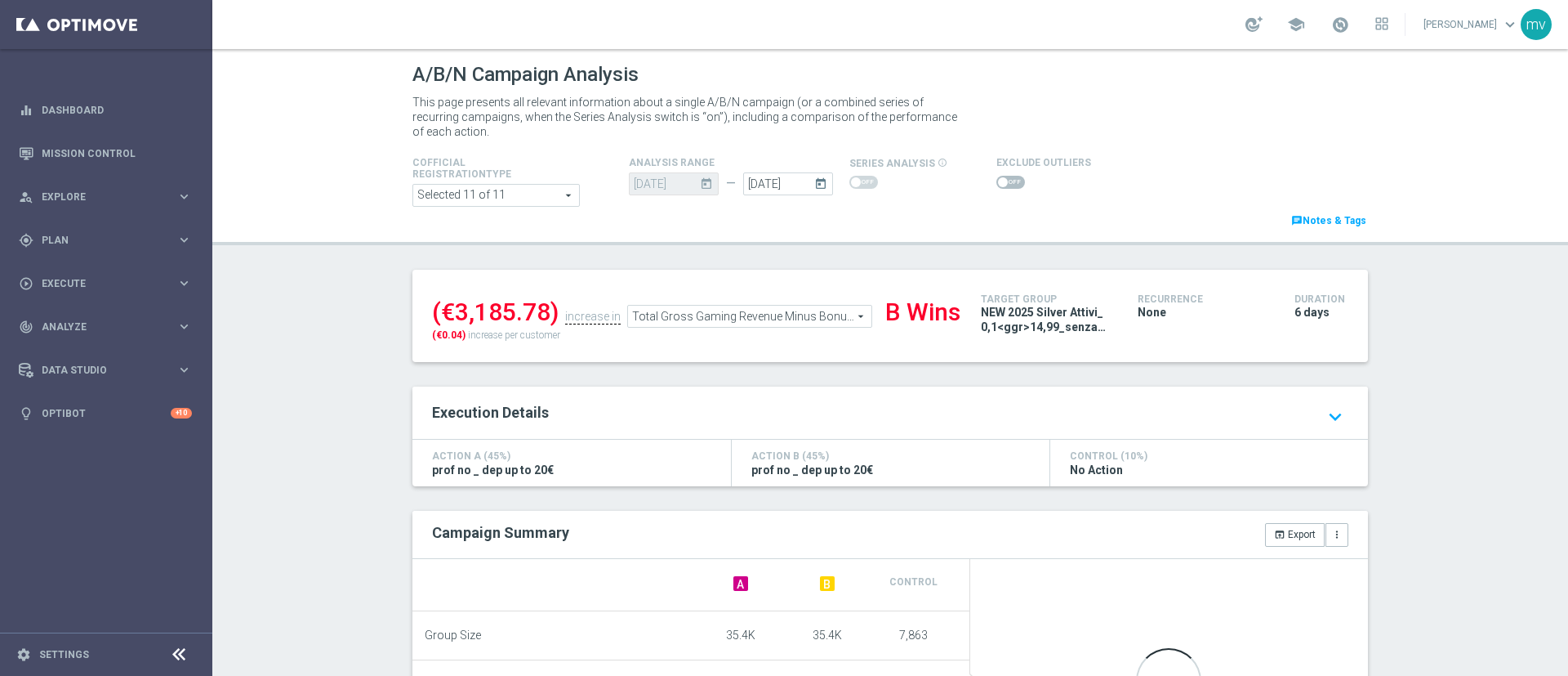
click at [996, 175] on span at bounding box center [1010, 182] width 29 height 13
click at [996, 175] on input "checkbox" at bounding box center [1010, 182] width 29 height 13
checkbox input "true"
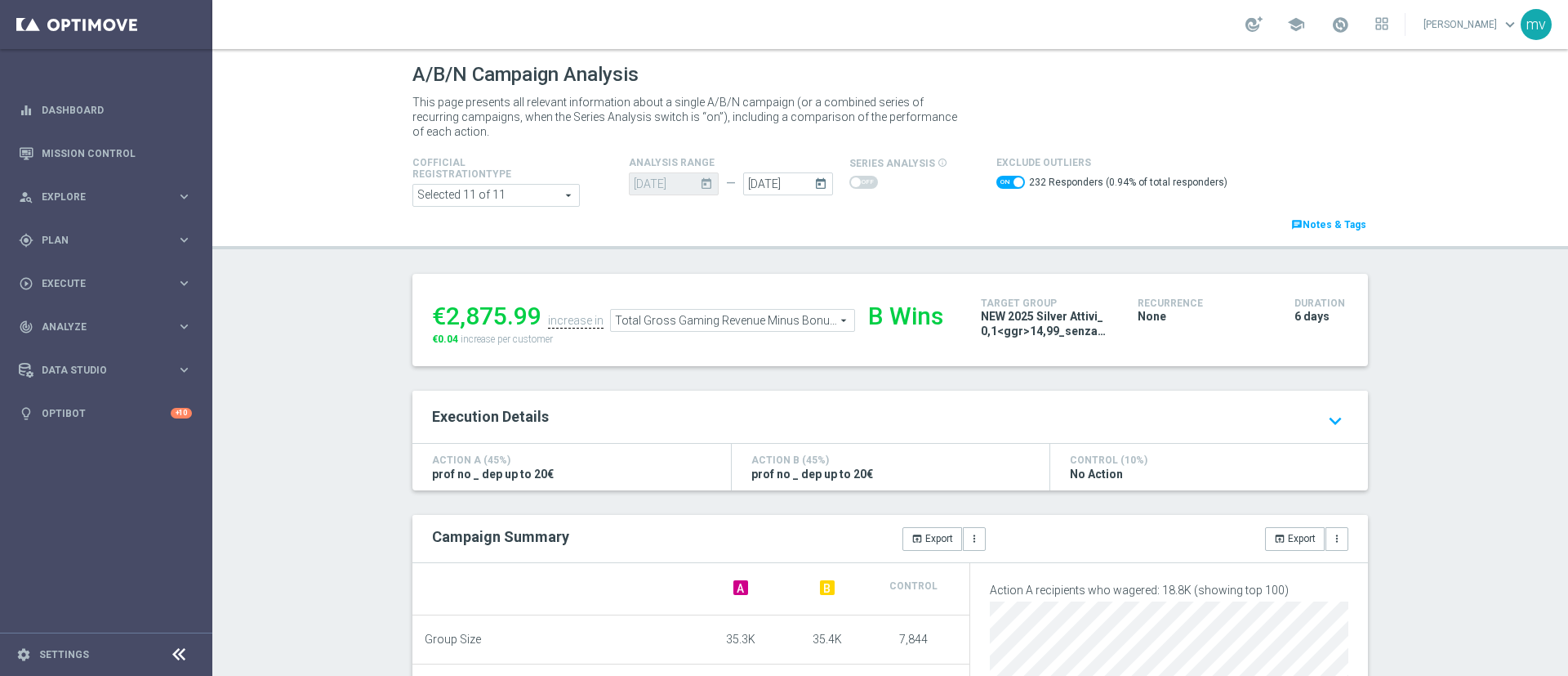
scroll to position [246, 0]
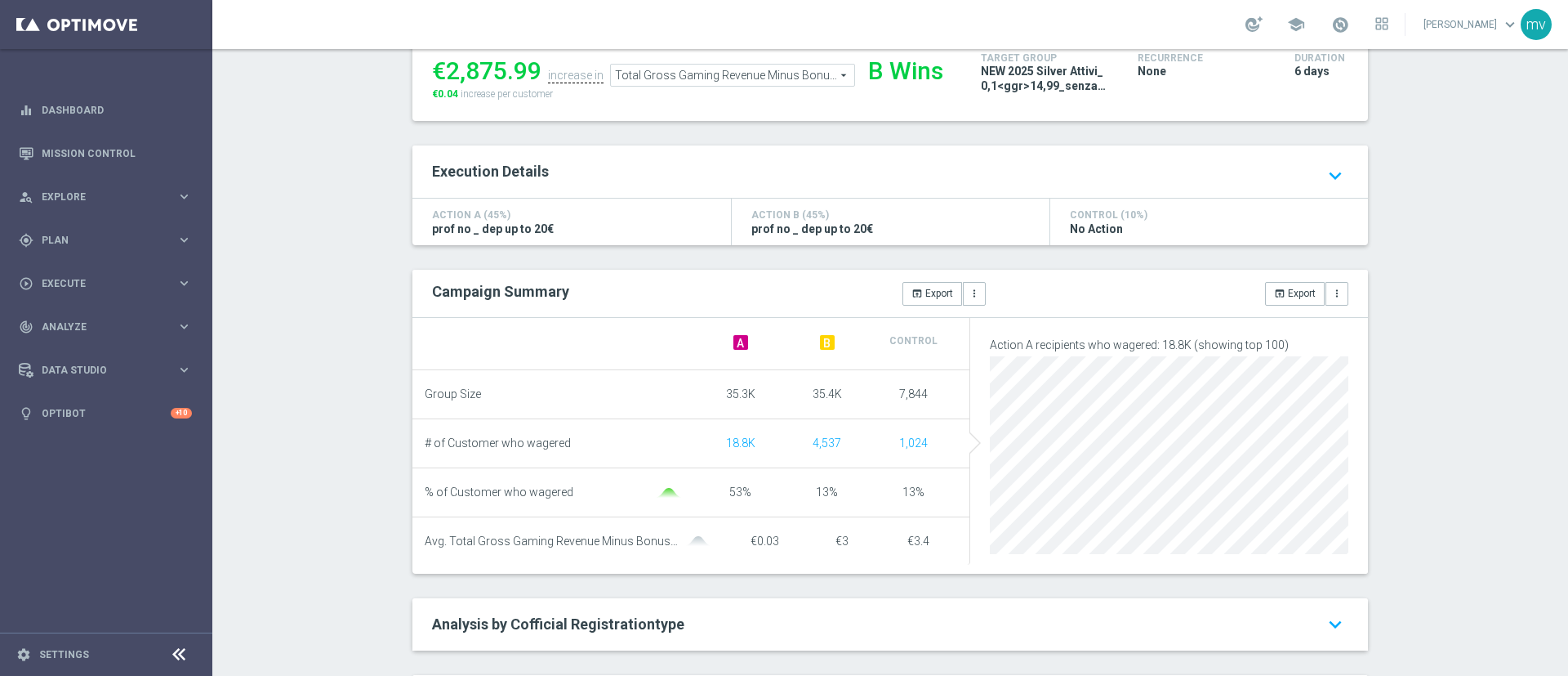
click at [820, 347] on span "B" at bounding box center [827, 342] width 15 height 15
click at [758, 350] on div "A" at bounding box center [740, 344] width 86 height 17
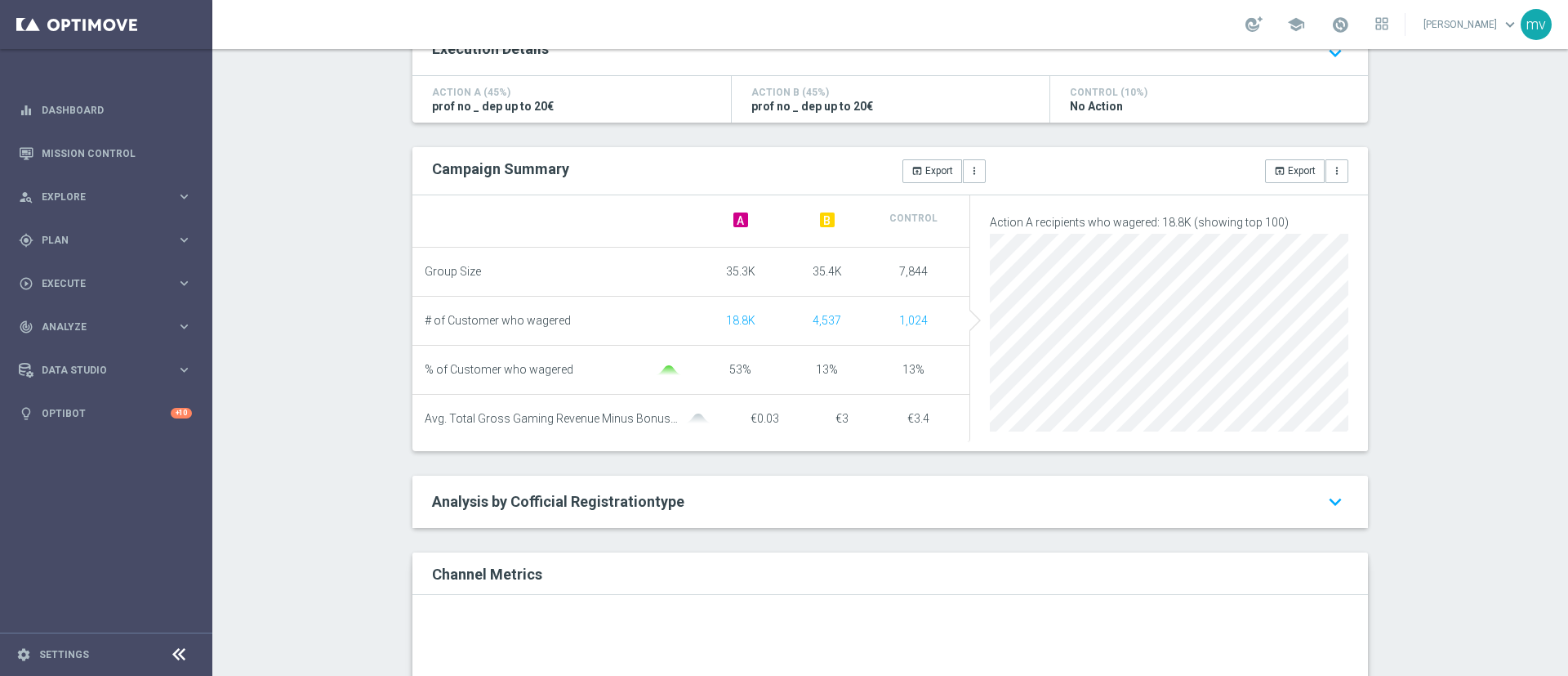
scroll to position [123, 0]
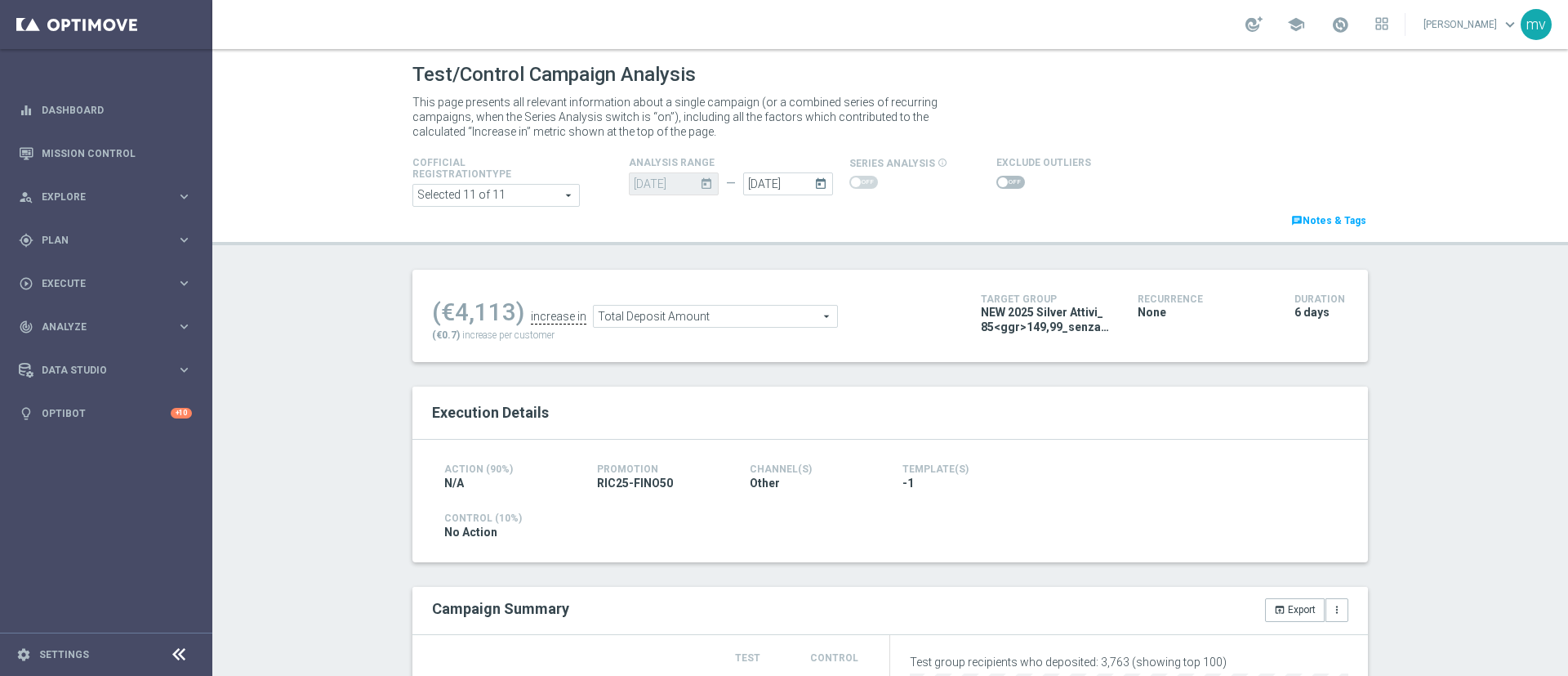
click at [996, 181] on span at bounding box center [1010, 182] width 29 height 13
click at [996, 181] on input "checkbox" at bounding box center [1010, 182] width 29 height 13
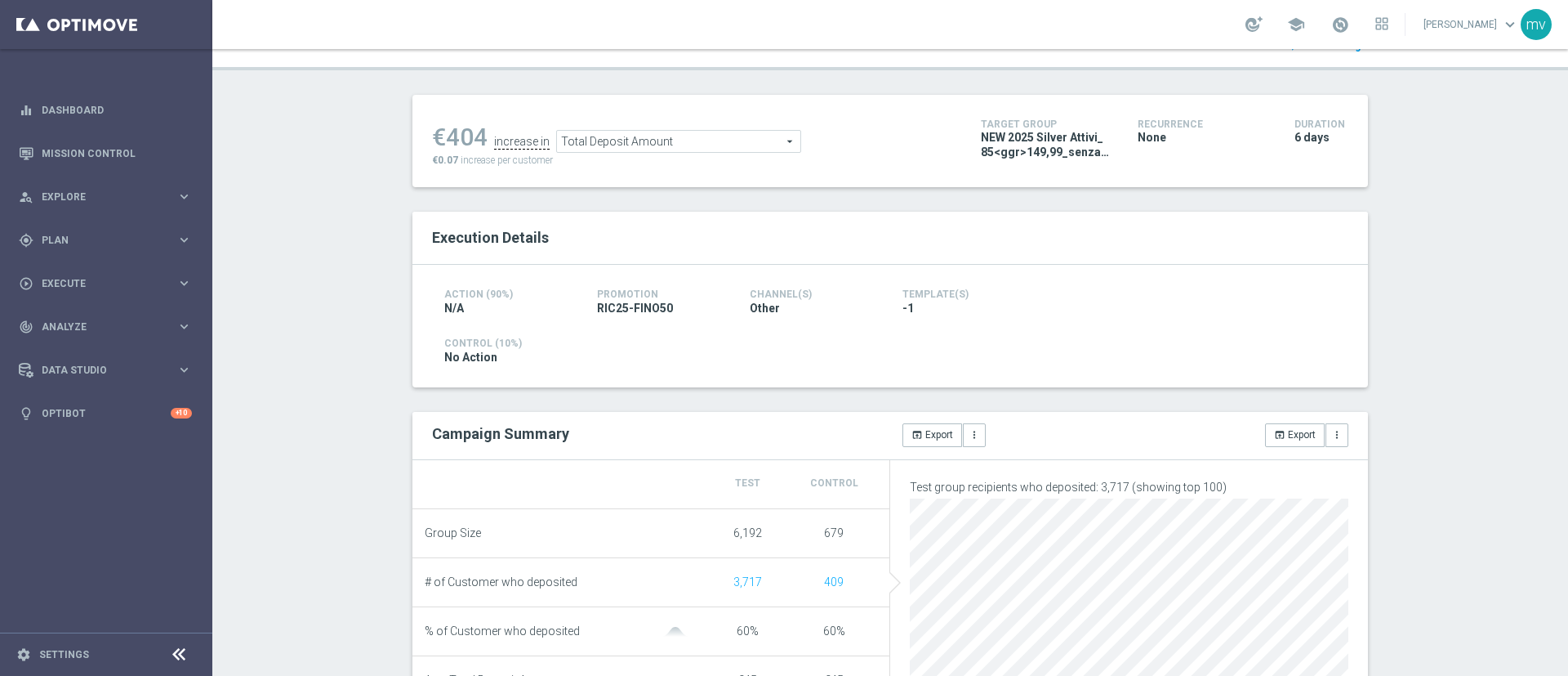
scroll to position [123, 0]
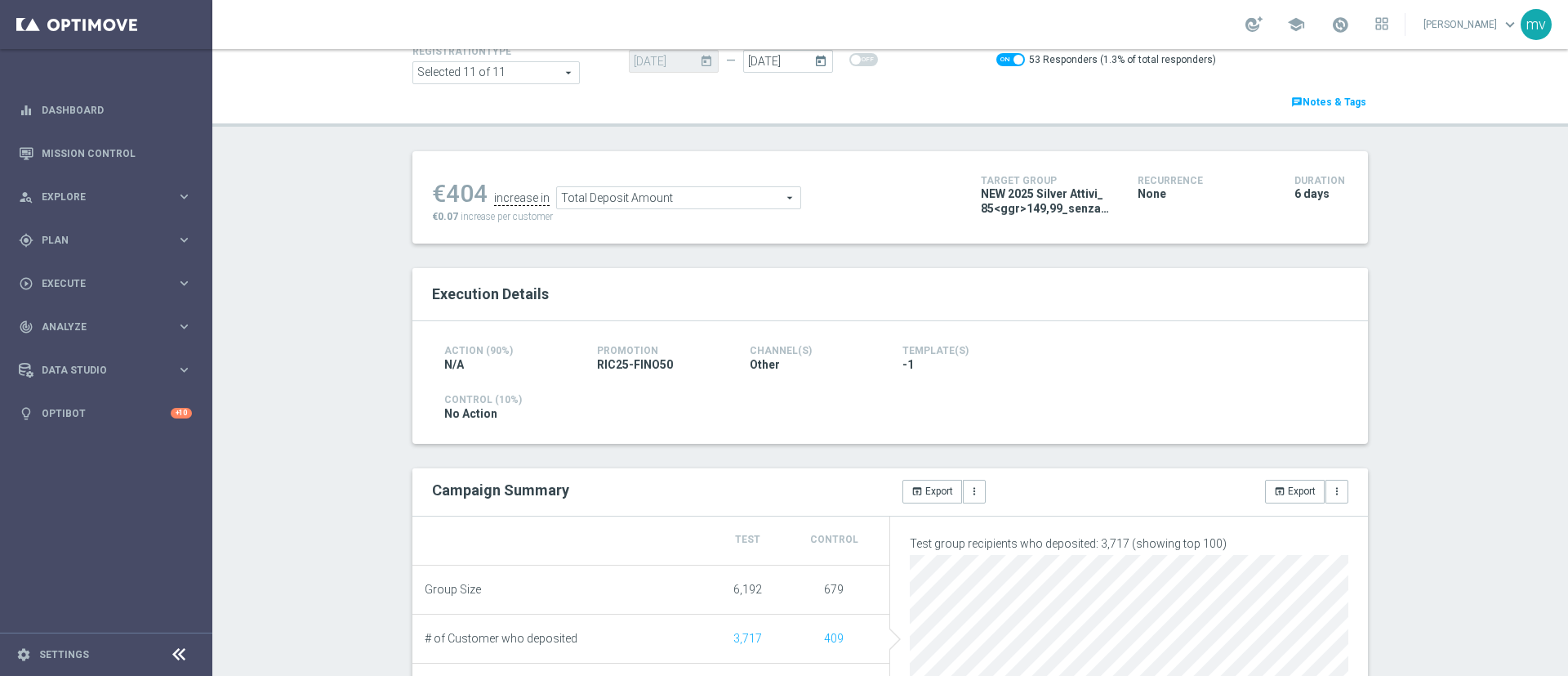
click at [757, 195] on span "Total Deposit Amount" at bounding box center [679, 197] width 244 height 22
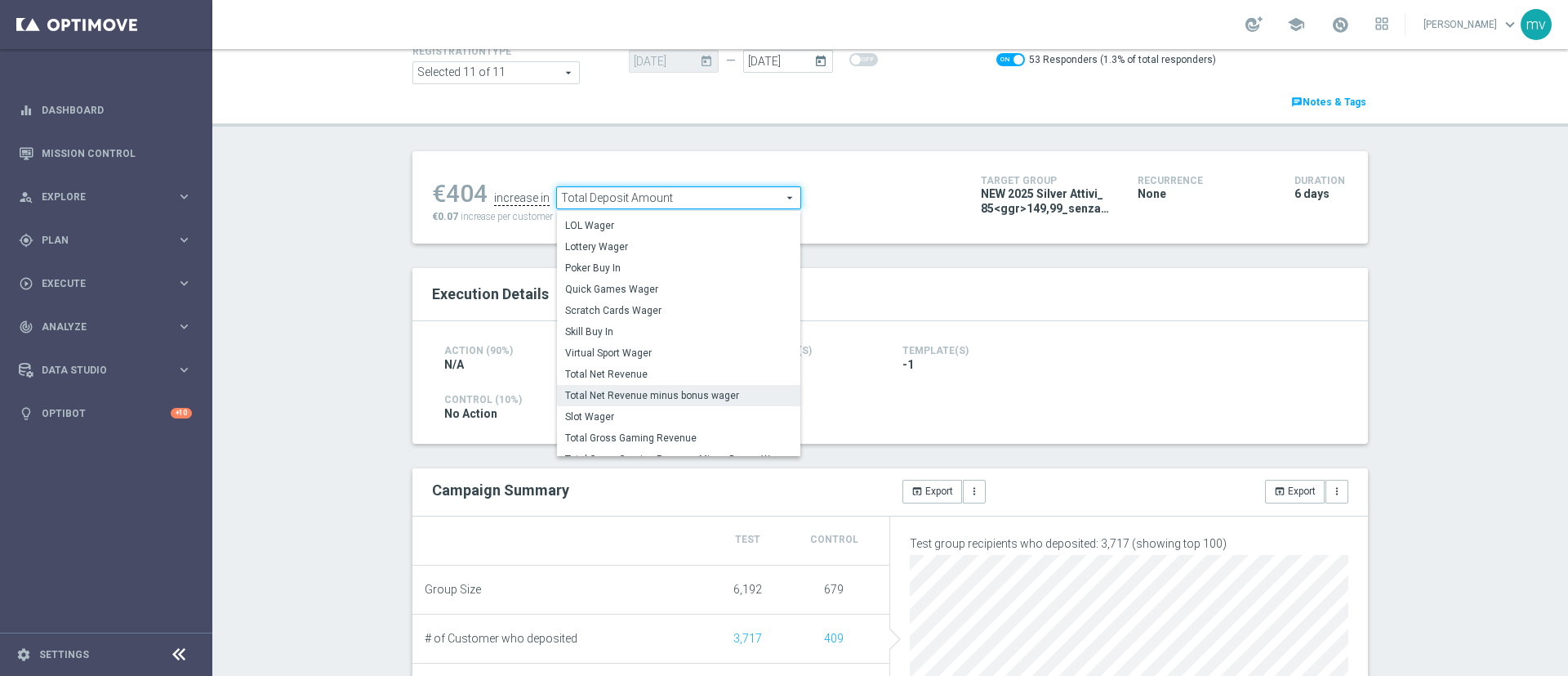
scroll to position [236, 0]
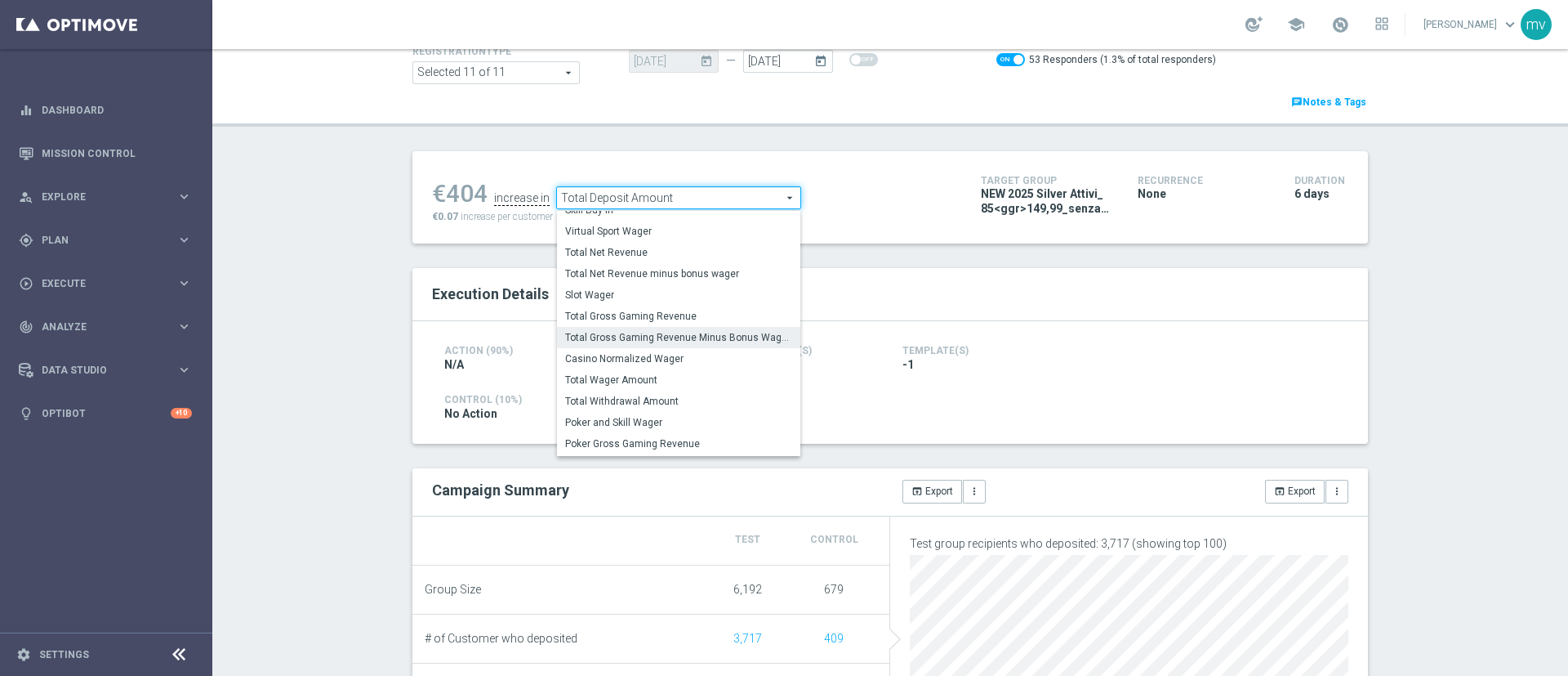
click at [705, 335] on span "Total Gross Gaming Revenue Minus Bonus Wagared" at bounding box center [678, 337] width 227 height 13
checkbox input "false"
type input "Total Gross Gaming Revenue Minus Bonus Wagared"
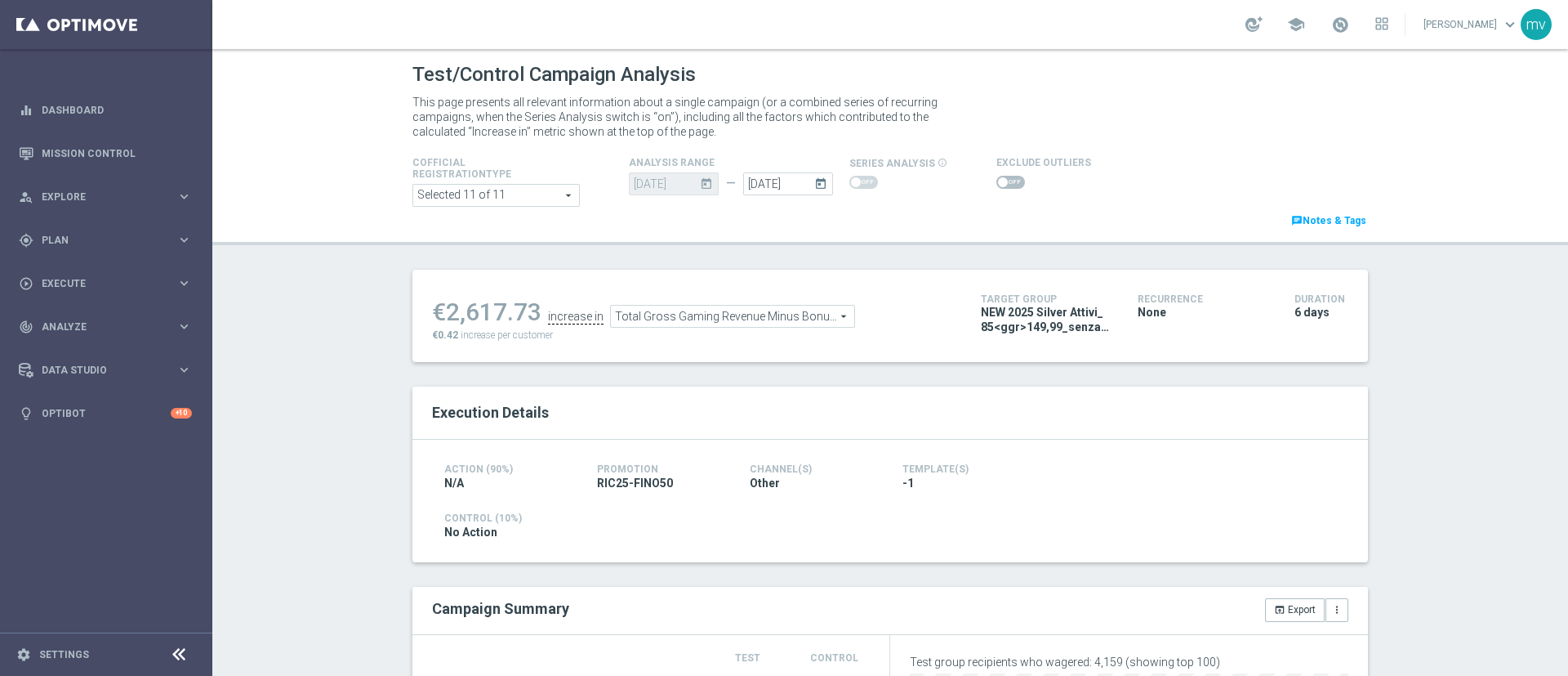
click at [999, 175] on span at bounding box center [1010, 182] width 29 height 13
click at [999, 175] on input "checkbox" at bounding box center [1010, 182] width 29 height 13
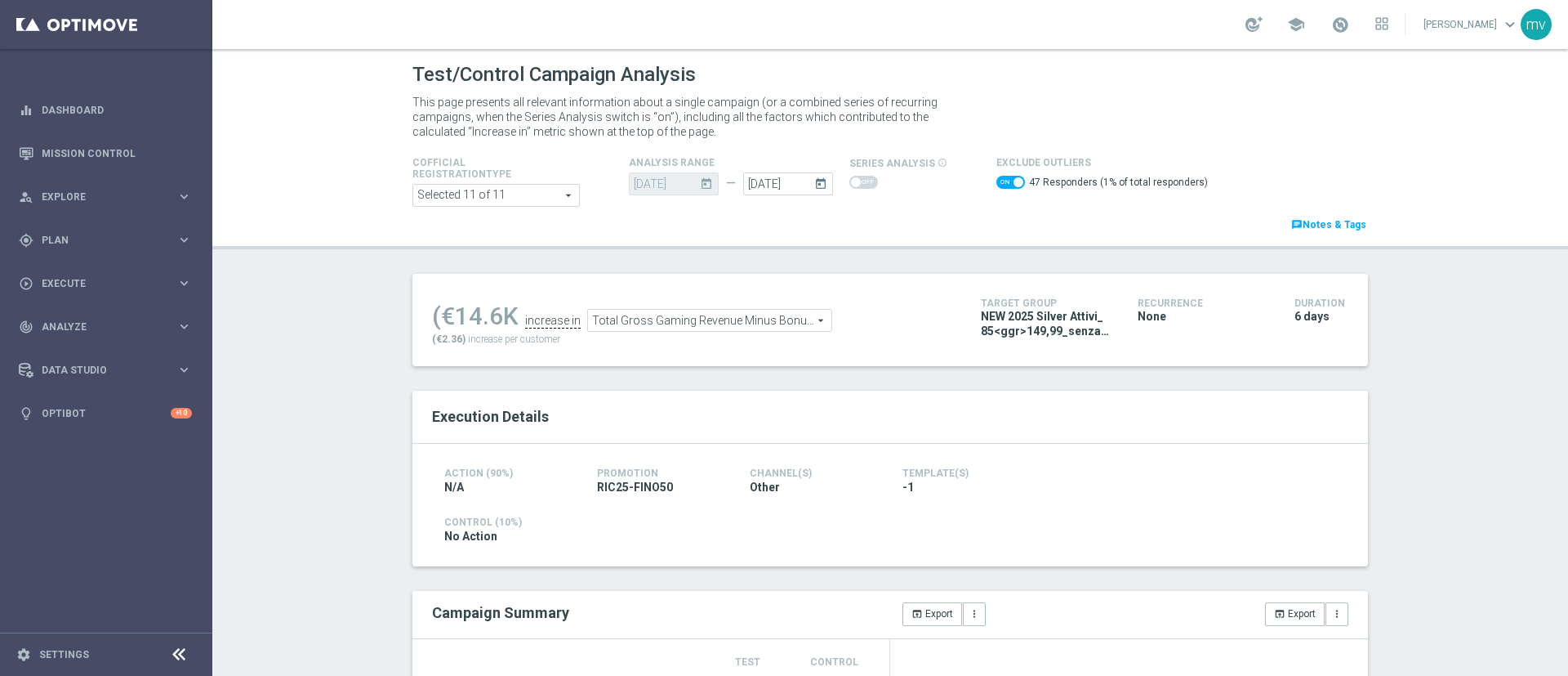
click at [746, 318] on span "Total Gross Gaming Revenue Minus Bonus Wagared" at bounding box center [710, 320] width 244 height 22
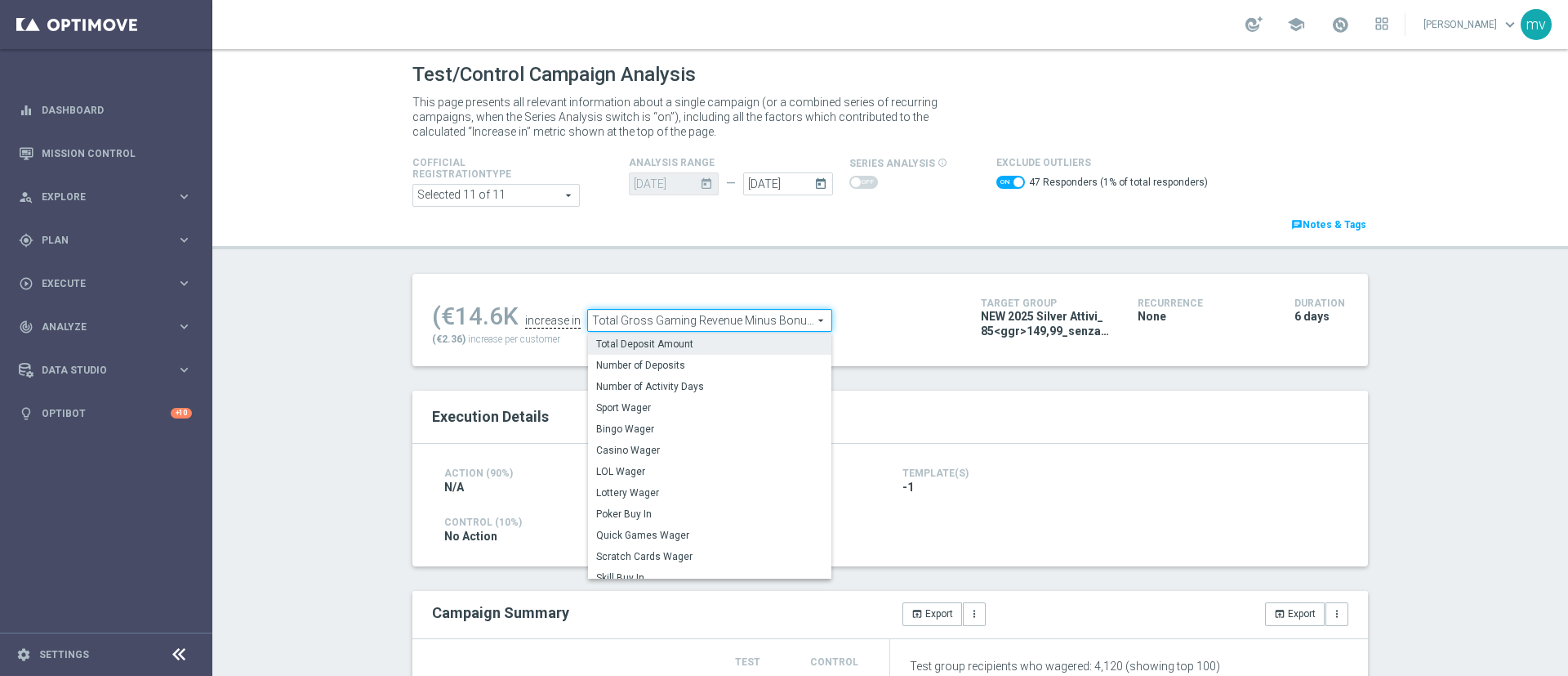
click at [744, 337] on span "Total Deposit Amount" at bounding box center [709, 343] width 227 height 13
checkbox input "false"
type input "Total Deposit Amount"
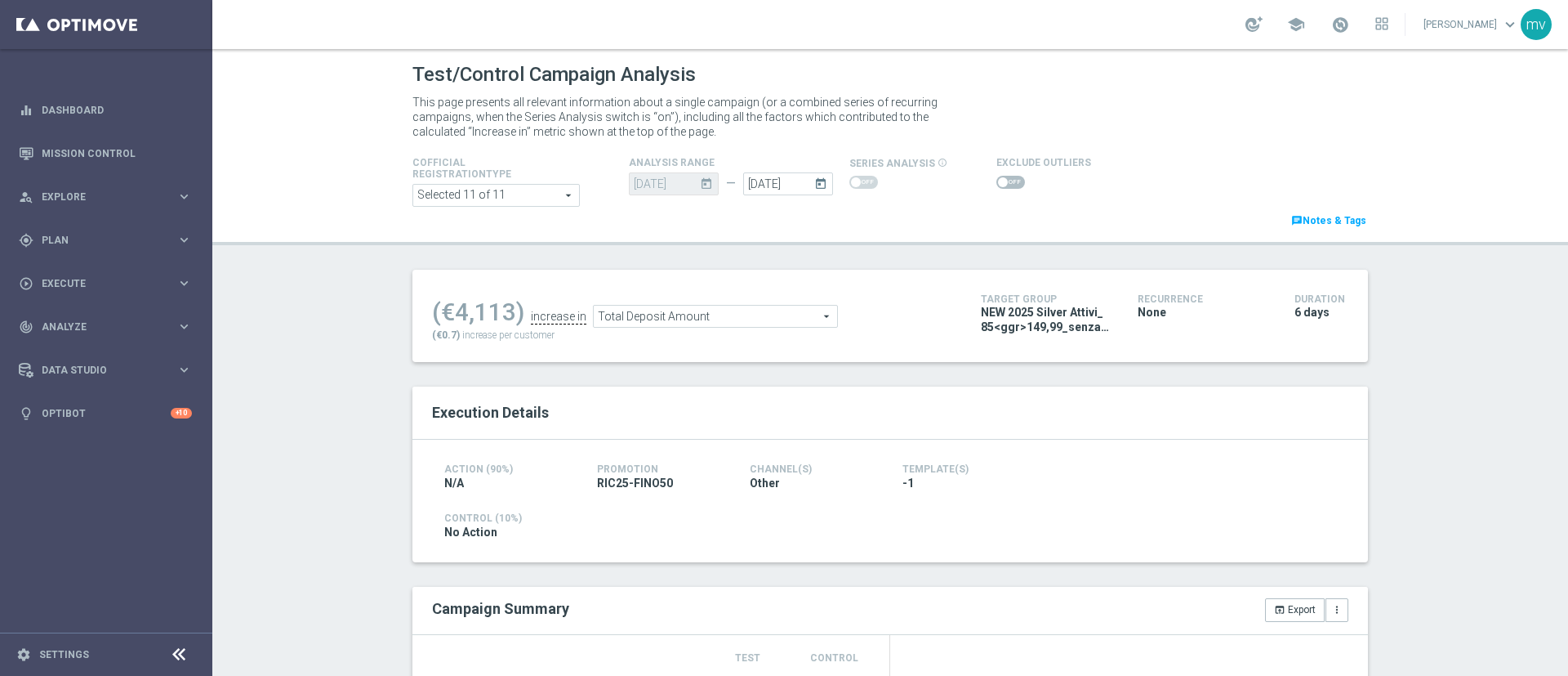
click at [997, 185] on span at bounding box center [1010, 182] width 29 height 13
click at [997, 185] on input "checkbox" at bounding box center [1010, 182] width 29 height 13
checkbox input "true"
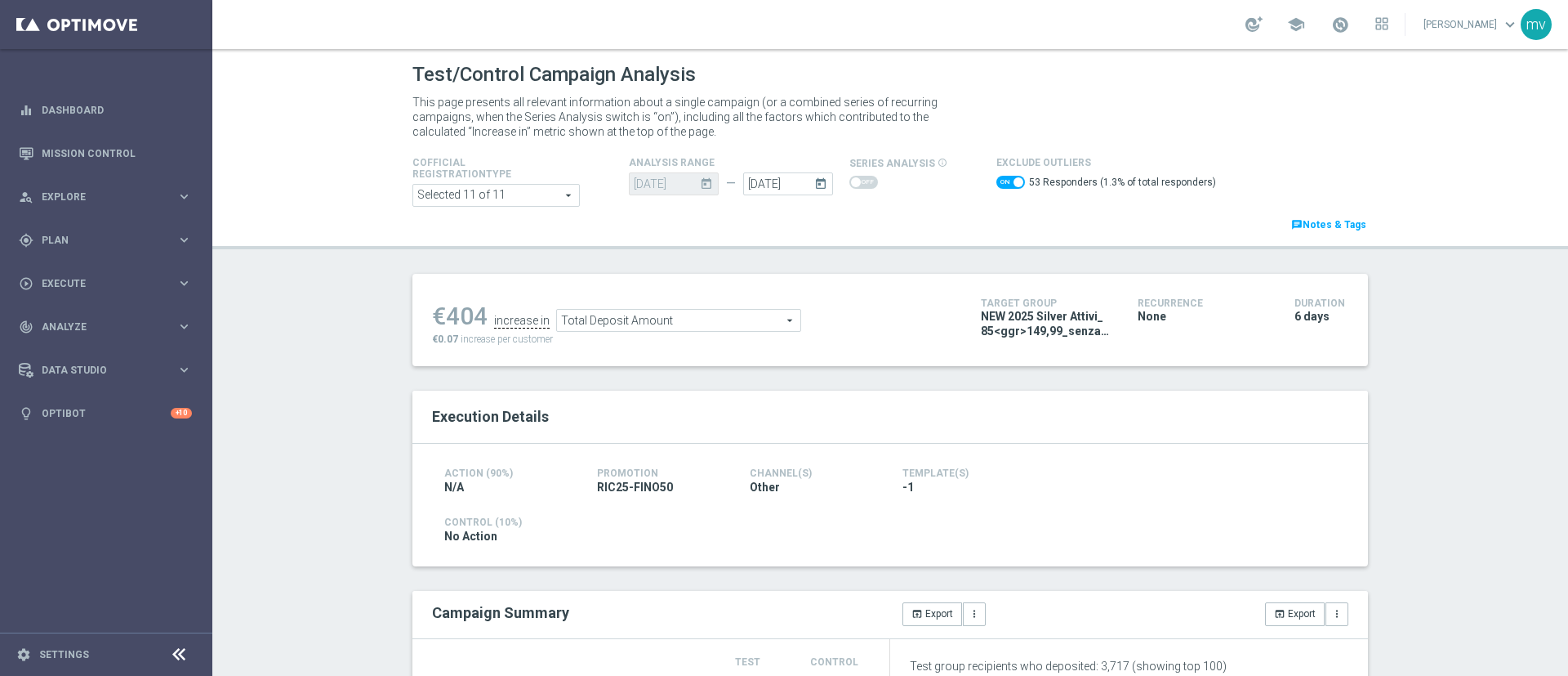
click at [1305, 125] on div "This page presents all relevant information about a single campaign (or a combi…" at bounding box center [890, 117] width 980 height 53
